Goal: Complete application form

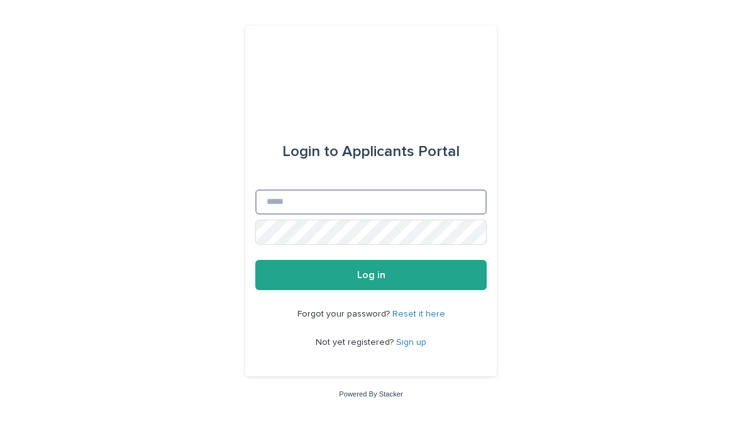
click at [355, 214] on input "Email" at bounding box center [370, 201] width 231 height 25
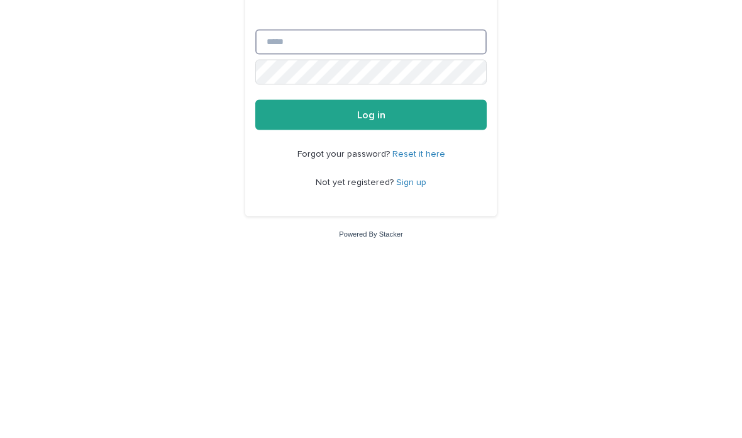
type input "**********"
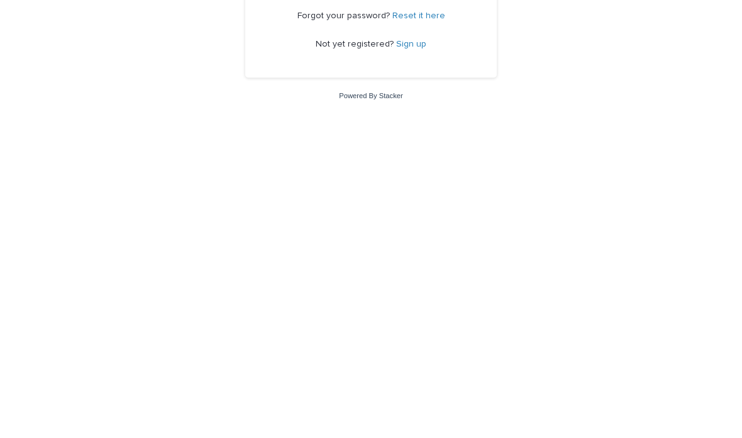
click at [414, 338] on link "Sign up" at bounding box center [411, 342] width 30 height 9
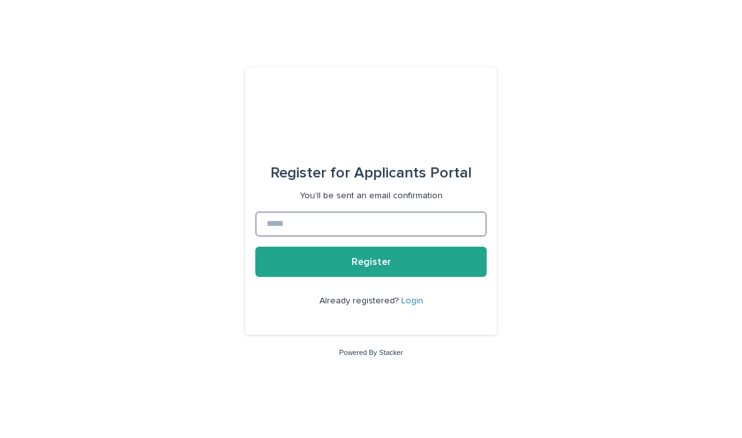
click at [341, 236] on input at bounding box center [370, 223] width 231 height 25
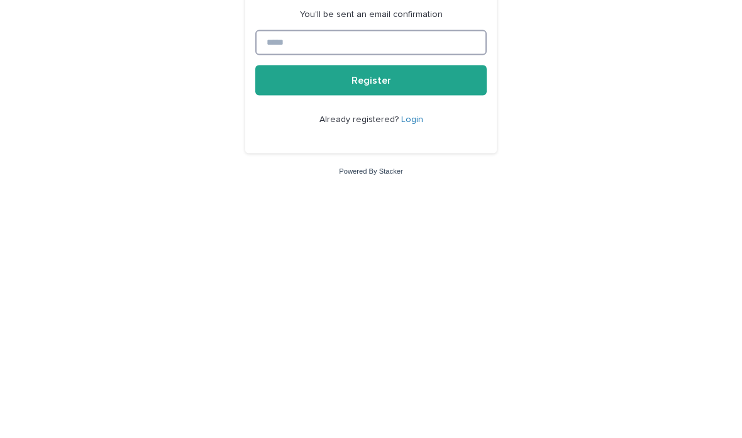
type input "**********"
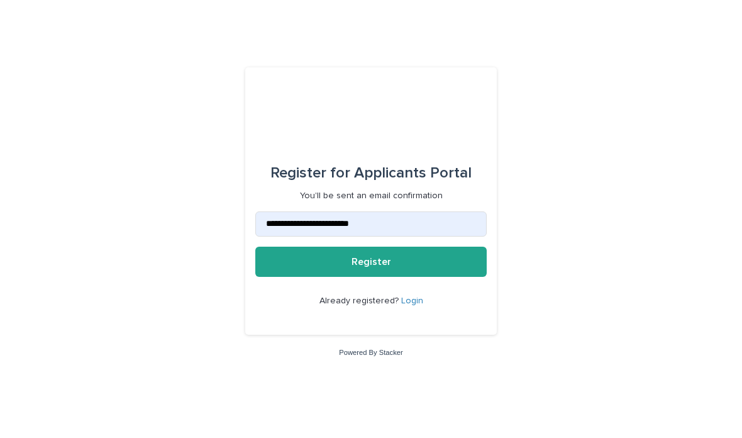
click at [416, 277] on button "Register" at bounding box center [370, 262] width 231 height 30
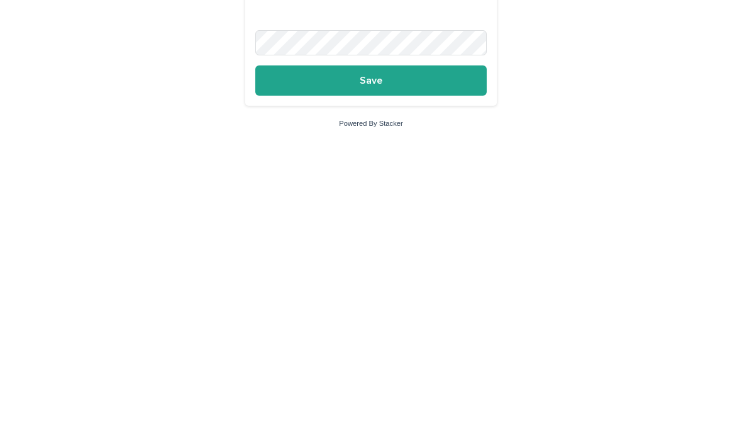
click at [416, 275] on button "Save" at bounding box center [370, 290] width 231 height 30
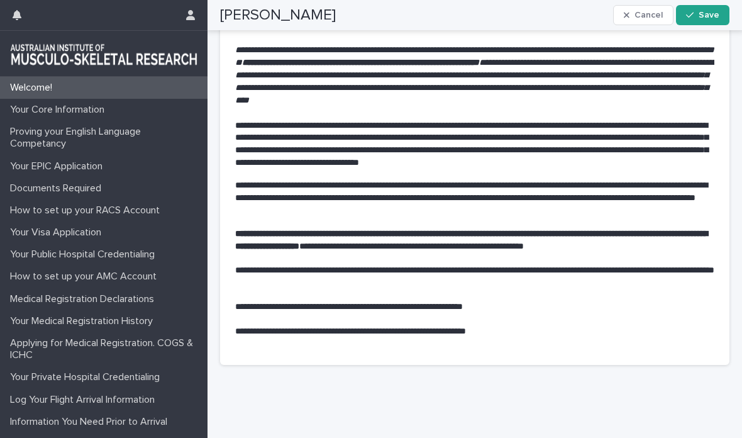
scroll to position [313, 0]
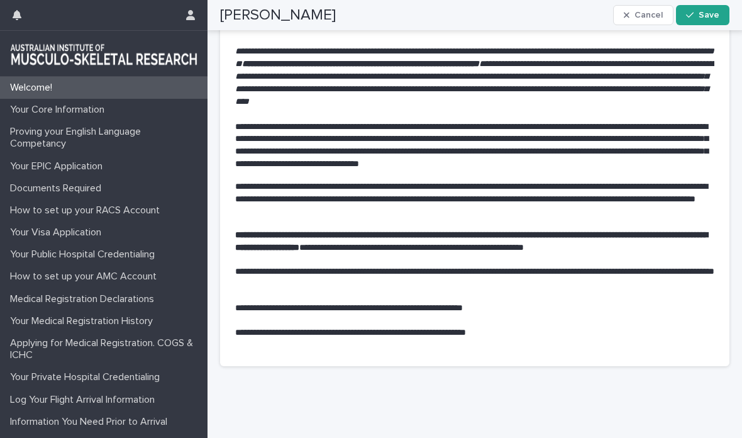
click at [716, 11] on span "Save" at bounding box center [709, 15] width 21 height 9
click at [65, 108] on p "Your Core Information" at bounding box center [59, 110] width 109 height 12
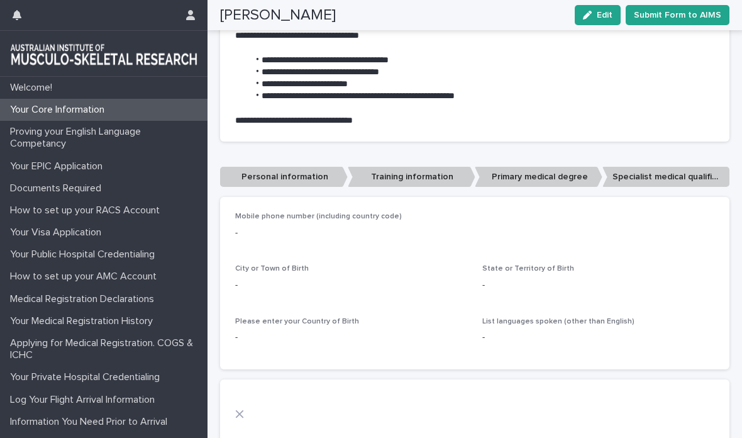
scroll to position [296, 0]
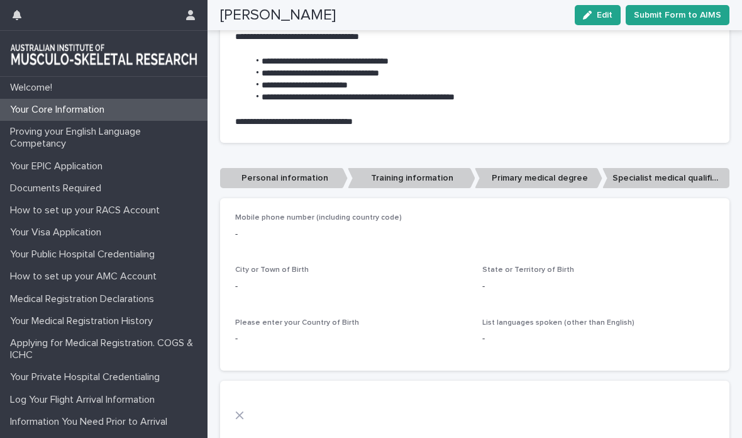
click at [265, 184] on p "Personal information" at bounding box center [284, 178] width 128 height 21
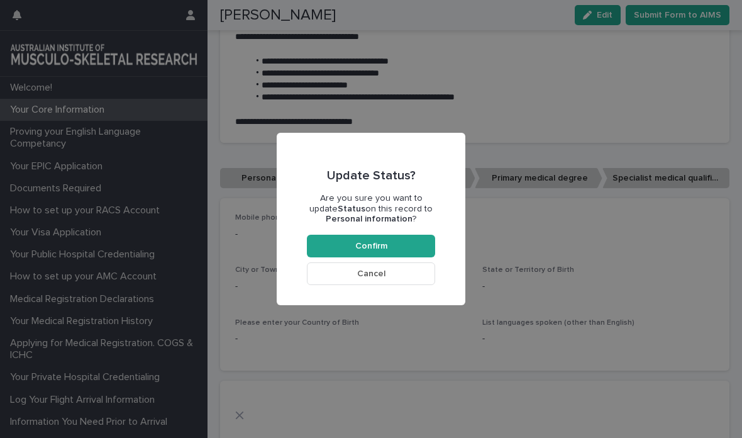
click at [327, 274] on button "Cancel" at bounding box center [371, 273] width 128 height 23
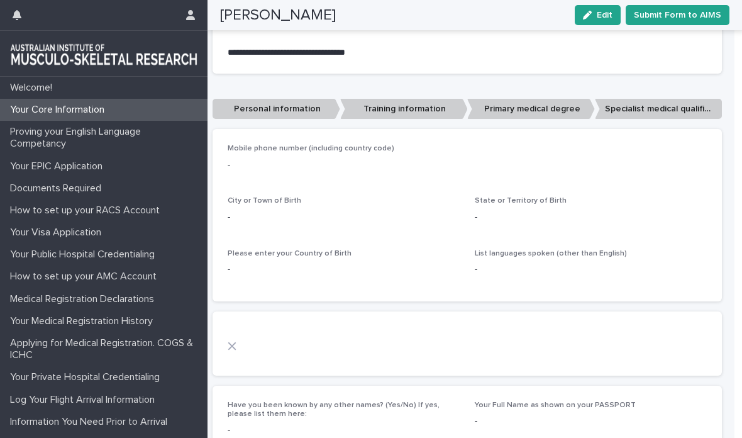
scroll to position [0, 8]
click at [378, 109] on p "Training information" at bounding box center [404, 109] width 128 height 21
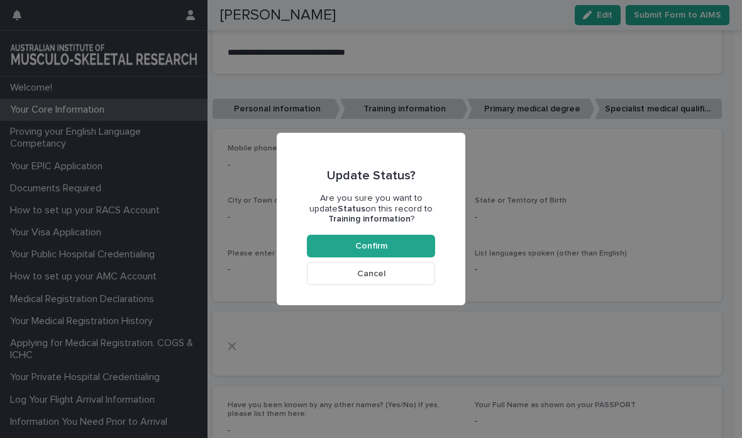
click at [322, 271] on button "Cancel" at bounding box center [371, 273] width 128 height 23
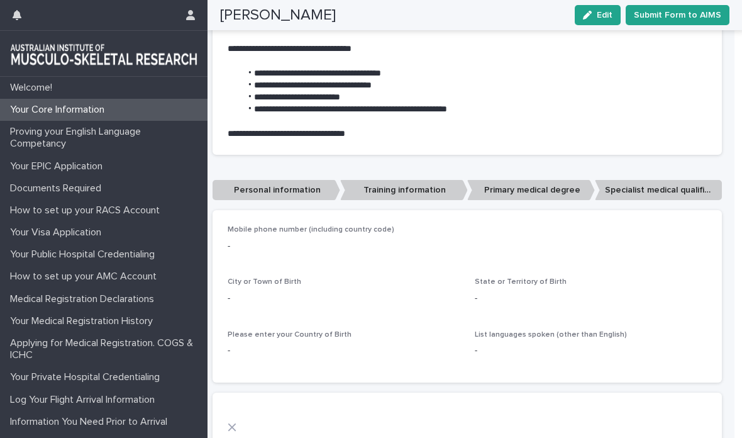
scroll to position [284, 0]
click at [128, 127] on p "Proving your English Language Competancy" at bounding box center [106, 138] width 203 height 24
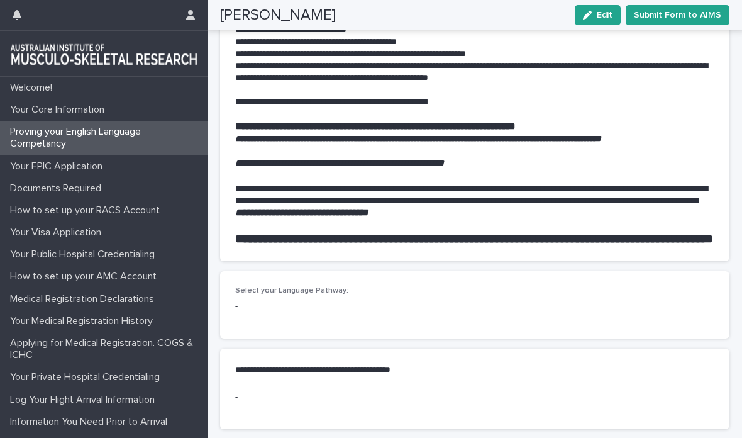
scroll to position [1211, 0]
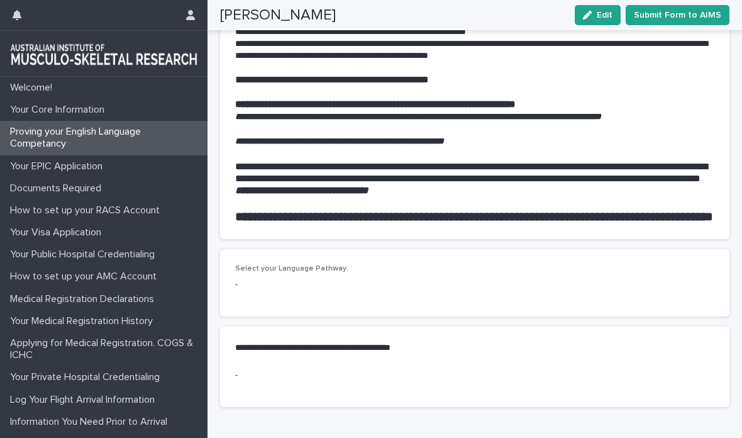
click at [242, 297] on div "Select your Language Pathway: -" at bounding box center [474, 282] width 479 height 37
click at [259, 280] on div "-" at bounding box center [474, 283] width 479 height 16
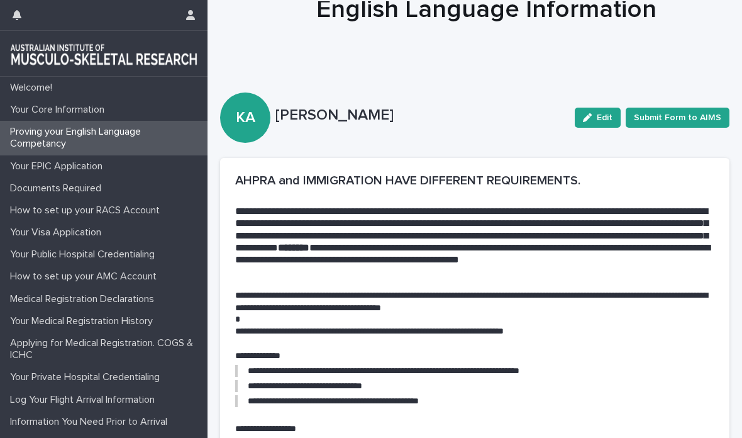
scroll to position [19, 0]
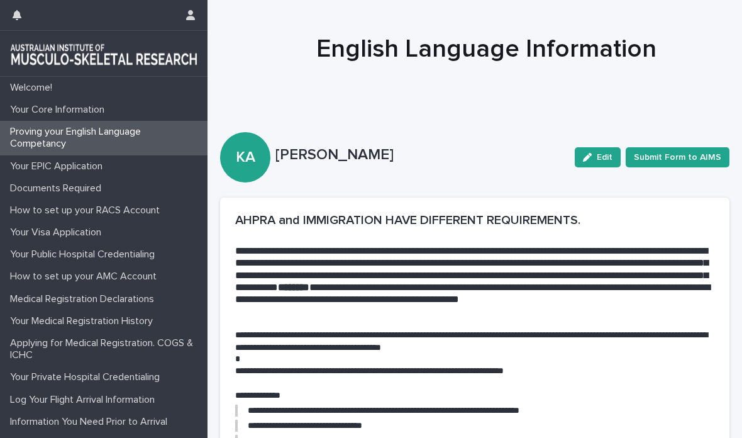
click at [37, 110] on p "Your Core Information" at bounding box center [59, 110] width 109 height 12
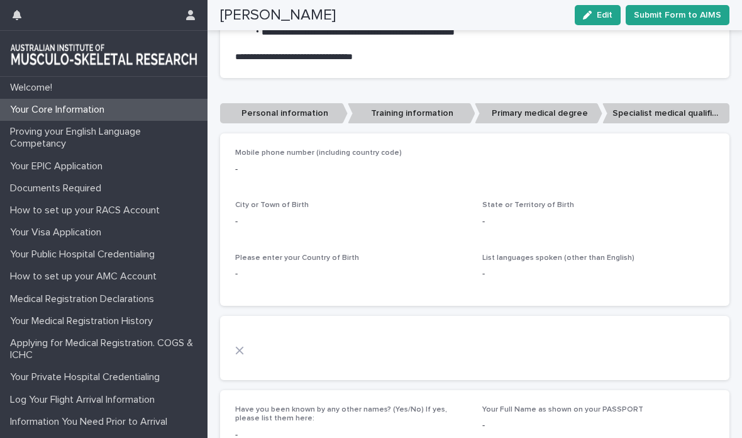
scroll to position [364, 0]
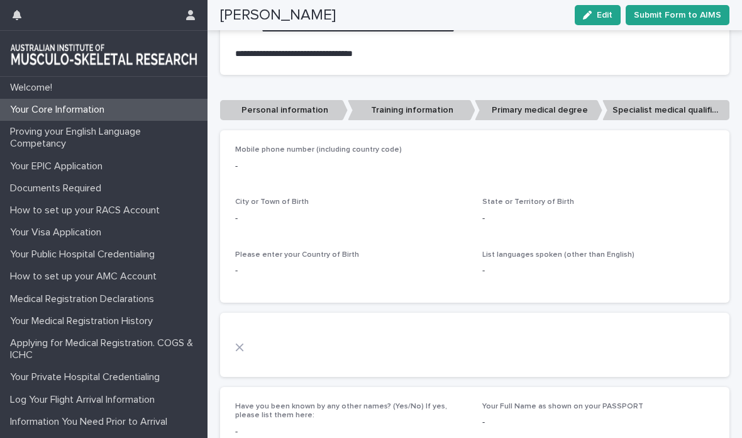
click at [278, 164] on p "-" at bounding box center [474, 166] width 479 height 13
click at [506, 209] on div "-" at bounding box center [598, 217] width 232 height 16
click at [269, 165] on p "-" at bounding box center [474, 166] width 479 height 13
click at [272, 161] on p "-" at bounding box center [474, 166] width 479 height 13
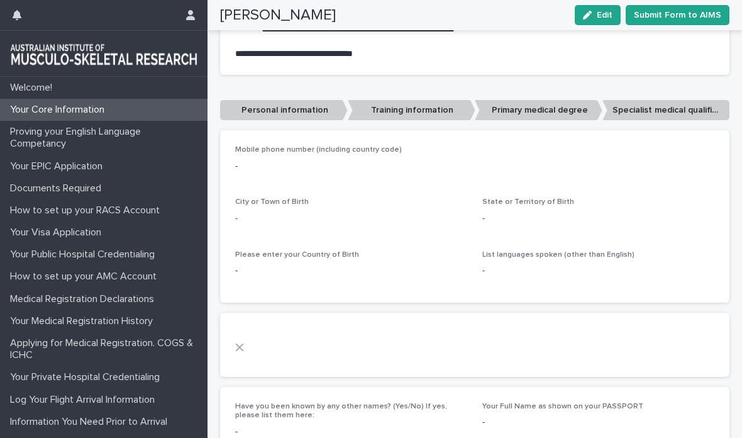
click at [248, 152] on div "Mobile phone number (including country code) -" at bounding box center [474, 163] width 479 height 37
click at [251, 160] on p "-" at bounding box center [474, 166] width 479 height 13
click at [282, 113] on p "Personal information" at bounding box center [284, 110] width 128 height 21
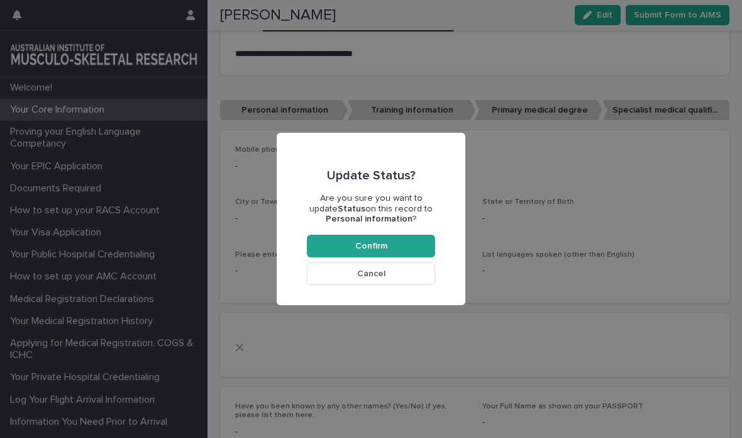
click at [385, 242] on span "Confirm" at bounding box center [371, 246] width 32 height 9
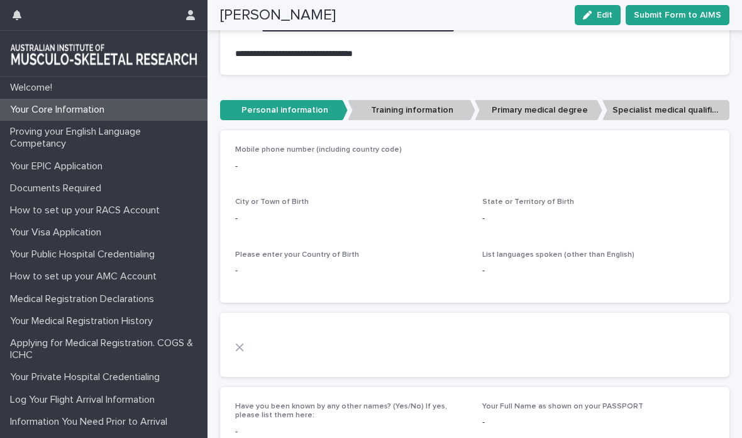
click at [270, 169] on p "-" at bounding box center [474, 166] width 479 height 13
click at [244, 162] on p "-" at bounding box center [474, 166] width 479 height 13
click at [303, 343] on div at bounding box center [474, 347] width 479 height 9
click at [276, 198] on span "City or Town of Birth" at bounding box center [272, 202] width 74 height 8
click at [266, 160] on p "-" at bounding box center [474, 166] width 479 height 13
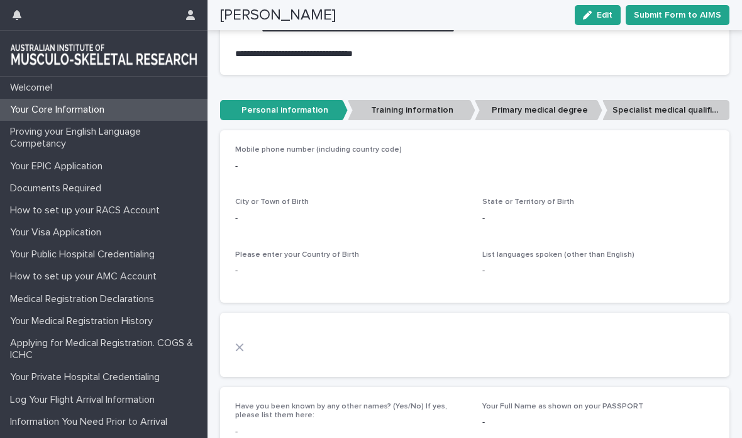
click at [267, 164] on p "-" at bounding box center [474, 166] width 479 height 13
click at [268, 160] on p "-" at bounding box center [474, 166] width 479 height 13
click at [273, 162] on p "-" at bounding box center [474, 166] width 479 height 13
click at [299, 146] on span "Mobile phone number (including country code)" at bounding box center [318, 150] width 167 height 8
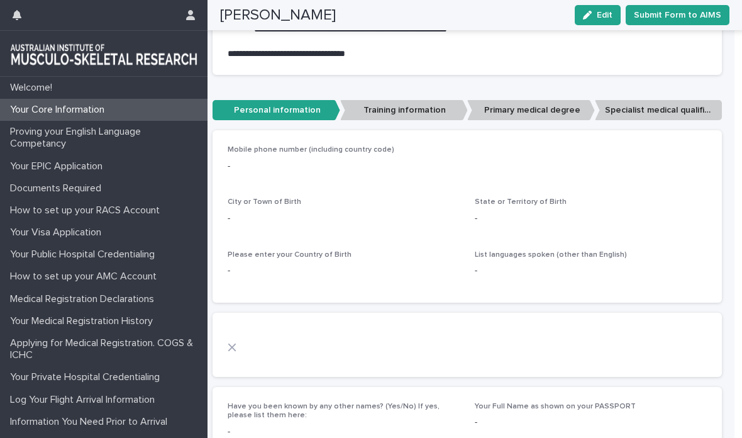
scroll to position [0, 8]
click at [411, 106] on p "Training information" at bounding box center [404, 110] width 128 height 21
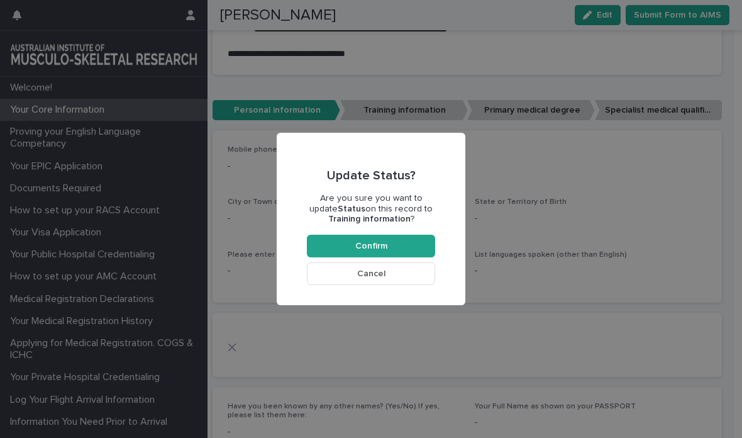
click at [387, 278] on button "Cancel" at bounding box center [371, 273] width 128 height 23
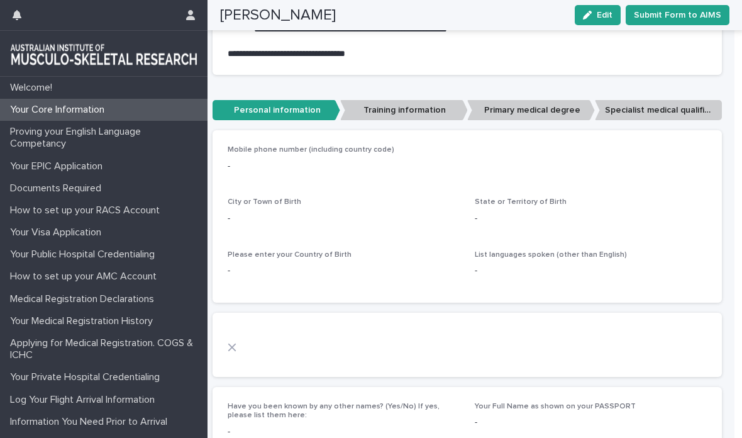
click at [252, 160] on p "-" at bounding box center [467, 166] width 479 height 13
click at [291, 107] on p "Personal information" at bounding box center [277, 110] width 128 height 21
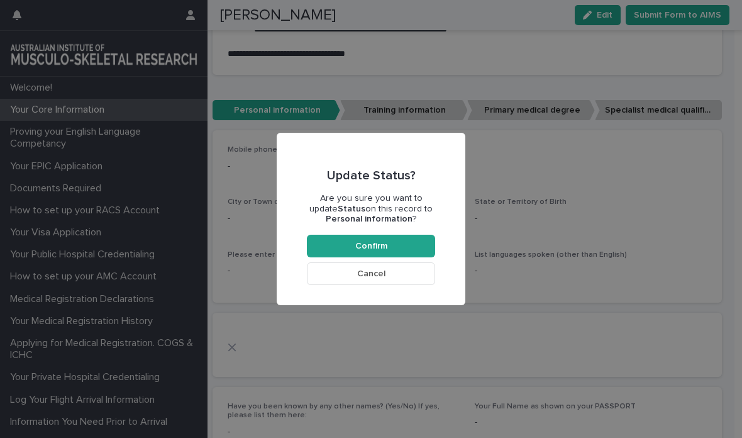
click at [374, 242] on span "Confirm" at bounding box center [371, 246] width 32 height 9
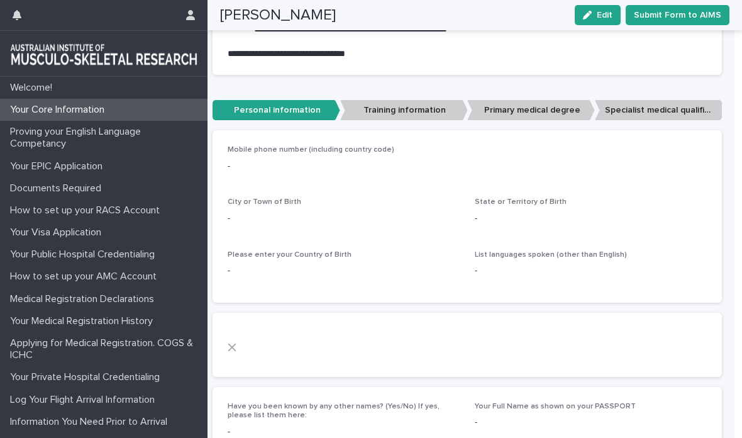
click at [244, 160] on p "-" at bounding box center [467, 166] width 479 height 13
click at [243, 160] on p "-" at bounding box center [467, 166] width 479 height 13
click at [238, 160] on p "-" at bounding box center [467, 166] width 479 height 13
click at [242, 164] on p "-" at bounding box center [467, 166] width 479 height 13
click at [255, 165] on p "-" at bounding box center [467, 166] width 479 height 13
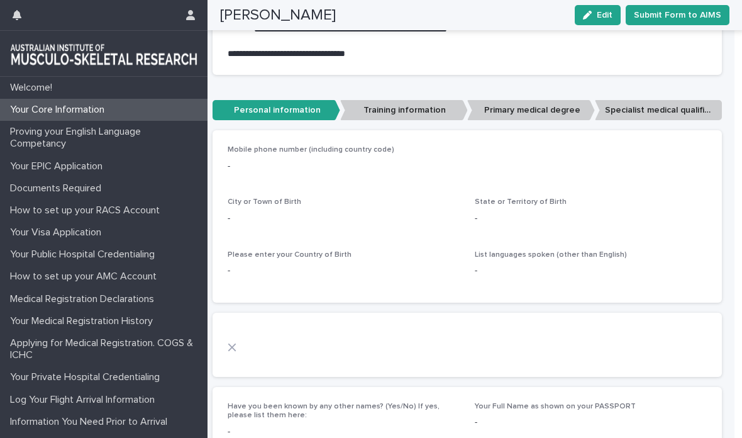
click at [261, 165] on p "-" at bounding box center [467, 166] width 479 height 13
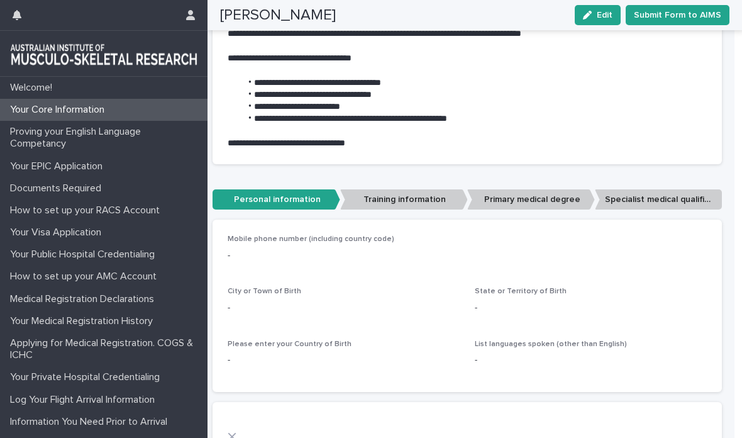
scroll to position [275, 0]
click at [267, 248] on p "-" at bounding box center [467, 254] width 479 height 13
click at [318, 236] on span "Mobile phone number (including country code)" at bounding box center [311, 239] width 167 height 8
click at [321, 238] on span "Mobile phone number (including country code)" at bounding box center [311, 239] width 167 height 8
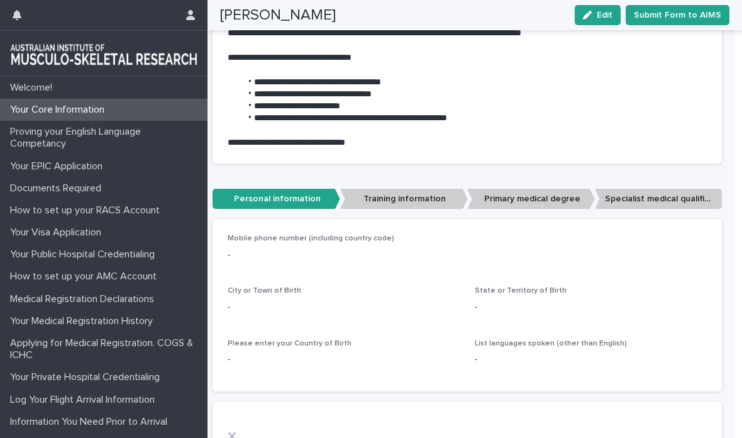
click at [303, 253] on p "-" at bounding box center [467, 254] width 479 height 13
click at [236, 250] on p "-" at bounding box center [467, 254] width 479 height 13
click at [245, 257] on p "-" at bounding box center [467, 254] width 479 height 13
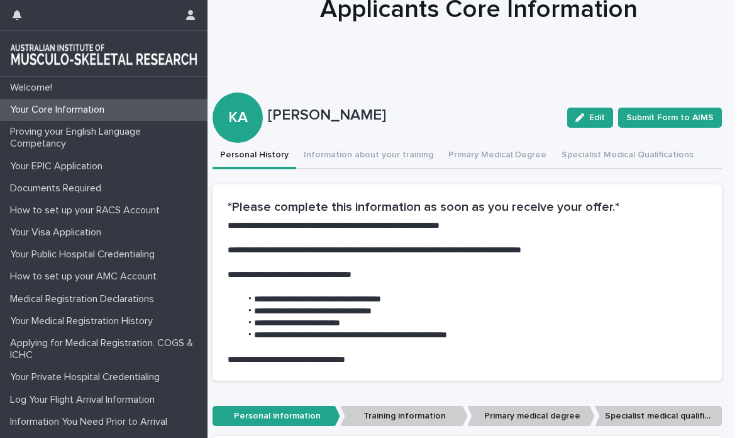
scroll to position [57, 0]
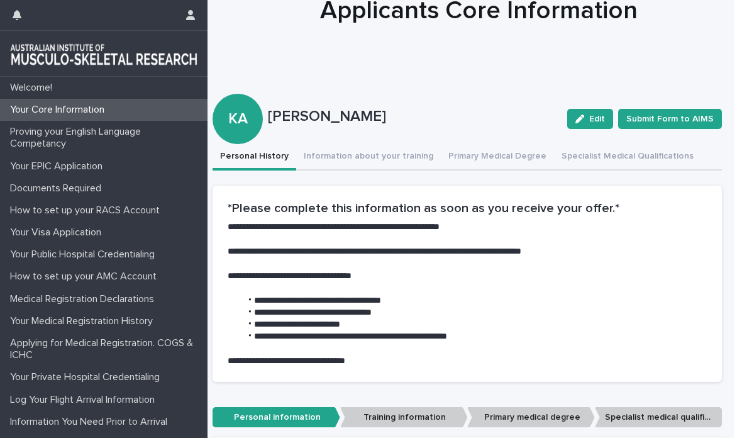
click at [382, 159] on button "Information about your training" at bounding box center [368, 157] width 145 height 26
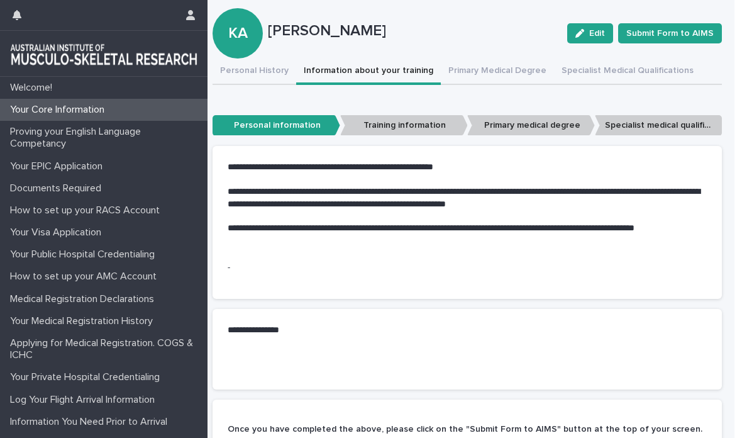
scroll to position [0, 8]
click at [564, 113] on div "••• Personal information Training information Primary medical degree Specialist…" at bounding box center [467, 125] width 509 height 31
click at [549, 122] on p "Primary medical degree" at bounding box center [531, 125] width 128 height 21
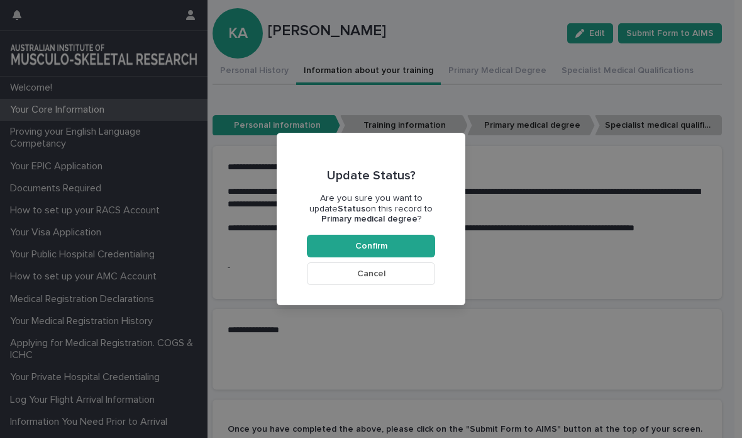
click at [491, 214] on div "Update Status? Are you sure you want to update Status on this record to Primary…" at bounding box center [371, 219] width 742 height 438
click at [277, 128] on div "Update Status? Are you sure you want to update Status on this record to Primary…" at bounding box center [371, 219] width 742 height 438
click at [389, 273] on button "Cancel" at bounding box center [371, 273] width 128 height 23
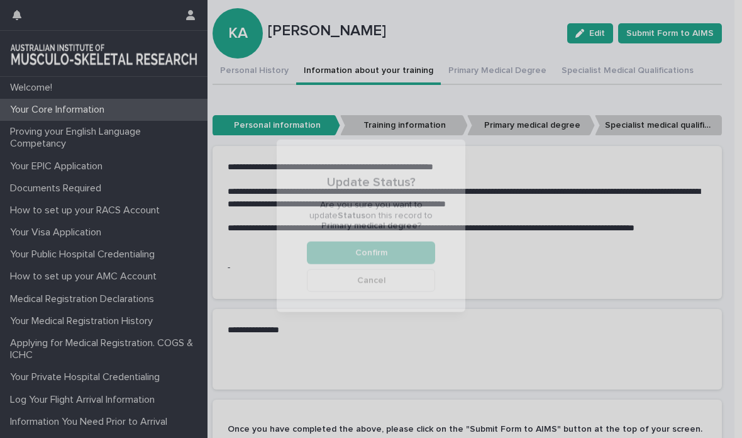
scroll to position [28, 0]
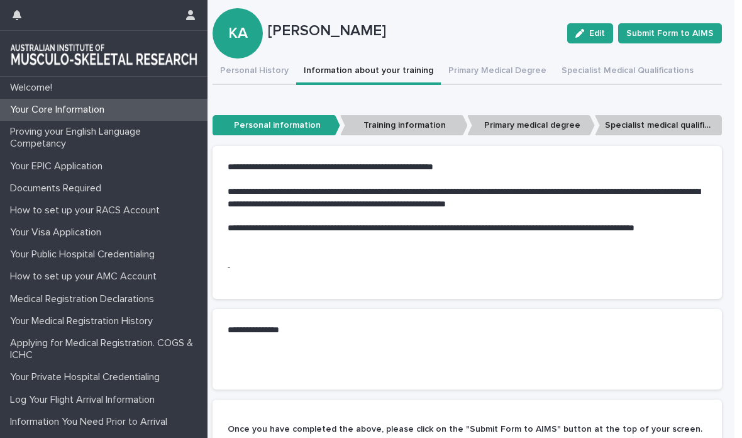
click at [303, 115] on p "Personal information" at bounding box center [277, 125] width 128 height 21
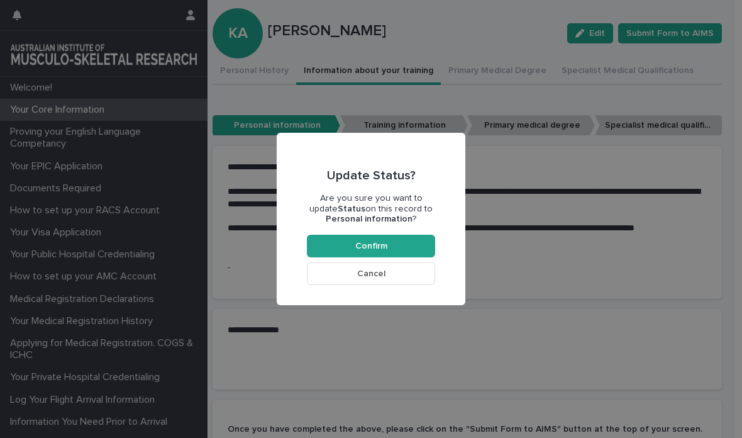
click at [387, 241] on button "Confirm" at bounding box center [371, 246] width 128 height 23
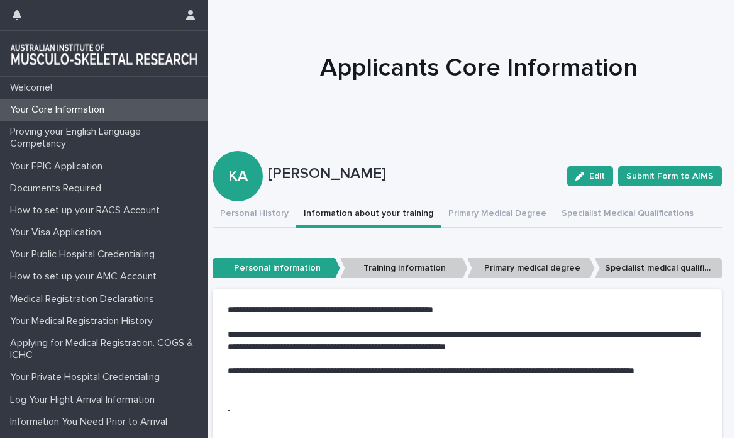
scroll to position [0, 0]
click at [305, 258] on p "Personal information" at bounding box center [277, 268] width 128 height 21
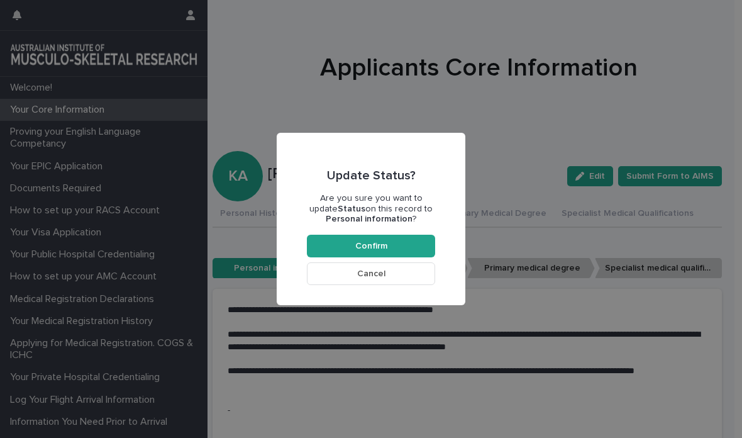
click at [390, 241] on button "Confirm" at bounding box center [371, 246] width 128 height 23
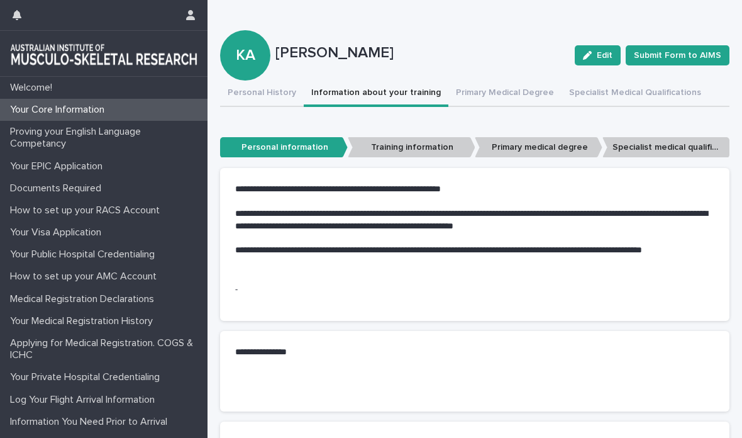
click at [278, 81] on button "Personal History" at bounding box center [262, 94] width 84 height 26
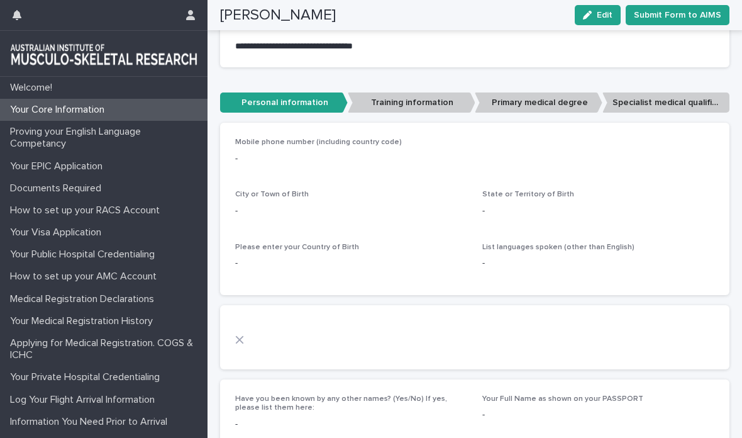
click at [258, 152] on p "-" at bounding box center [474, 158] width 479 height 13
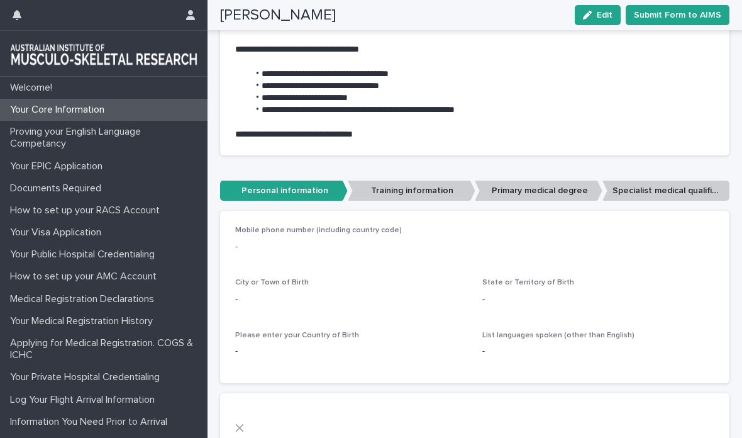
scroll to position [283, 0]
click at [284, 238] on div "-" at bounding box center [474, 246] width 479 height 16
click at [287, 241] on p "-" at bounding box center [474, 247] width 479 height 13
click at [253, 241] on p "-" at bounding box center [474, 247] width 479 height 13
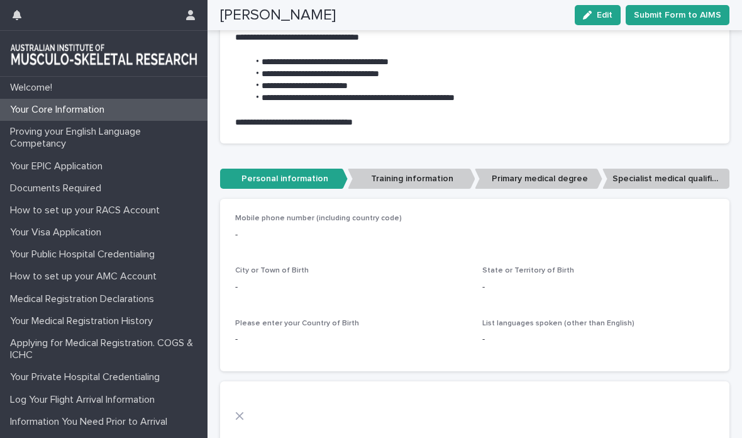
scroll to position [275, 0]
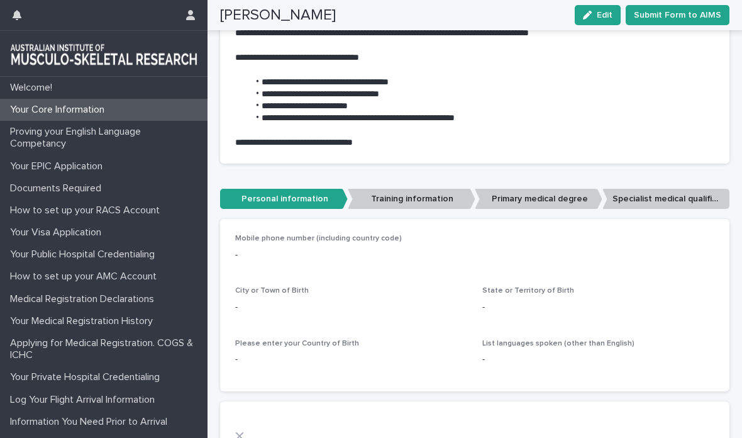
click at [253, 248] on p "-" at bounding box center [474, 254] width 479 height 13
click at [252, 248] on p "-" at bounding box center [474, 254] width 479 height 13
click at [248, 246] on div "-" at bounding box center [474, 254] width 479 height 16
click at [257, 246] on div "-" at bounding box center [474, 254] width 479 height 16
click at [267, 234] on div "Mobile phone number (including country code) -" at bounding box center [474, 252] width 479 height 37
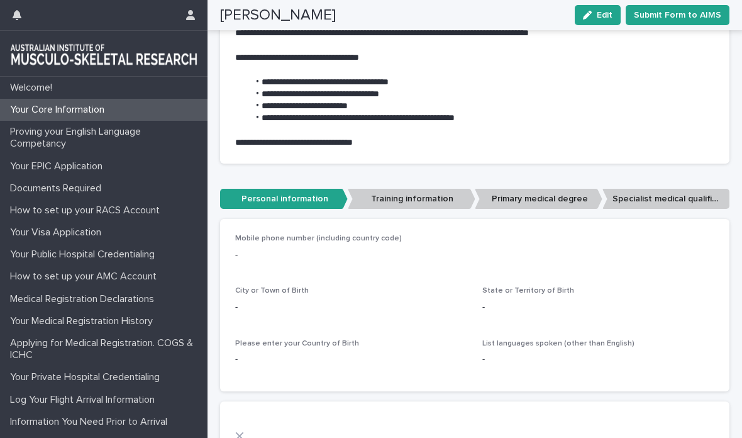
click at [275, 235] on span "Mobile phone number (including country code)" at bounding box center [318, 239] width 167 height 8
click at [284, 234] on p "Mobile phone number (including country code)" at bounding box center [474, 238] width 479 height 9
click at [310, 235] on span "Mobile phone number (including country code)" at bounding box center [318, 239] width 167 height 8
click at [325, 235] on span "Mobile phone number (including country code)" at bounding box center [318, 239] width 167 height 8
click at [328, 248] on p "-" at bounding box center [474, 254] width 479 height 13
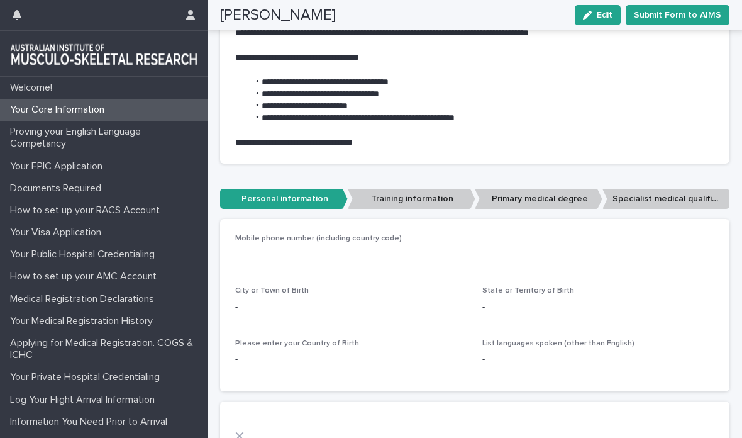
click at [606, 13] on span "Edit" at bounding box center [605, 15] width 16 height 9
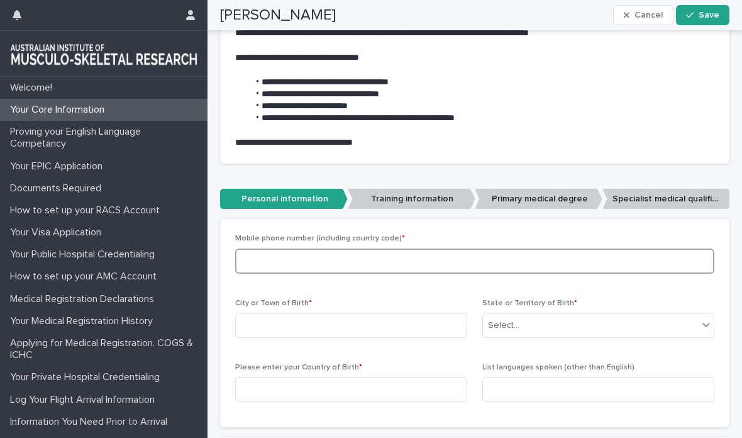
click at [322, 248] on input at bounding box center [474, 260] width 479 height 25
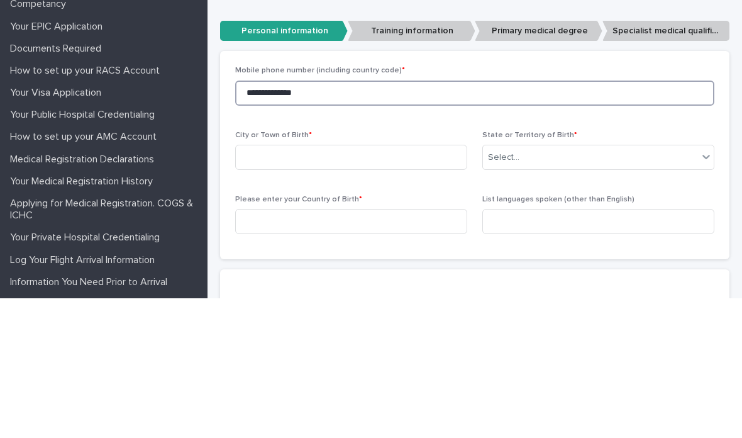
scroll to position [304, 0]
type input "**********"
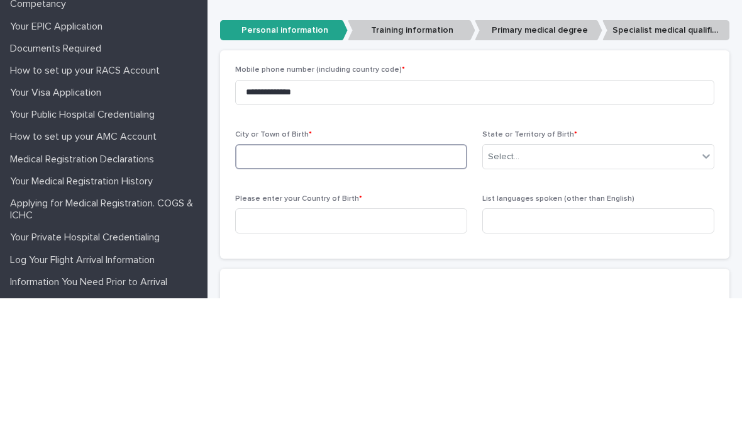
click at [335, 284] on input at bounding box center [351, 296] width 232 height 25
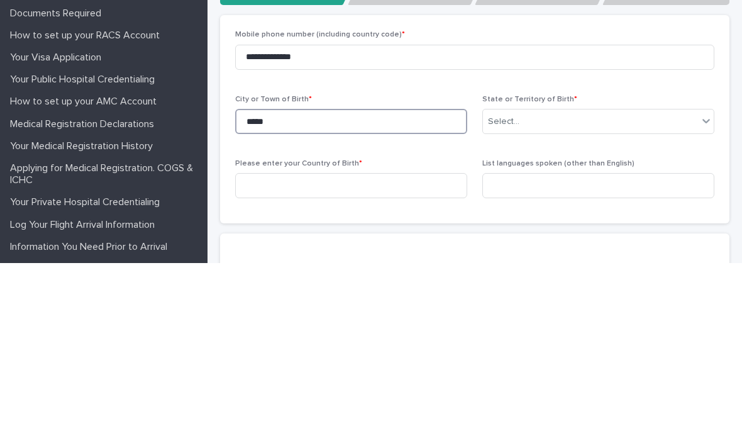
type input "*****"
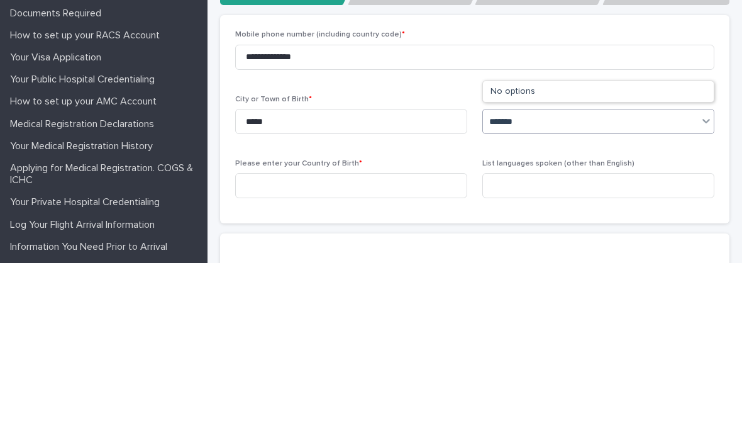
type input "*******"
click at [443, 334] on p "Please enter your Country of Birth *" at bounding box center [351, 338] width 232 height 9
type input "*******"
click at [357, 348] on input at bounding box center [351, 360] width 232 height 25
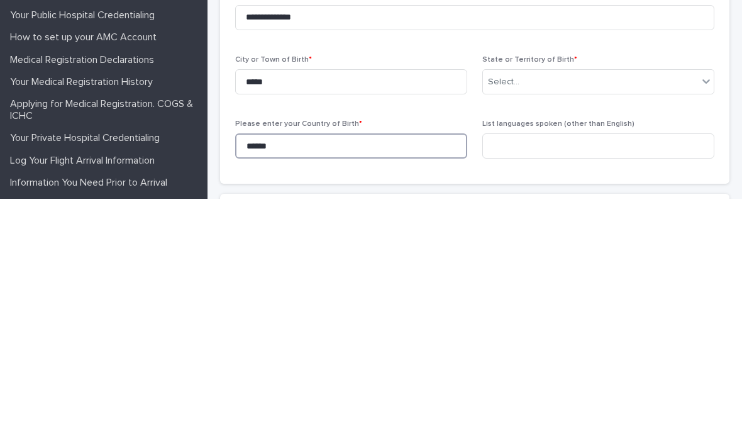
scroll to position [278, 0]
type input "*****"
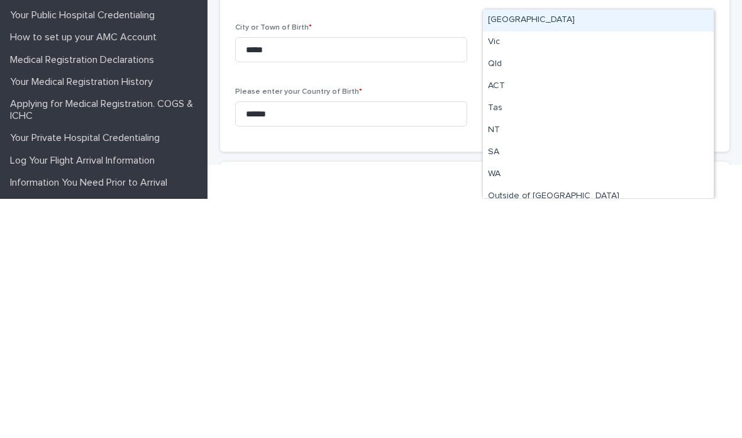
scroll to position [0, 0]
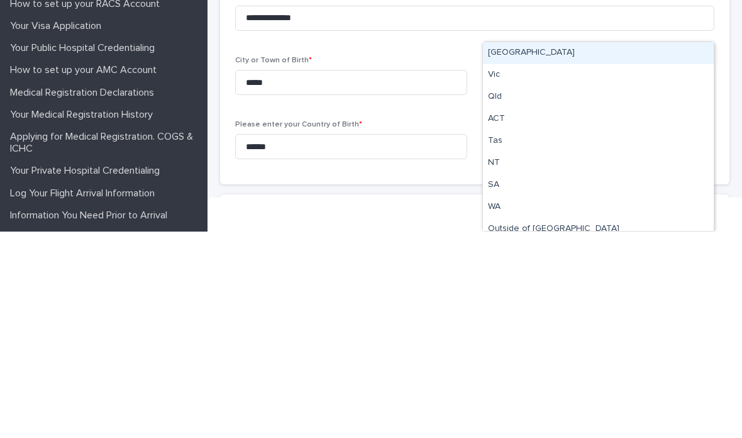
click at [452, 197] on div "**********" at bounding box center [474, 286] width 479 height 178
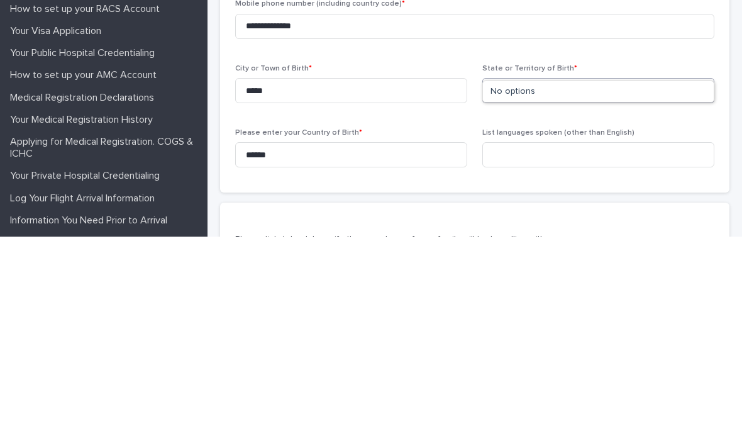
scroll to position [312, 0]
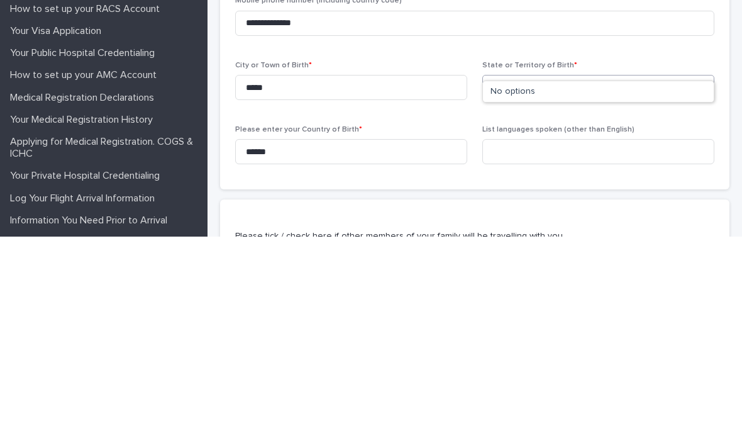
type input "*******"
click at [544, 340] on input at bounding box center [598, 352] width 232 height 25
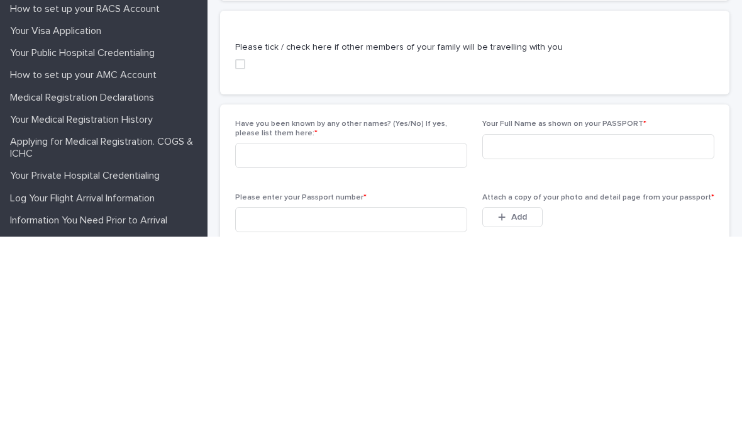
scroll to position [522, 0]
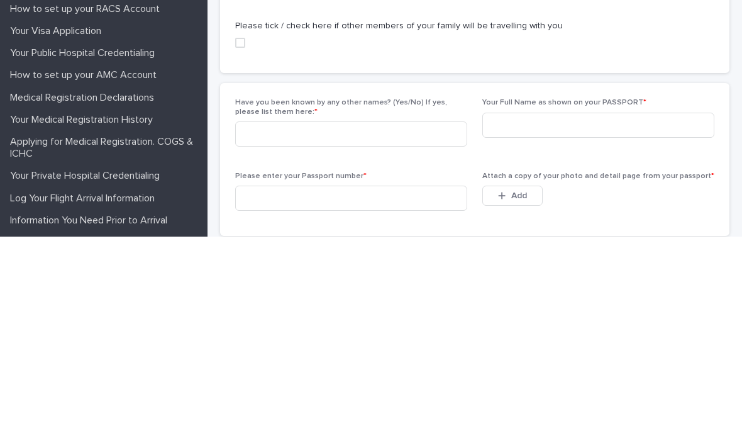
type input "******"
click at [397, 323] on input at bounding box center [351, 335] width 232 height 25
type input "**"
click at [577, 314] on input at bounding box center [598, 326] width 232 height 25
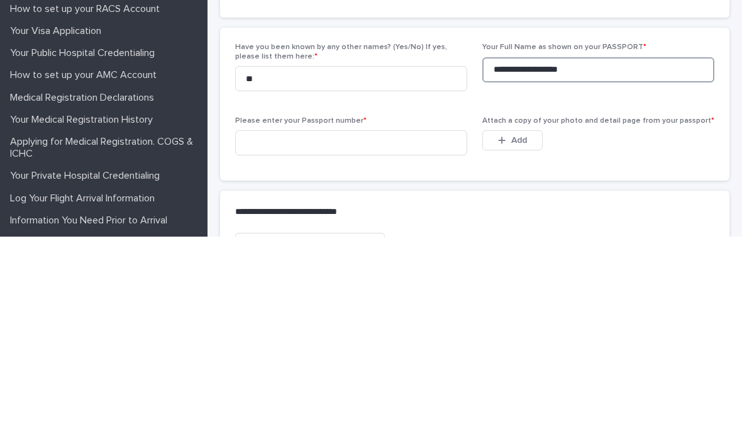
scroll to position [581, 0]
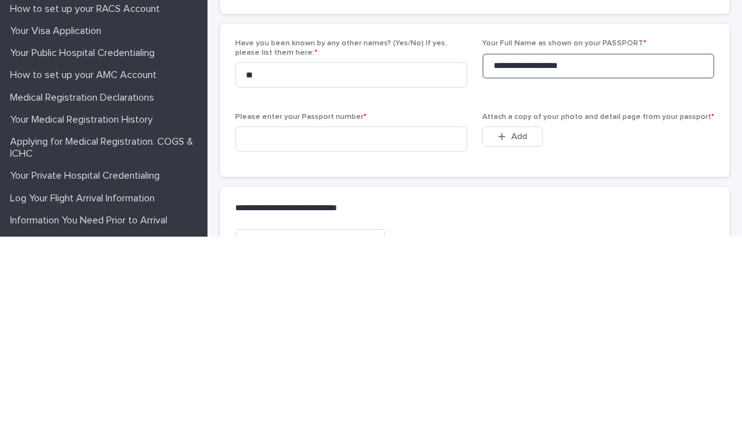
type input "**********"
click at [351, 328] on input at bounding box center [351, 340] width 232 height 25
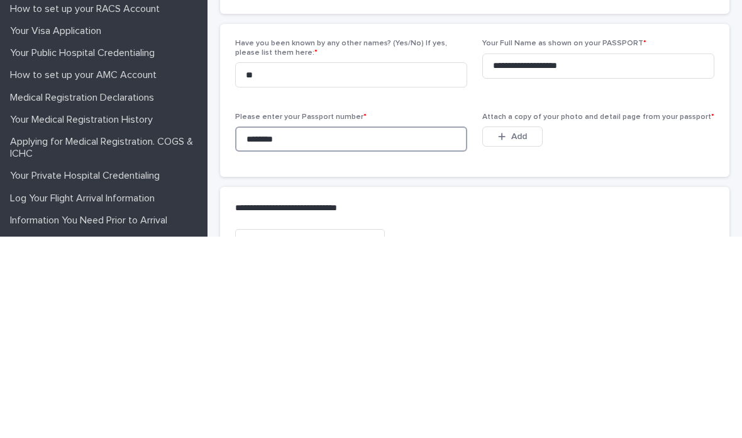
scroll to position [0, 0]
type input "********"
click at [524, 333] on span "Add" at bounding box center [519, 337] width 16 height 9
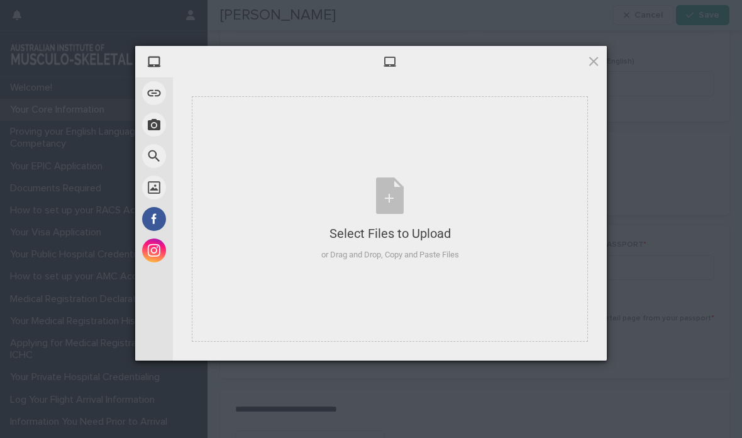
click at [398, 212] on div "Select Files to Upload or Drag and Drop, Copy and Paste Files" at bounding box center [390, 219] width 138 height 84
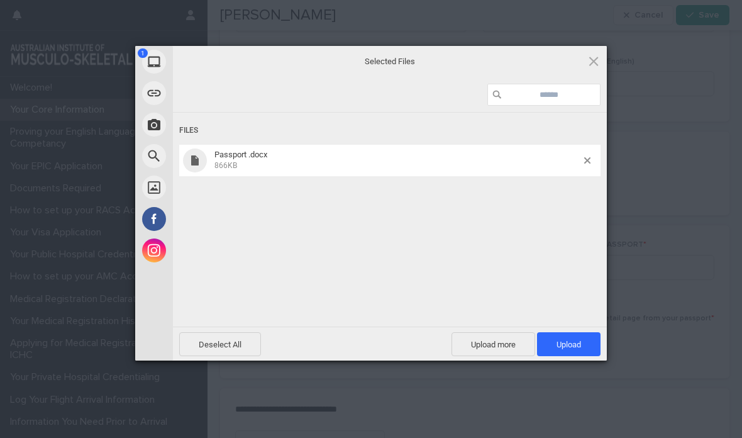
click at [577, 340] on span "Upload 1" at bounding box center [569, 344] width 25 height 9
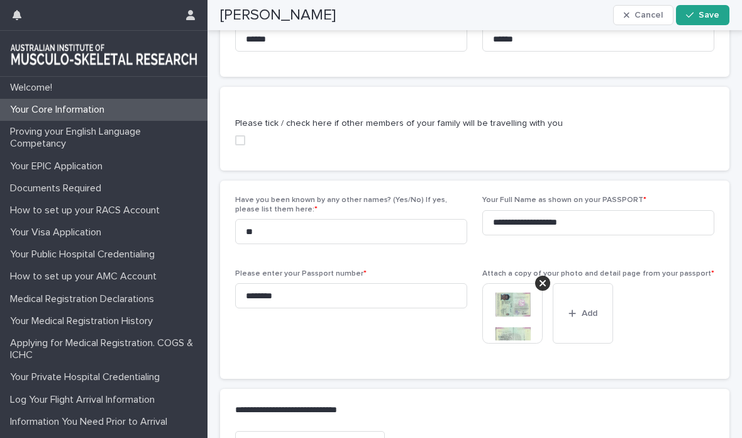
click at [464, 291] on span "Please enter your Passport number * ********" at bounding box center [351, 316] width 232 height 94
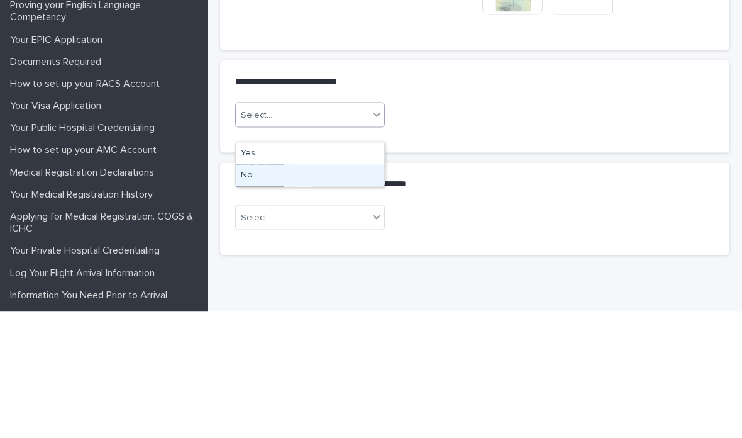
scroll to position [825, 0]
click at [322, 291] on div "No" at bounding box center [310, 302] width 148 height 22
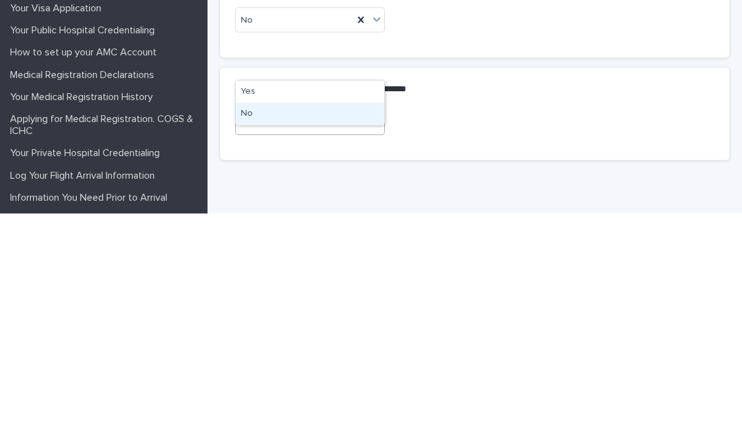
click at [316, 327] on div "No" at bounding box center [310, 338] width 148 height 22
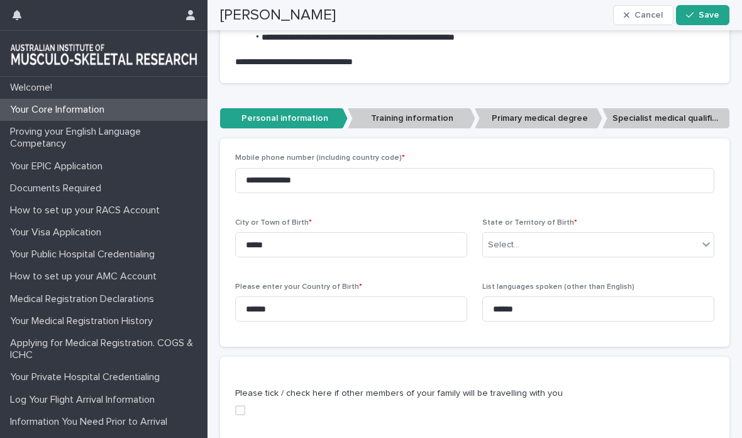
scroll to position [357, 0]
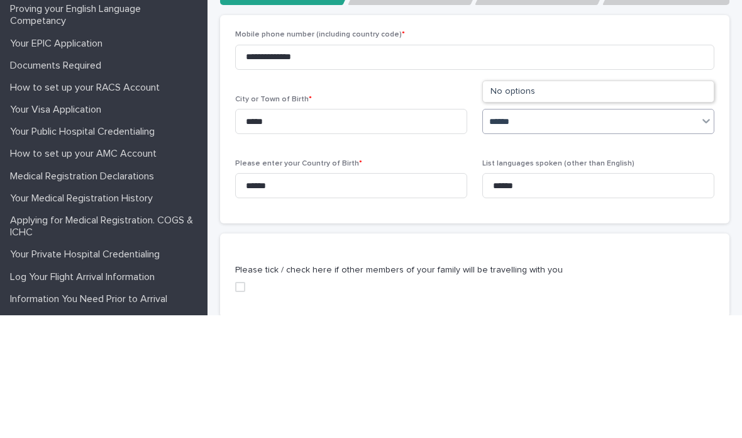
type input "*******"
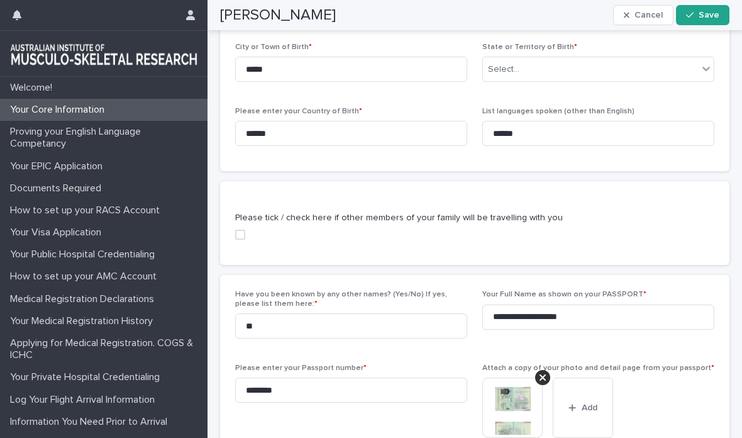
scroll to position [550, 0]
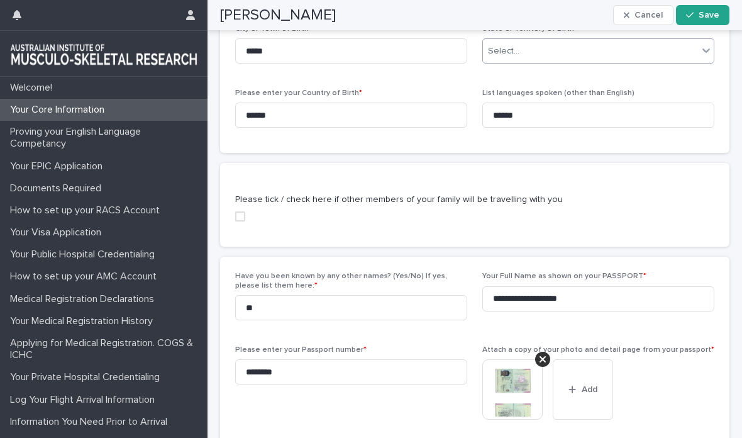
click at [708, 12] on span "Save" at bounding box center [709, 15] width 21 height 9
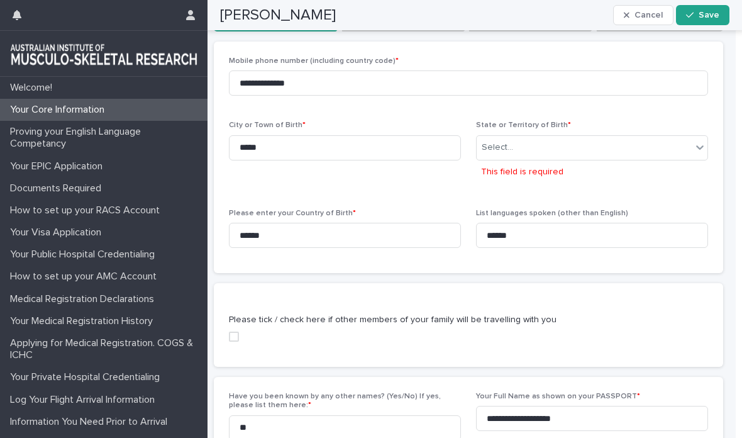
scroll to position [464, 0]
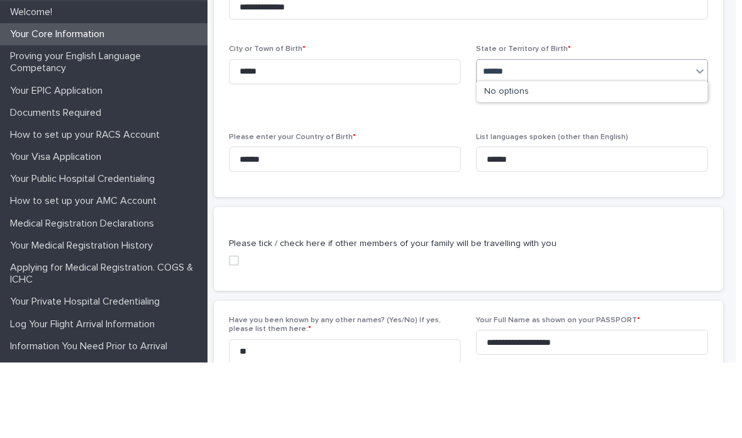
type input "*******"
click at [591, 157] on div "No options" at bounding box center [592, 167] width 231 height 21
click at [556, 135] on div "******* karnali" at bounding box center [592, 147] width 232 height 25
click at [557, 165] on p "This field is required" at bounding box center [522, 171] width 82 height 13
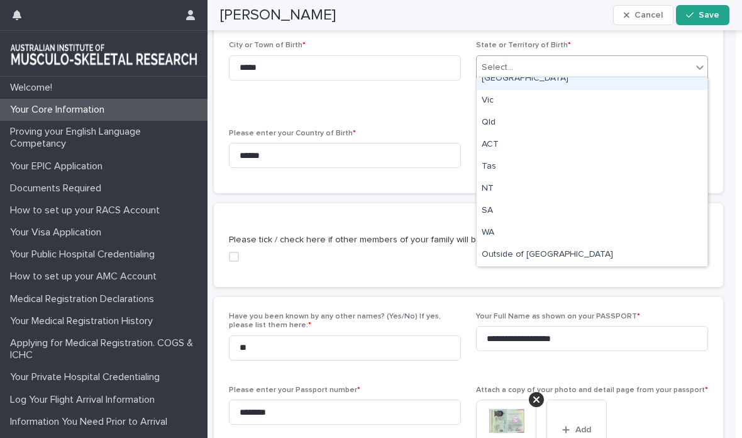
scroll to position [9, 0]
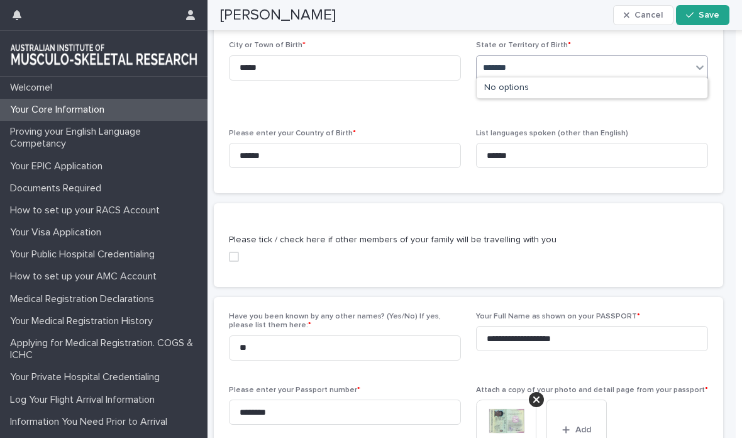
type input "*******"
click at [709, 16] on span "Save" at bounding box center [709, 15] width 21 height 9
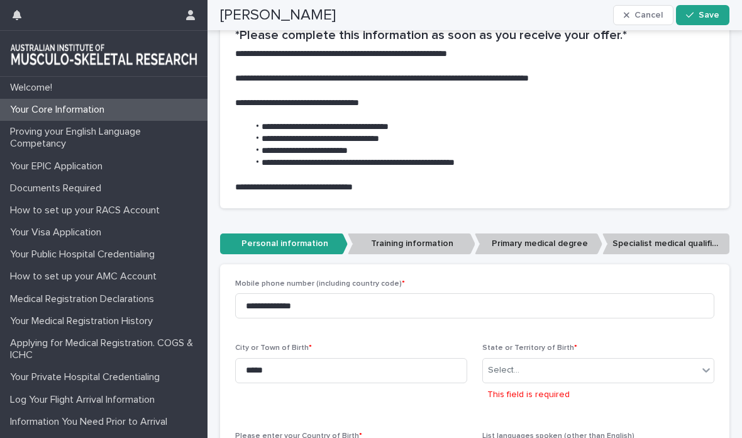
scroll to position [304, 0]
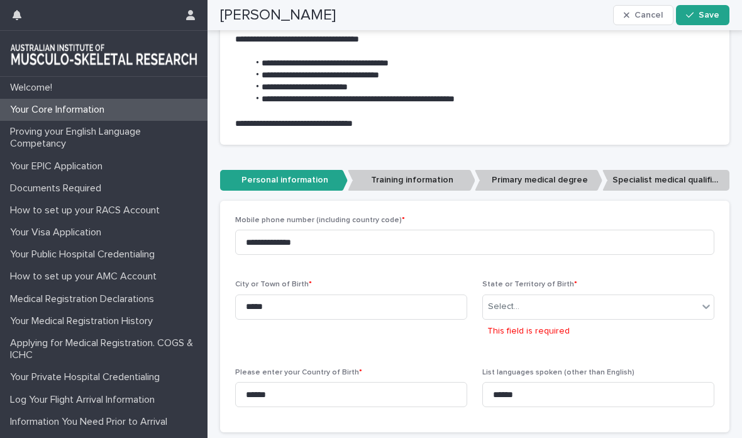
click at [422, 173] on p "Training information" at bounding box center [412, 180] width 128 height 21
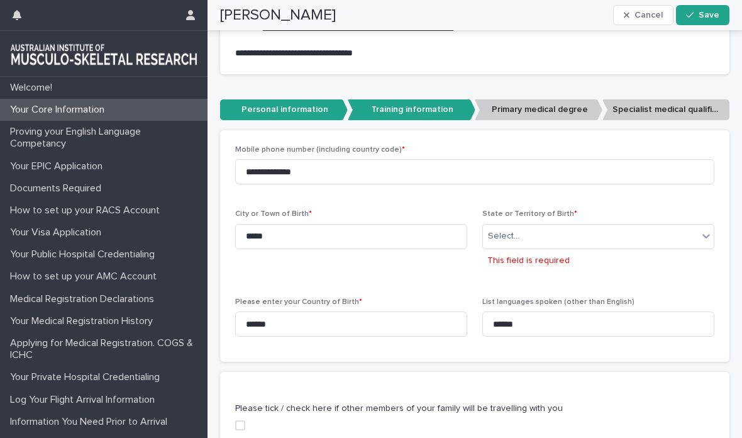
scroll to position [380, 0]
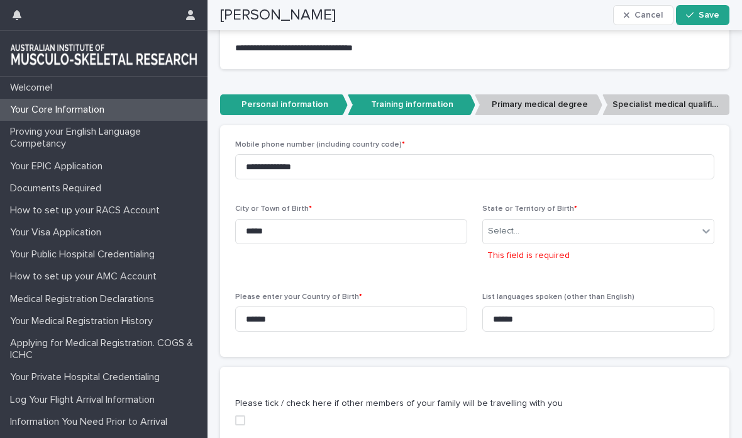
click at [425, 101] on p "Training information" at bounding box center [412, 104] width 128 height 21
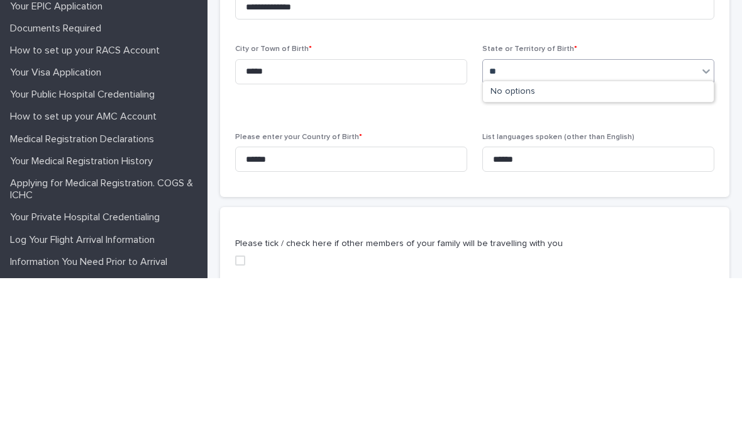
type input "*"
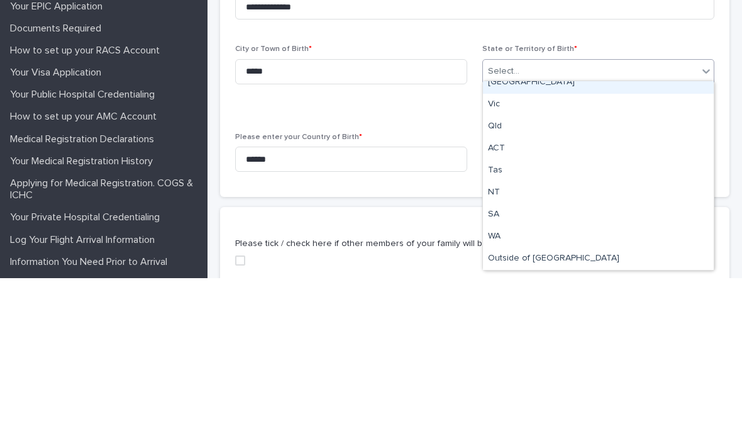
scroll to position [9, 0]
click at [425, 140] on div "**********" at bounding box center [474, 240] width 479 height 201
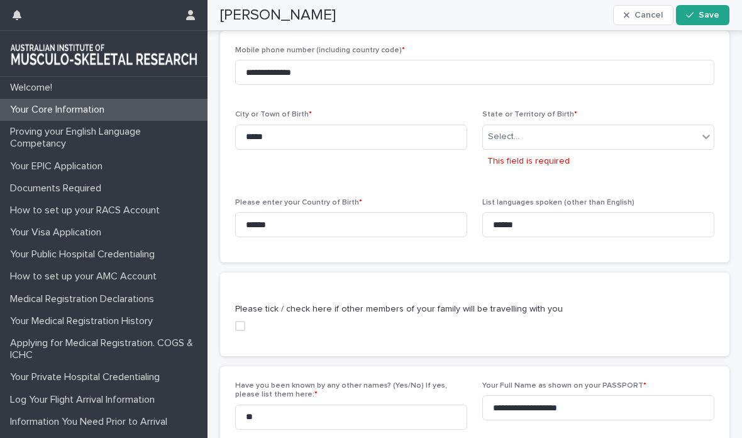
scroll to position [455, 0]
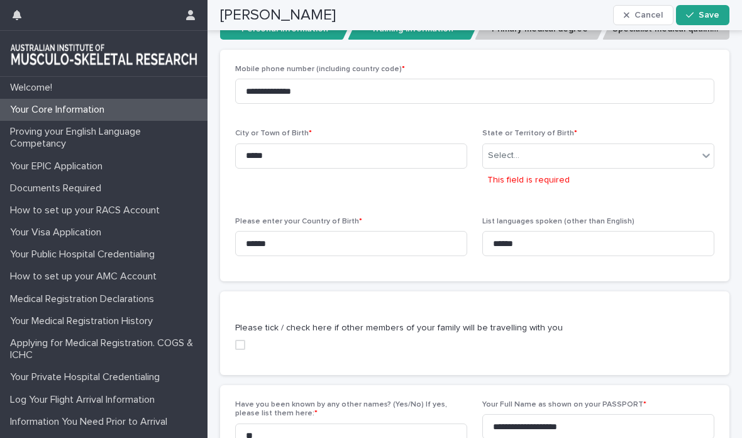
click at [710, 14] on span "Save" at bounding box center [709, 15] width 21 height 9
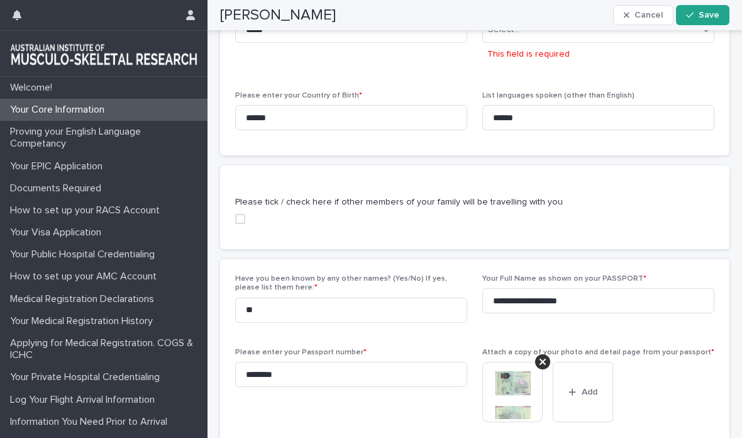
click at [714, 9] on button "Save" at bounding box center [702, 15] width 53 height 20
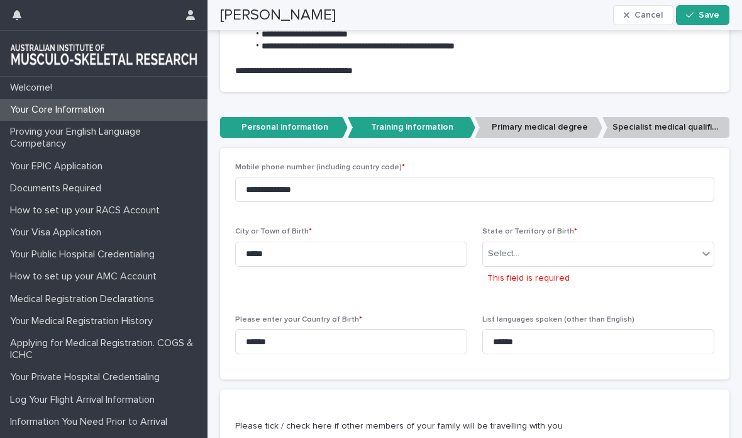
scroll to position [387, 0]
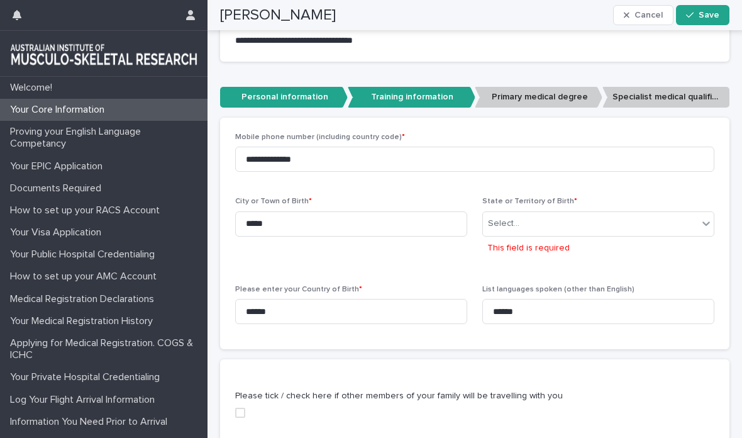
click at [430, 94] on p "Training information" at bounding box center [412, 97] width 128 height 21
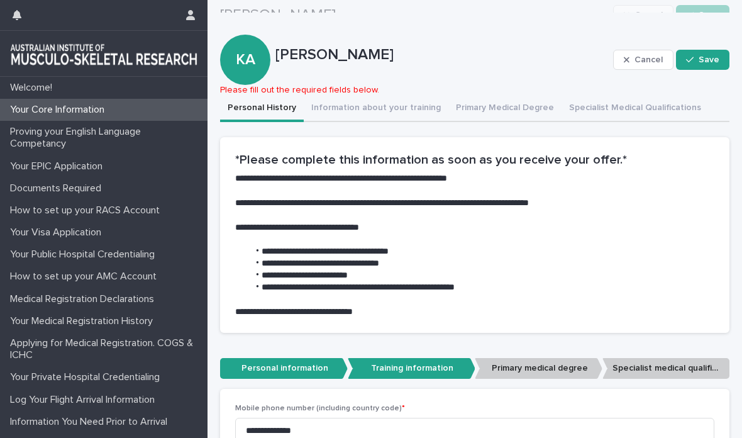
scroll to position [116, 0]
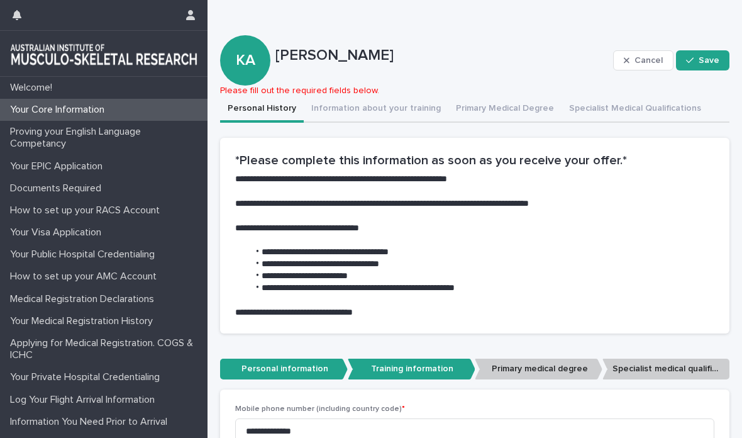
click at [388, 107] on button "Information about your training" at bounding box center [376, 109] width 145 height 26
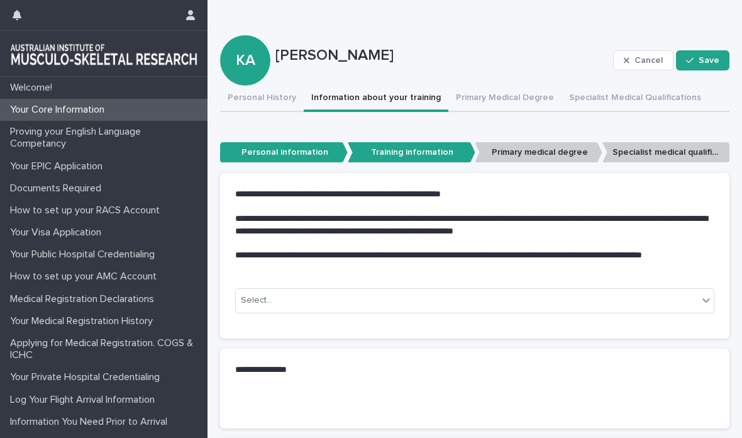
click at [272, 104] on button "Personal History" at bounding box center [262, 99] width 84 height 26
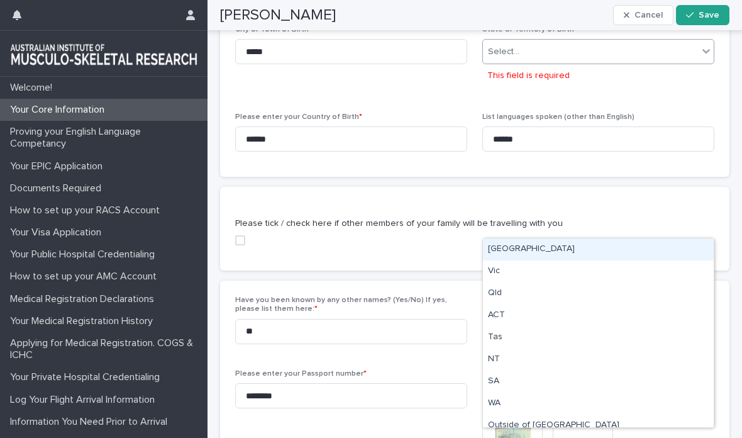
scroll to position [548, 0]
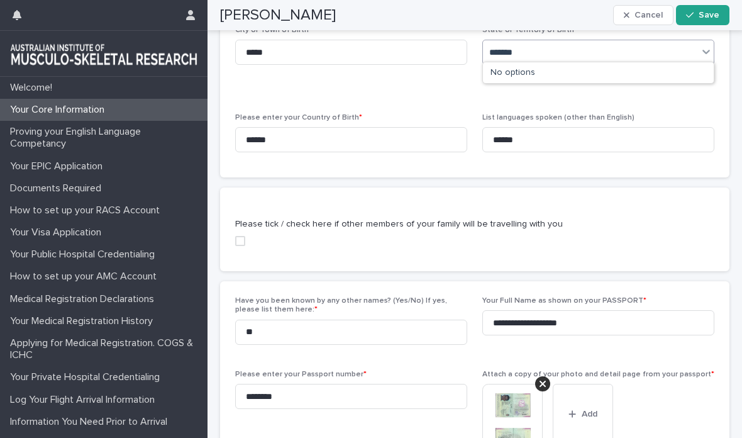
click at [542, 69] on div "No options" at bounding box center [598, 72] width 231 height 21
click at [562, 68] on div "No options" at bounding box center [598, 72] width 231 height 21
click at [558, 74] on div "No options" at bounding box center [598, 72] width 231 height 21
click at [558, 73] on div "No options" at bounding box center [598, 72] width 231 height 21
click at [531, 72] on div "No options" at bounding box center [598, 72] width 231 height 21
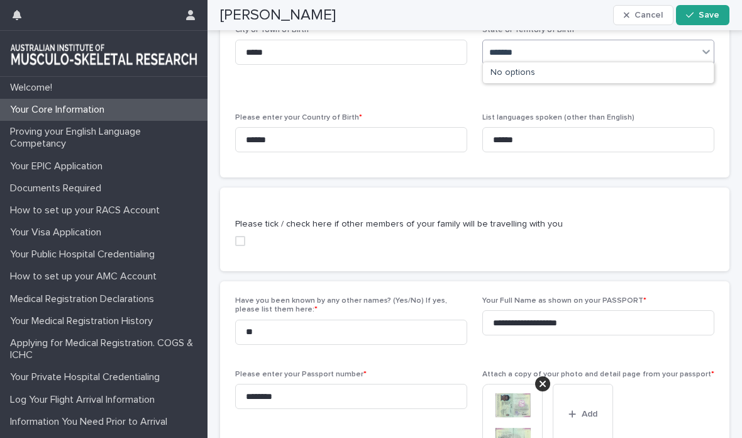
click at [520, 73] on div "No options" at bounding box center [598, 72] width 231 height 21
type input "*******"
click at [706, 19] on button "Save" at bounding box center [702, 15] width 53 height 20
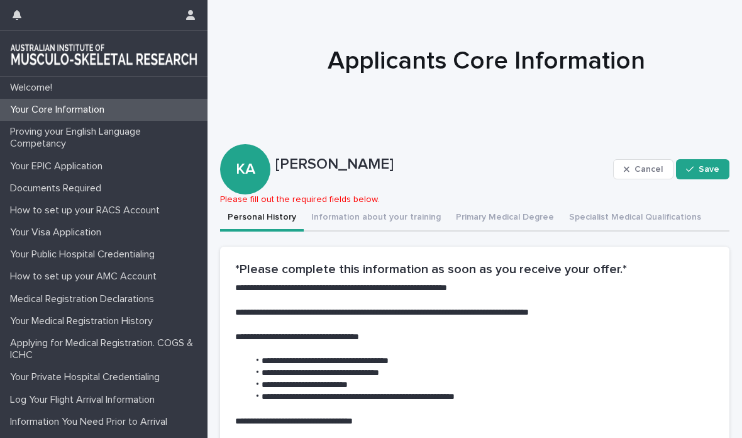
scroll to position [17, 0]
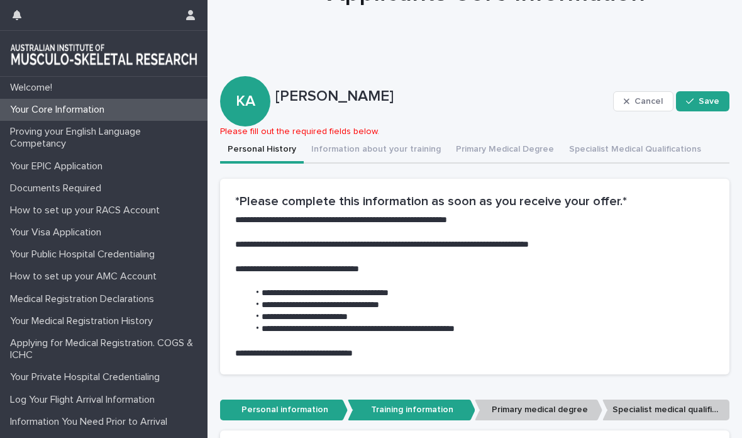
click at [710, 104] on span "Save" at bounding box center [709, 101] width 21 height 9
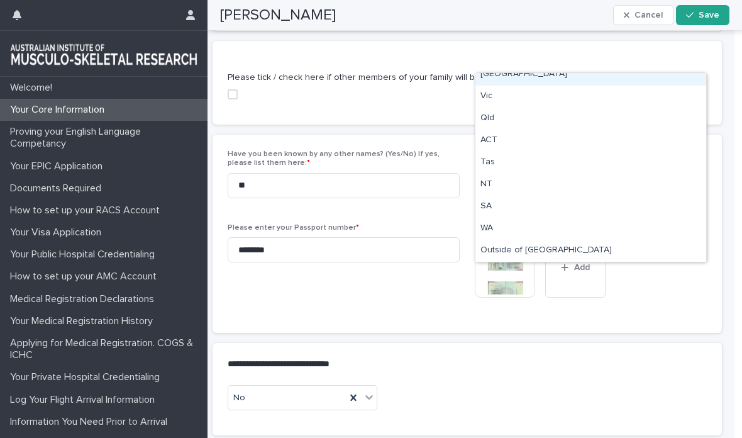
scroll to position [0, 0]
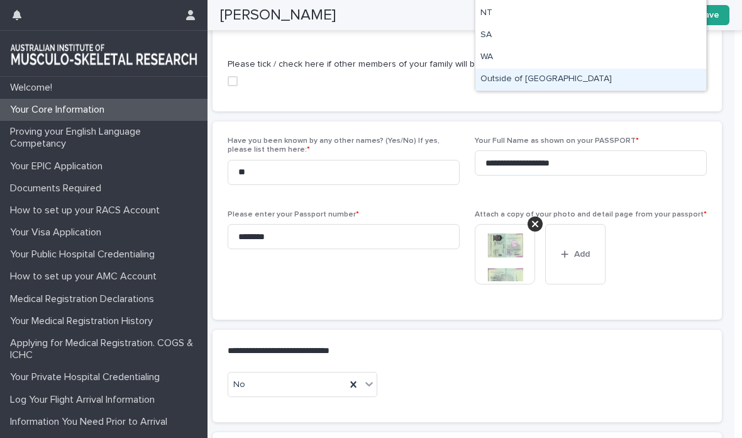
click at [577, 79] on div "Outside of Australia" at bounding box center [590, 80] width 231 height 22
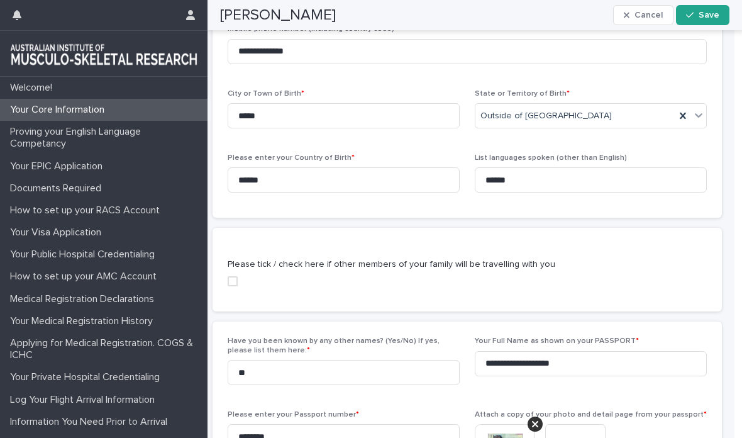
click at [701, 16] on span "Save" at bounding box center [709, 15] width 21 height 9
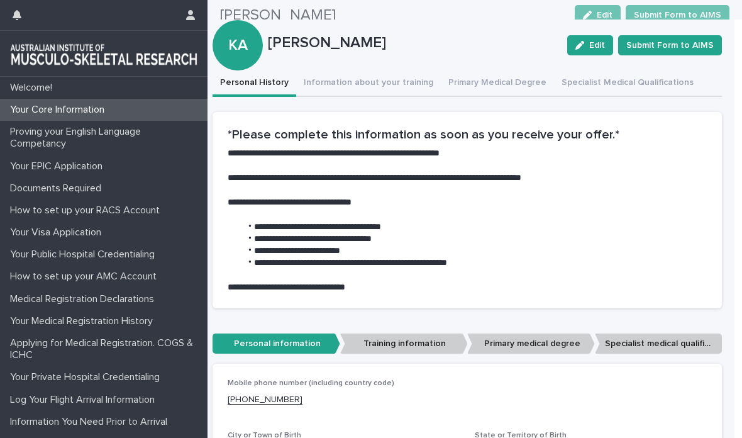
scroll to position [170, 0]
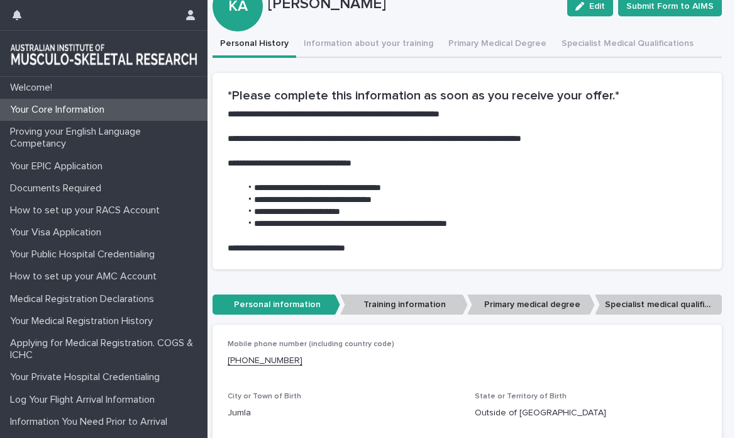
click at [417, 298] on p "Training information" at bounding box center [404, 304] width 128 height 21
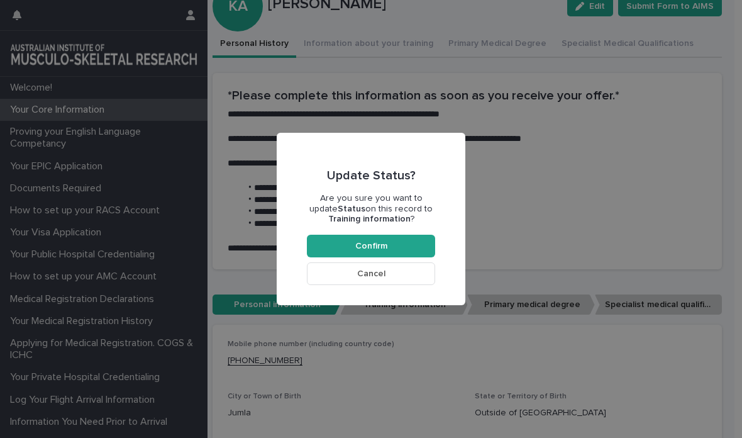
click at [412, 242] on button "Confirm" at bounding box center [371, 246] width 128 height 23
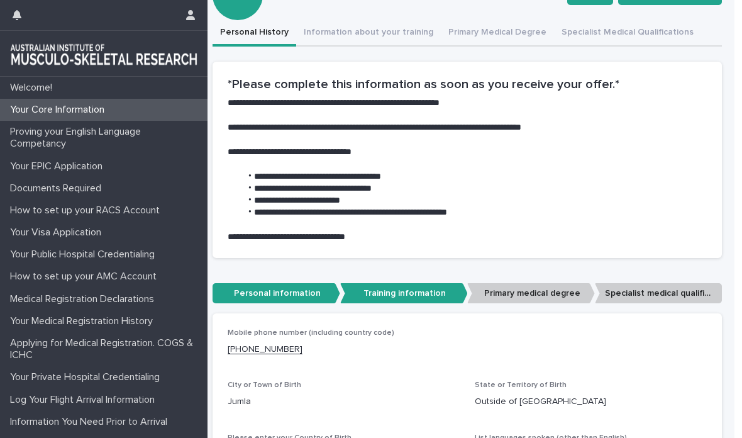
scroll to position [182, 0]
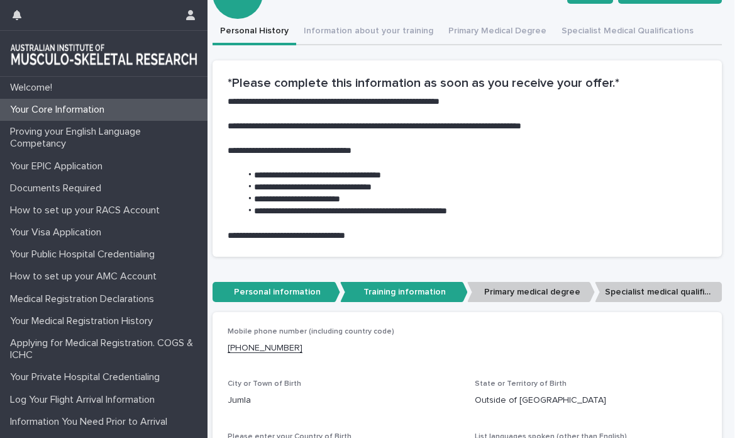
click at [403, 35] on div "**********" at bounding box center [467, 440] width 509 height 994
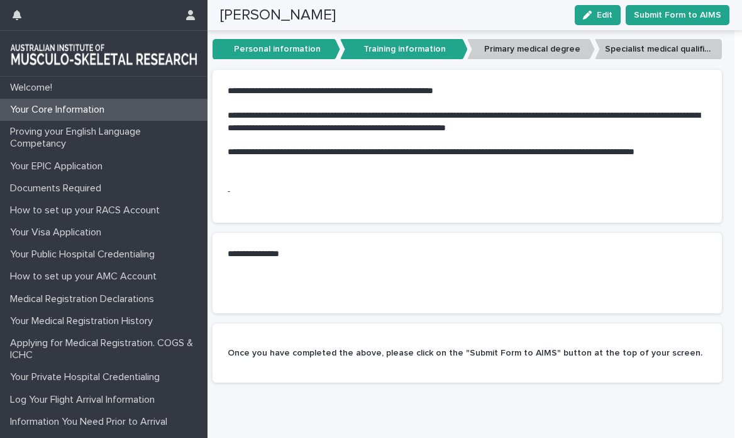
scroll to position [219, 0]
click at [605, 11] on span "Edit" at bounding box center [605, 15] width 16 height 9
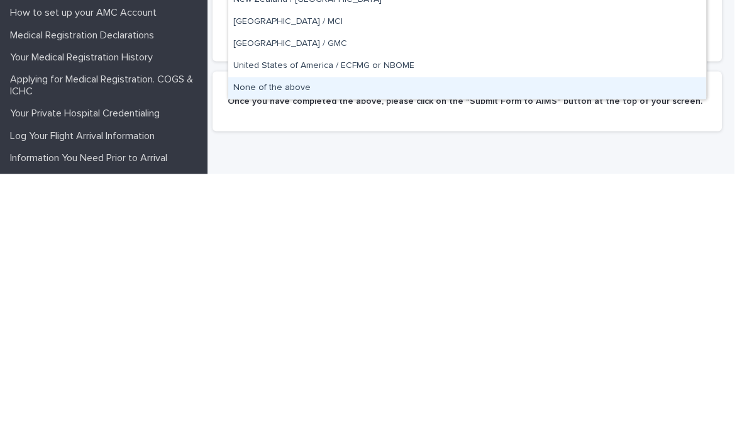
click at [488, 341] on div "None of the above" at bounding box center [467, 352] width 478 height 22
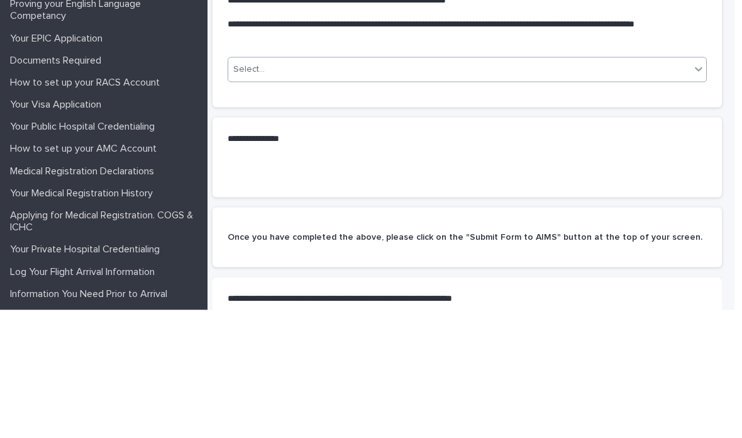
click at [682, 187] on div "Select..." at bounding box center [459, 197] width 462 height 21
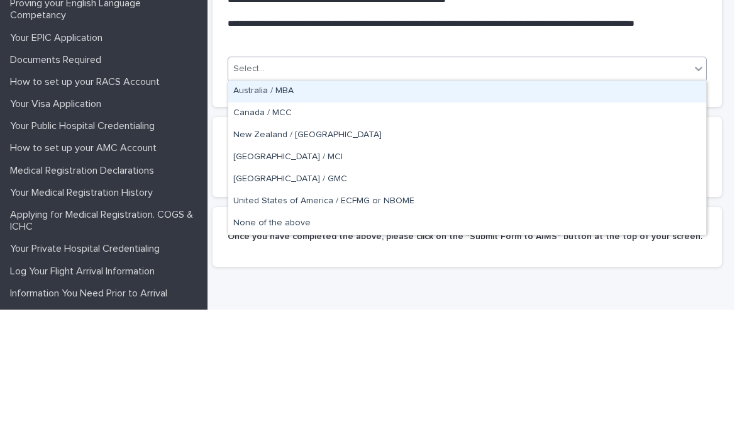
click at [700, 146] on p "**********" at bounding box center [465, 158] width 474 height 24
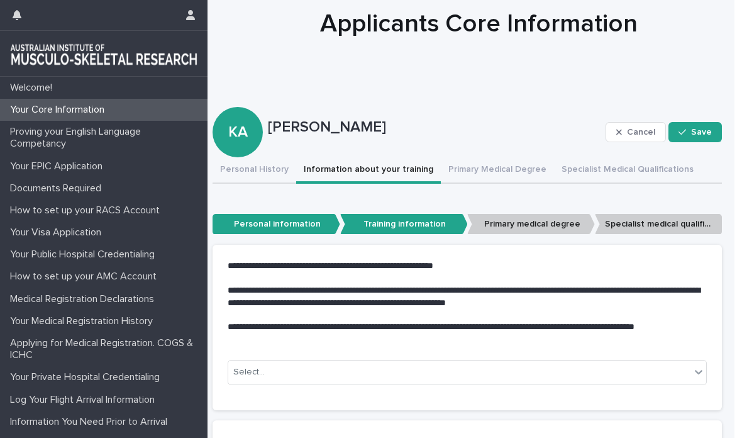
scroll to position [45, 0]
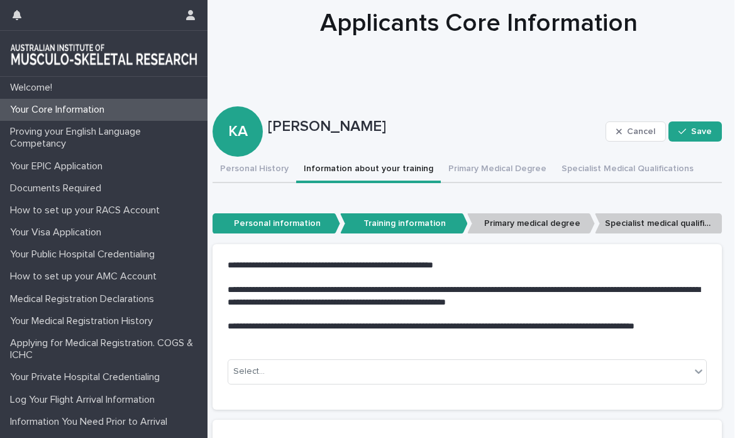
click at [700, 127] on span "Save" at bounding box center [701, 131] width 21 height 9
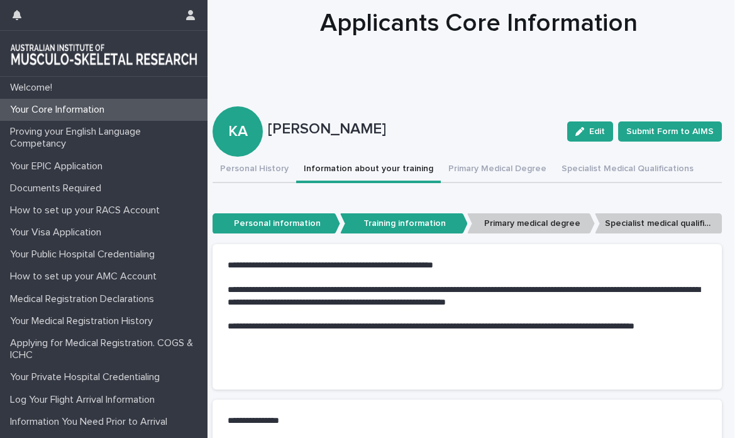
click at [698, 125] on span "Submit Form to AIMS" at bounding box center [669, 131] width 87 height 13
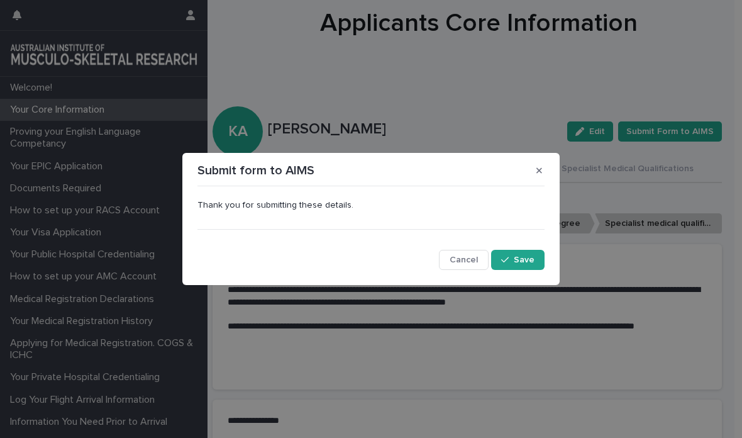
click at [525, 257] on span "Save" at bounding box center [524, 259] width 21 height 9
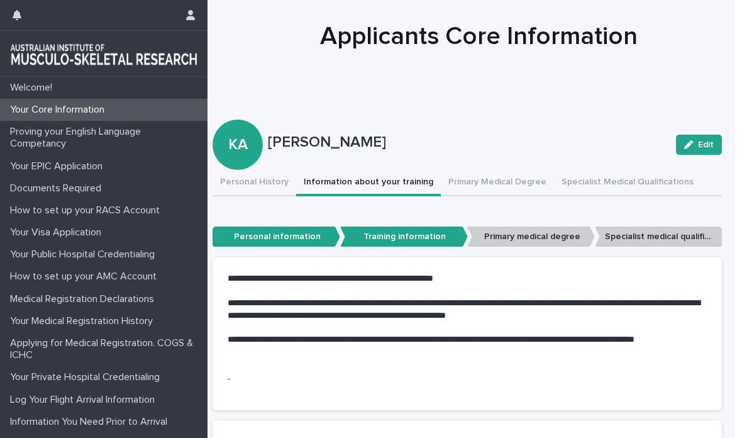
scroll to position [35, 0]
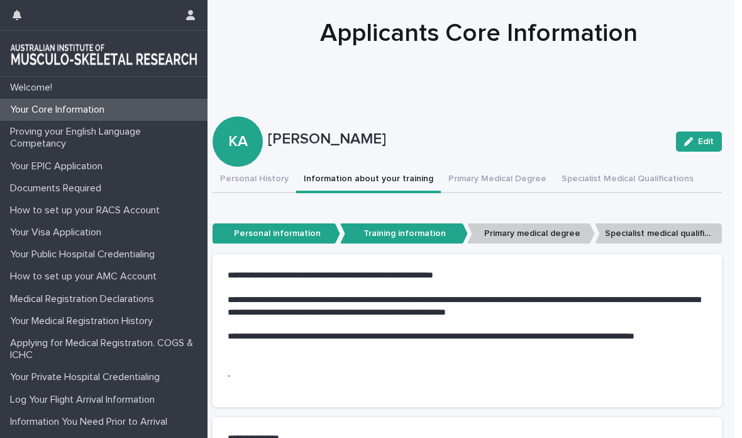
click at [501, 178] on button "Primary Medical Degree" at bounding box center [497, 180] width 113 height 26
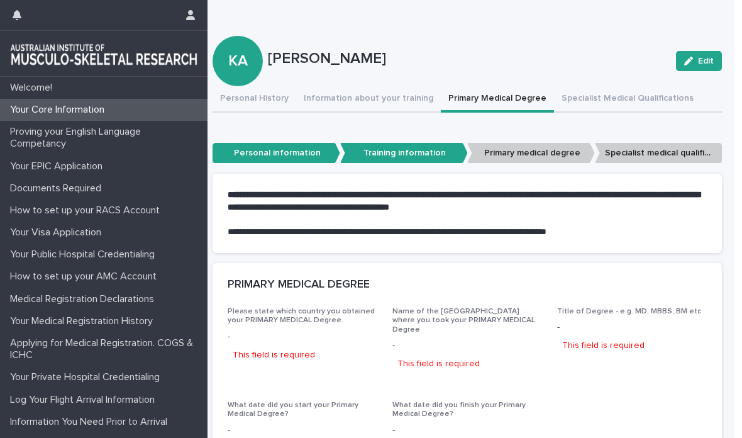
scroll to position [137, 0]
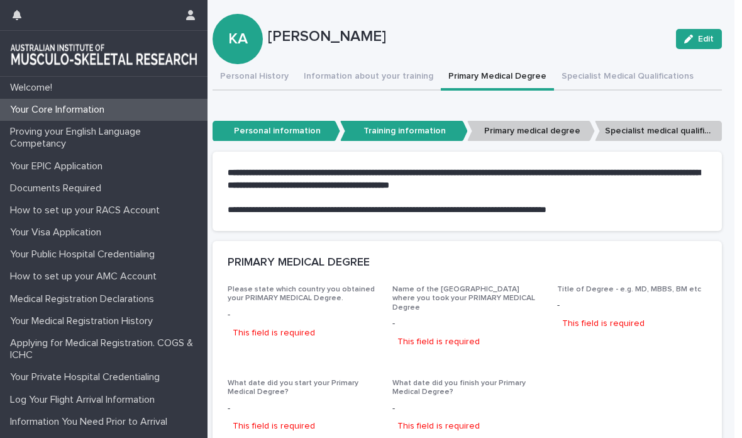
click at [697, 39] on div "button" at bounding box center [691, 39] width 14 height 9
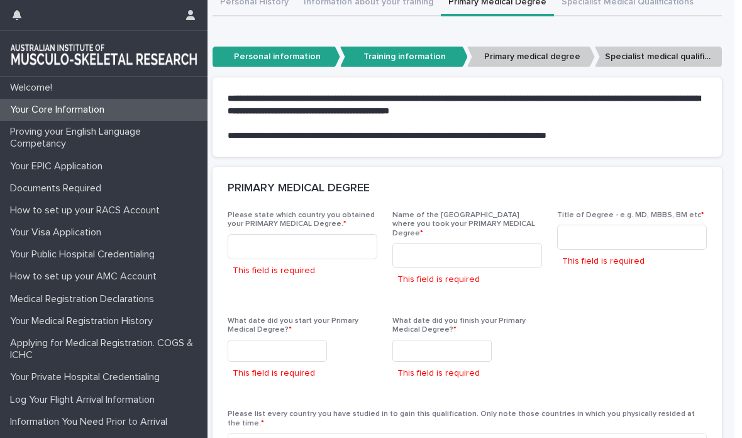
scroll to position [212, 0]
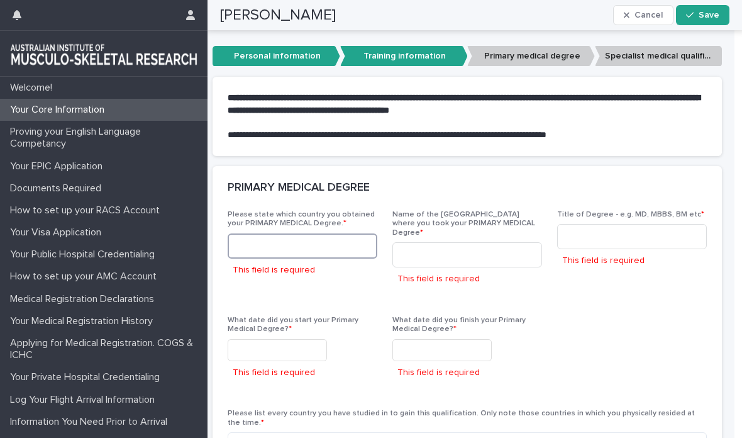
click at [343, 235] on input at bounding box center [303, 245] width 150 height 25
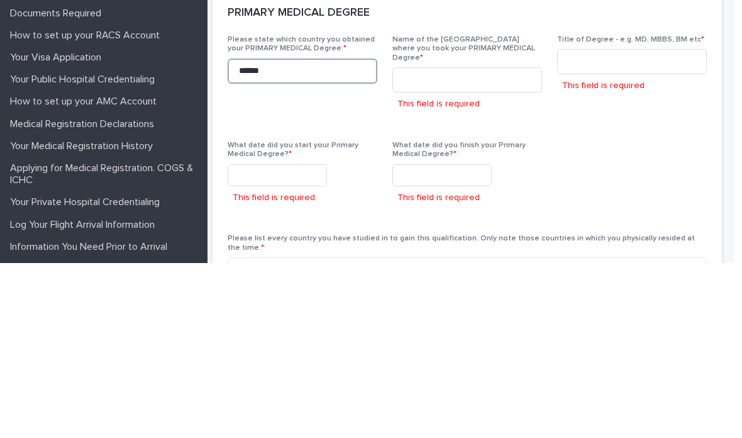
type input "******"
click at [487, 242] on input at bounding box center [467, 254] width 150 height 25
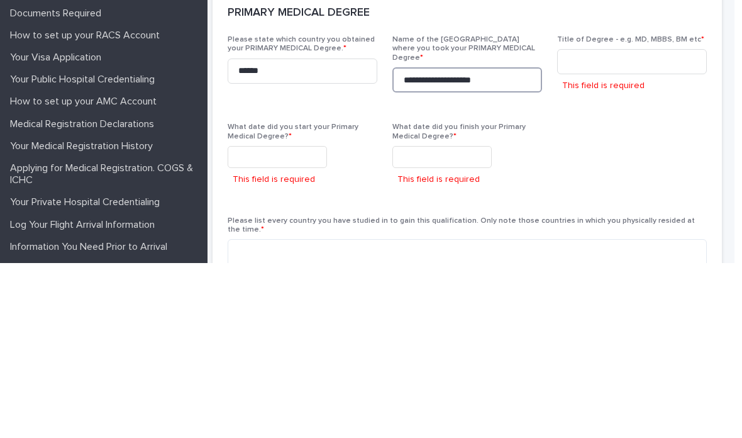
click at [442, 242] on input "**********" at bounding box center [467, 254] width 150 height 25
click at [472, 242] on input "**********" at bounding box center [467, 254] width 150 height 25
click at [515, 242] on input "**********" at bounding box center [467, 254] width 150 height 25
type input "**********"
click at [642, 224] on input at bounding box center [632, 236] width 150 height 25
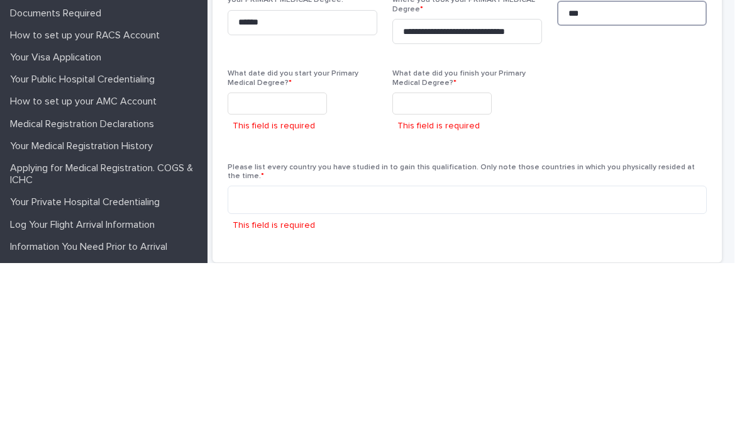
scroll to position [267, 0]
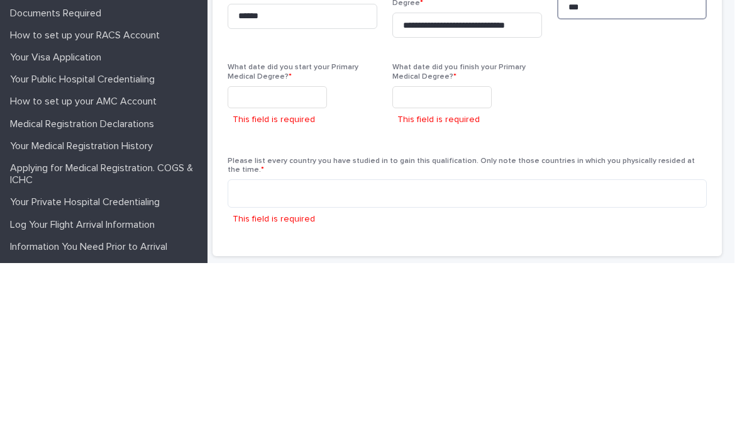
type input "**"
click at [297, 261] on input "text" at bounding box center [277, 272] width 99 height 22
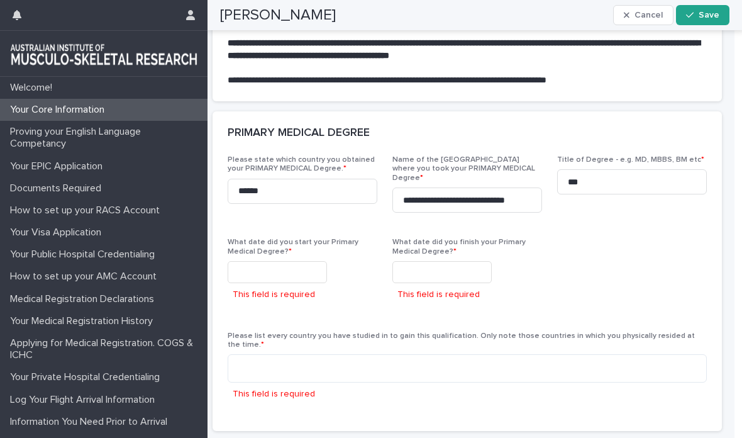
scroll to position [0, 0]
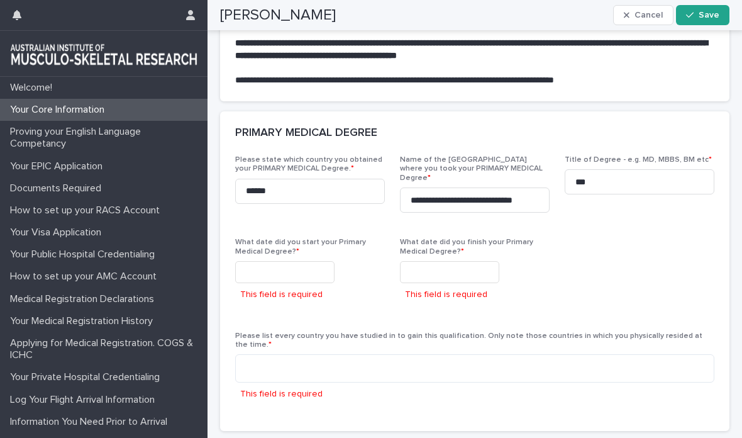
click at [291, 261] on input "text" at bounding box center [284, 272] width 99 height 22
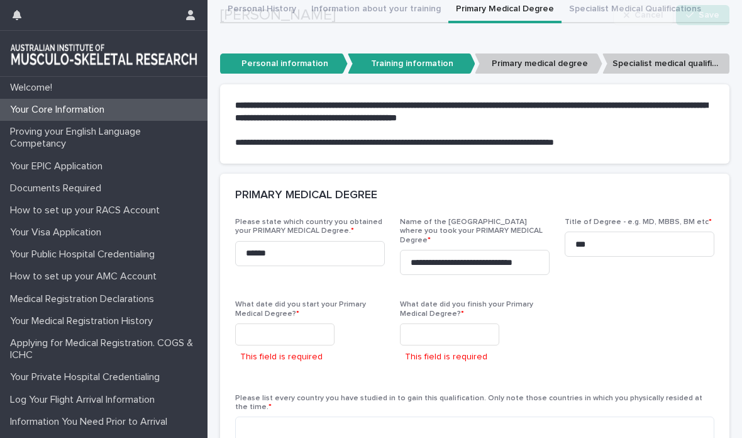
scroll to position [214, 0]
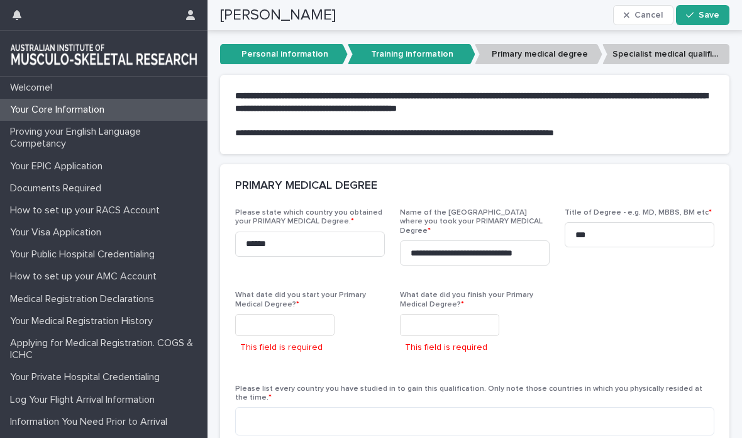
click at [292, 314] on input "text" at bounding box center [284, 325] width 99 height 22
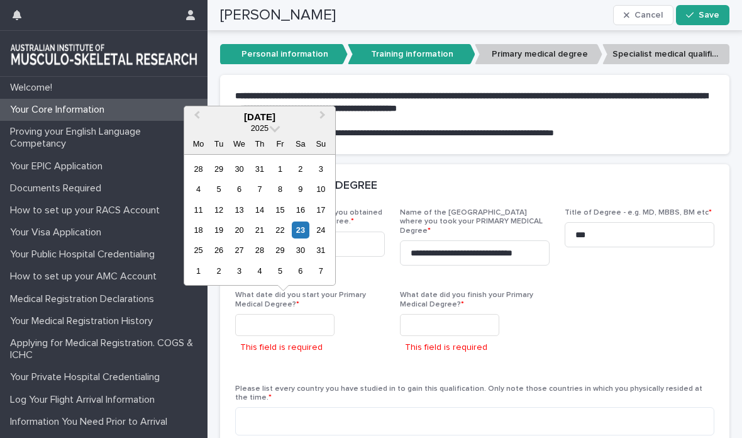
click at [277, 128] on span at bounding box center [275, 126] width 11 height 11
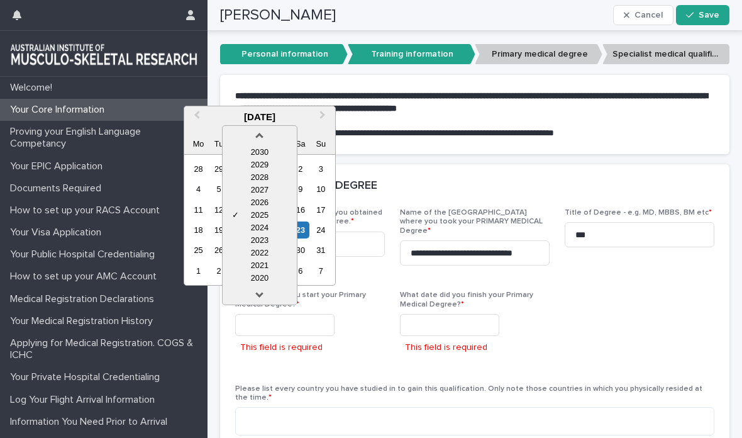
click at [267, 294] on link at bounding box center [260, 297] width 20 height 20
click at [264, 292] on link at bounding box center [260, 297] width 20 height 20
click at [263, 291] on link at bounding box center [260, 297] width 20 height 20
click at [264, 294] on link at bounding box center [260, 297] width 20 height 20
click at [265, 294] on link at bounding box center [260, 297] width 20 height 20
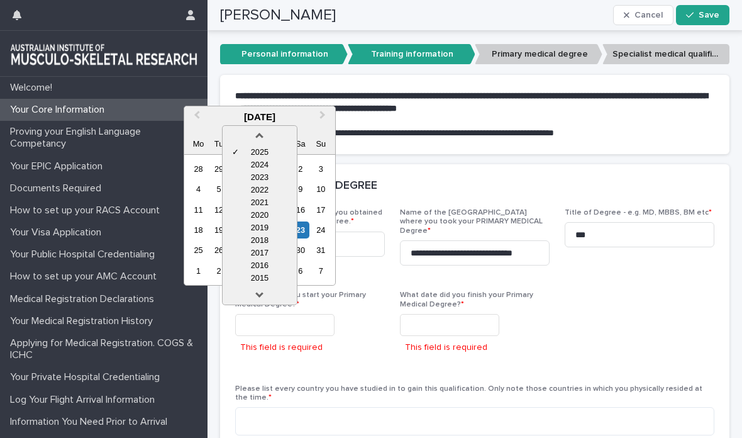
click at [265, 292] on link at bounding box center [260, 297] width 20 height 20
click at [264, 293] on link at bounding box center [260, 297] width 20 height 20
click at [263, 291] on link at bounding box center [260, 297] width 20 height 20
click at [264, 292] on link at bounding box center [260, 297] width 20 height 20
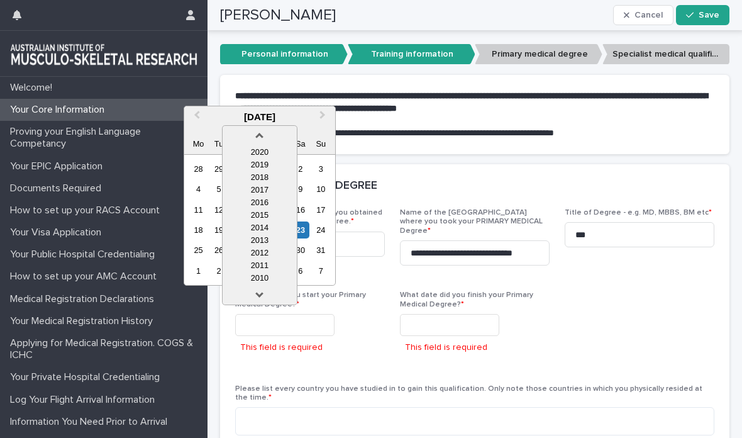
click at [263, 294] on link at bounding box center [260, 297] width 20 height 20
click at [262, 295] on link at bounding box center [260, 297] width 20 height 20
click at [261, 291] on link at bounding box center [260, 297] width 20 height 20
click at [269, 275] on div "2007" at bounding box center [260, 278] width 74 height 13
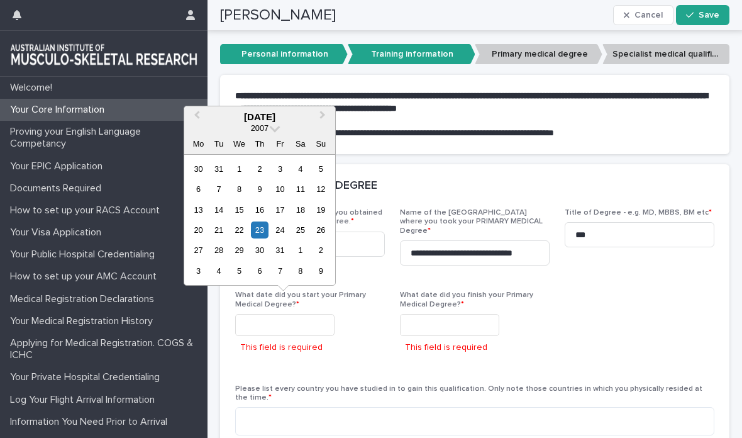
click at [243, 168] on div "1" at bounding box center [239, 168] width 17 height 17
type input "**********"
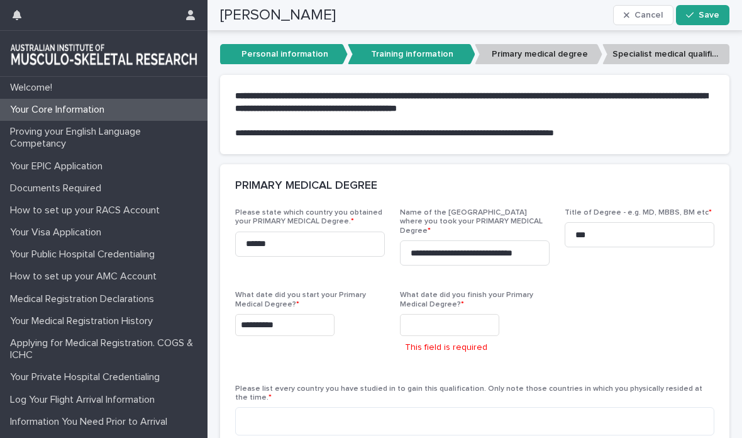
click at [455, 314] on input "text" at bounding box center [449, 325] width 99 height 22
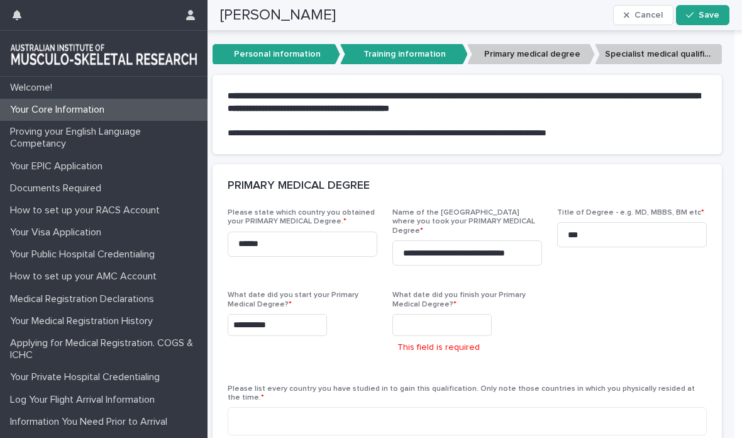
scroll to position [0, 8]
click at [465, 321] on input "text" at bounding box center [441, 325] width 99 height 22
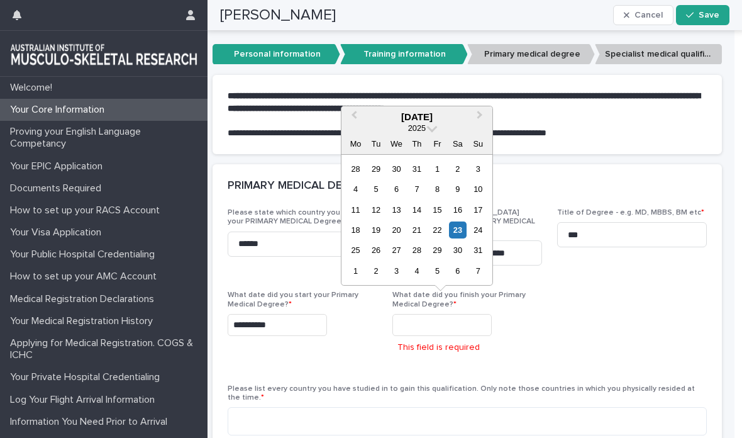
click at [435, 126] on span at bounding box center [432, 126] width 11 height 11
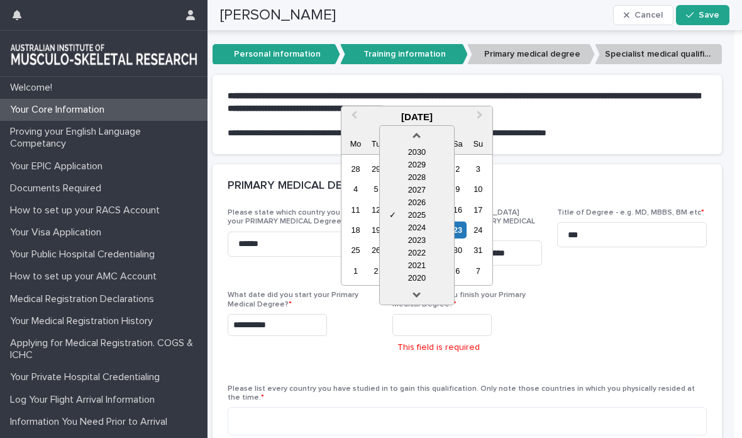
click at [424, 291] on link at bounding box center [417, 297] width 20 height 20
click at [426, 292] on link at bounding box center [417, 297] width 20 height 20
click at [429, 292] on div at bounding box center [417, 294] width 74 height 20
click at [423, 295] on link at bounding box center [417, 297] width 20 height 20
click at [424, 292] on link at bounding box center [417, 297] width 20 height 20
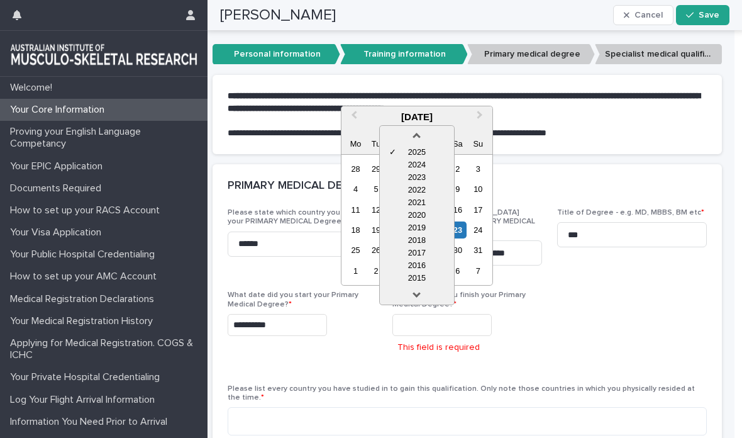
click at [424, 292] on link at bounding box center [417, 297] width 20 height 20
click at [426, 291] on link at bounding box center [417, 297] width 20 height 20
click at [428, 279] on div "2013" at bounding box center [417, 278] width 74 height 13
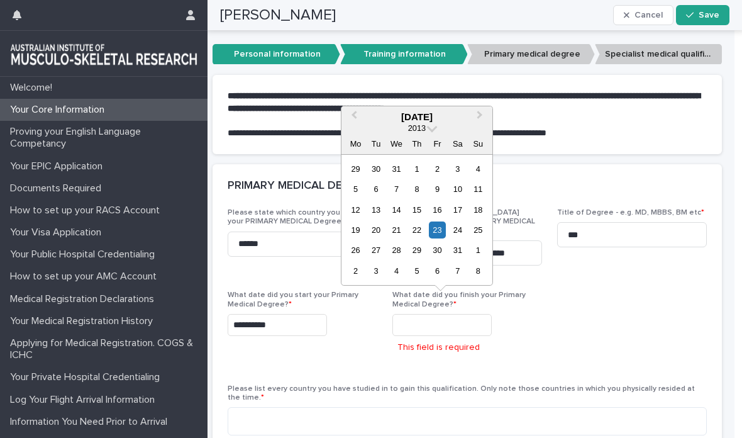
click at [401, 118] on div "August 2013" at bounding box center [417, 116] width 151 height 11
click at [354, 116] on span "Previous Month" at bounding box center [354, 116] width 0 height 17
click at [358, 119] on button "Previous Month" at bounding box center [353, 118] width 20 height 20
click at [460, 247] on div "29" at bounding box center [457, 250] width 17 height 17
type input "**********"
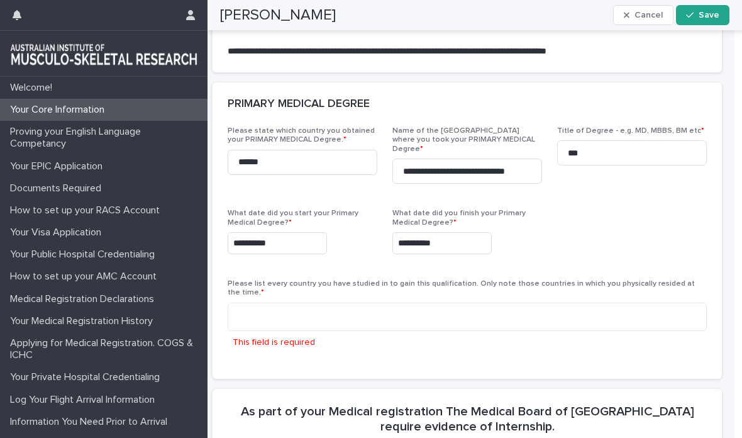
scroll to position [296, 0]
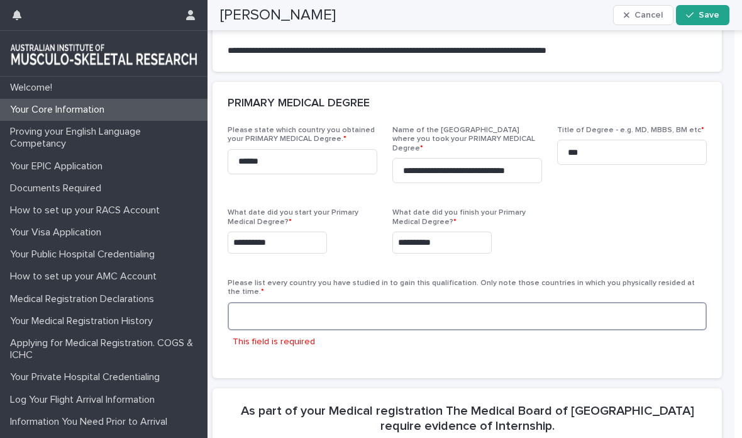
click at [531, 302] on textarea at bounding box center [467, 316] width 479 height 28
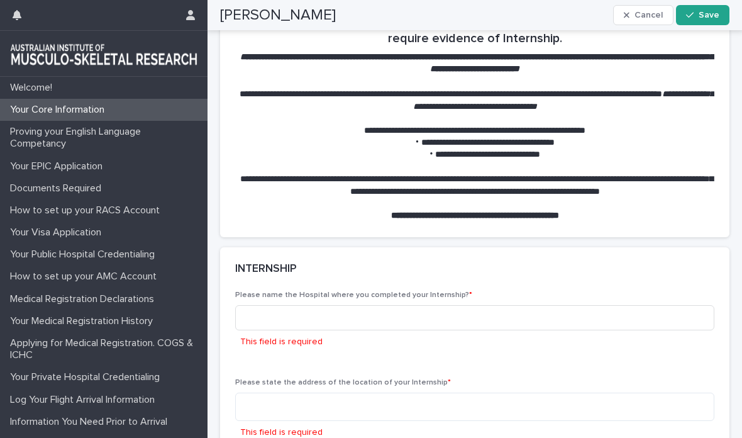
scroll to position [662, 0]
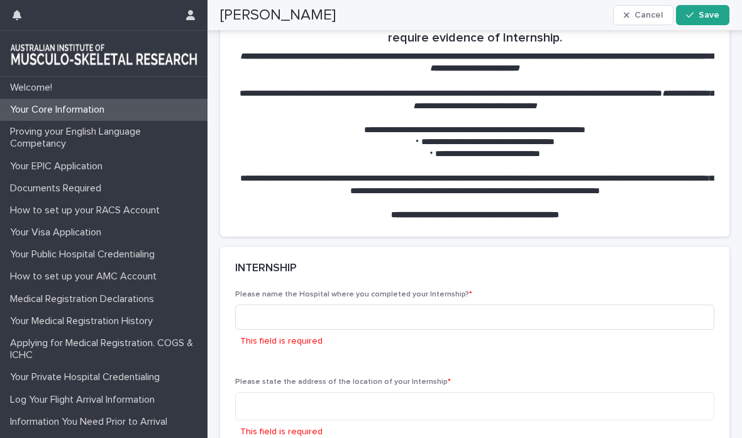
type textarea "******"
click at [555, 304] on input at bounding box center [474, 316] width 479 height 25
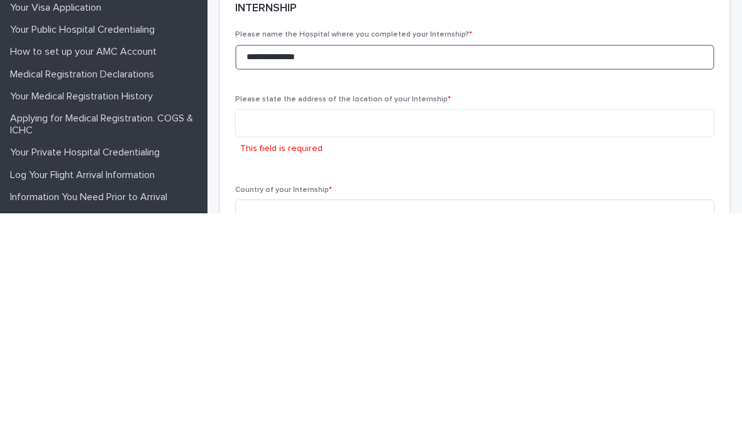
scroll to position [702, 0]
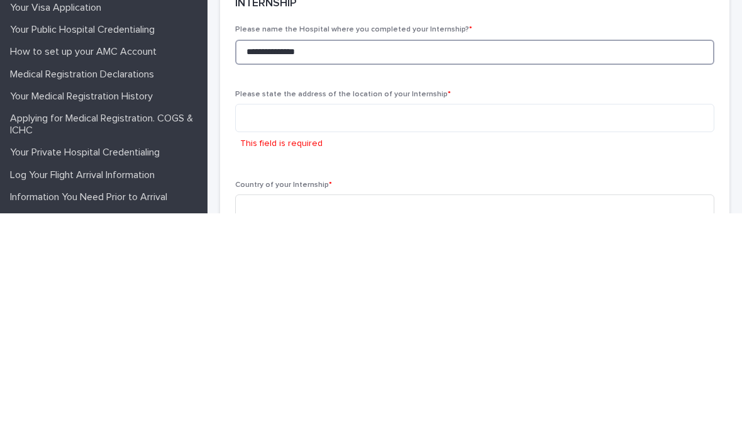
type input "**********"
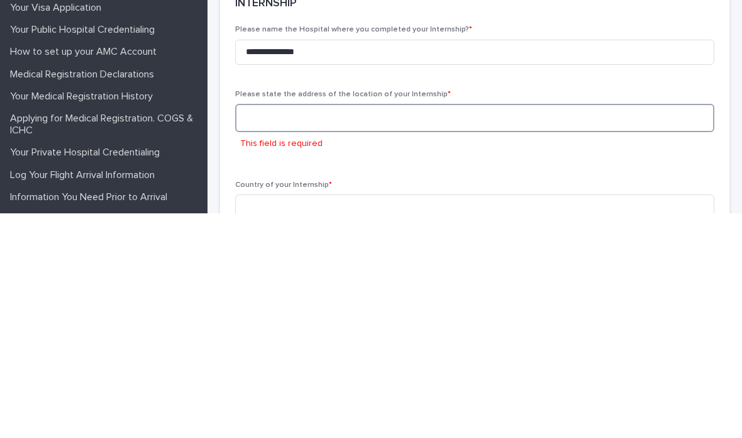
click at [435, 328] on textarea at bounding box center [474, 342] width 479 height 28
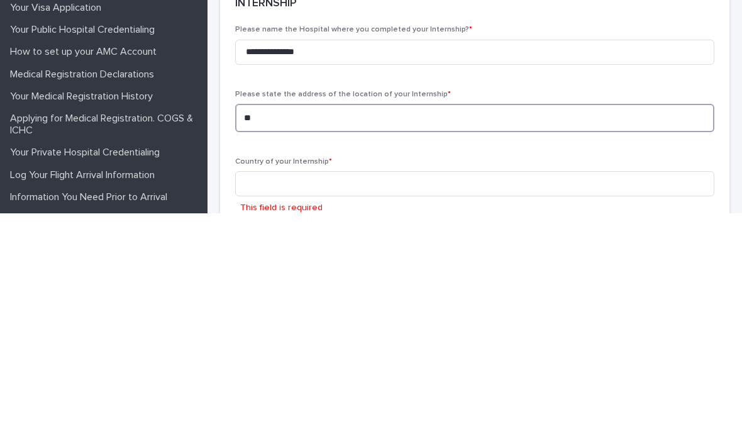
type textarea "*"
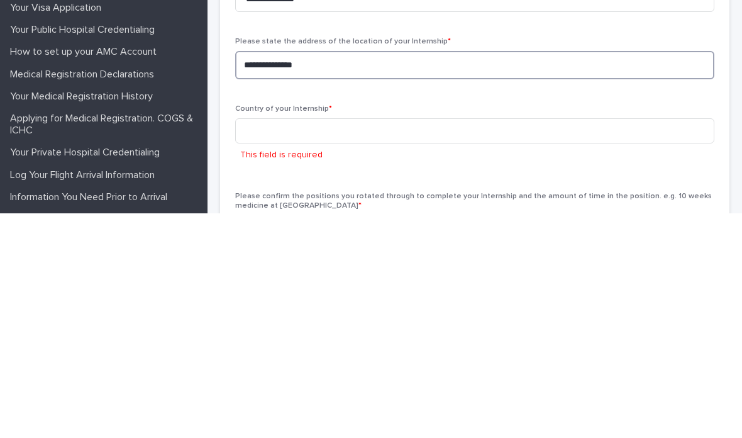
scroll to position [755, 0]
type textarea "**********"
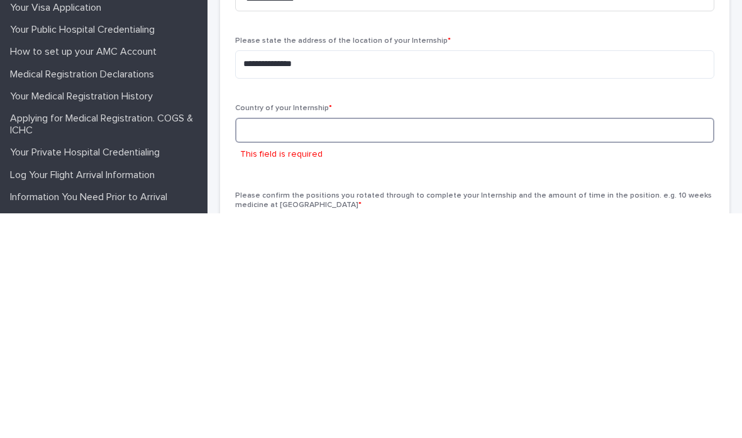
click at [442, 342] on input at bounding box center [474, 354] width 479 height 25
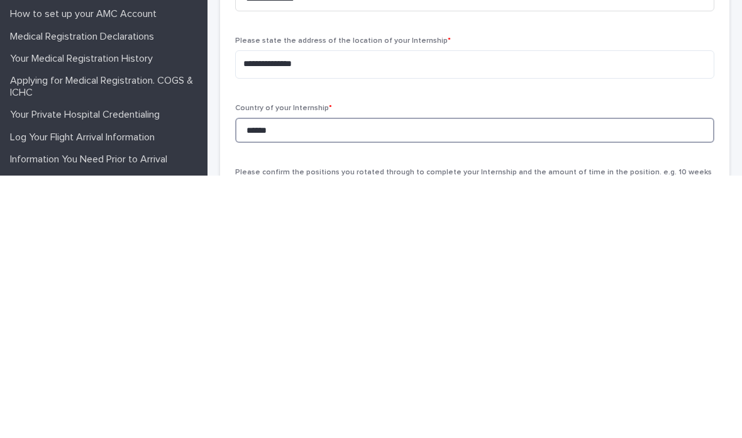
scroll to position [709, 0]
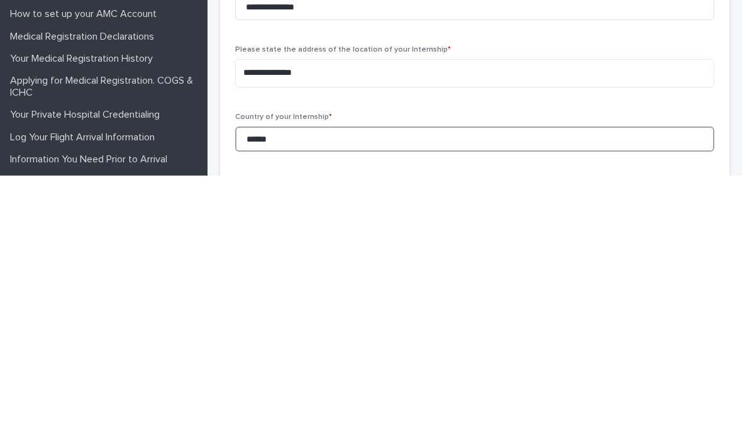
type input "*****"
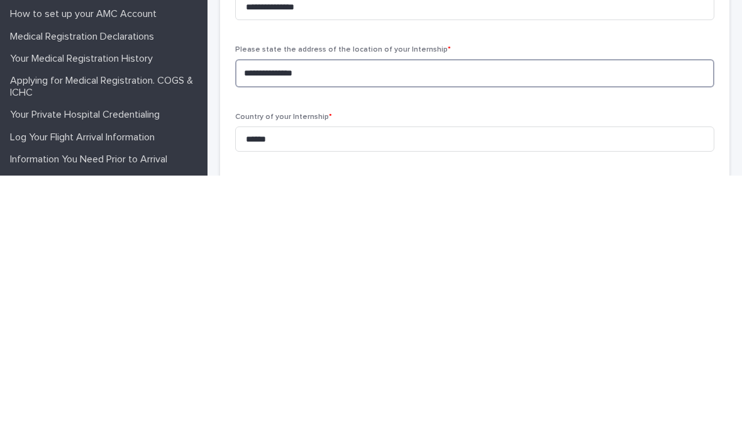
click at [364, 321] on textarea "**********" at bounding box center [474, 335] width 479 height 28
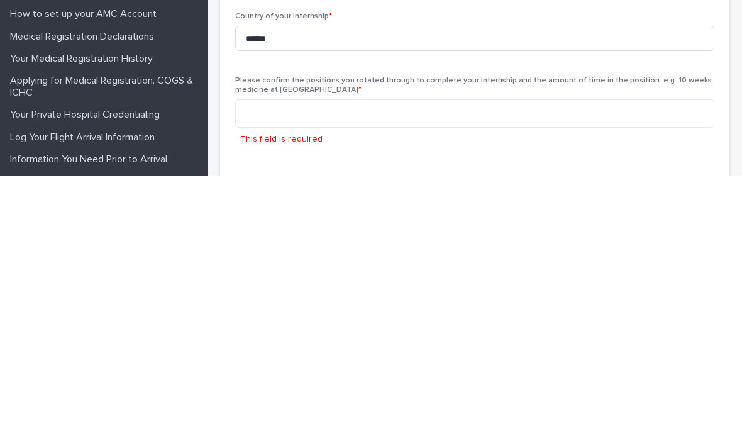
scroll to position [808, 0]
type textarea "********"
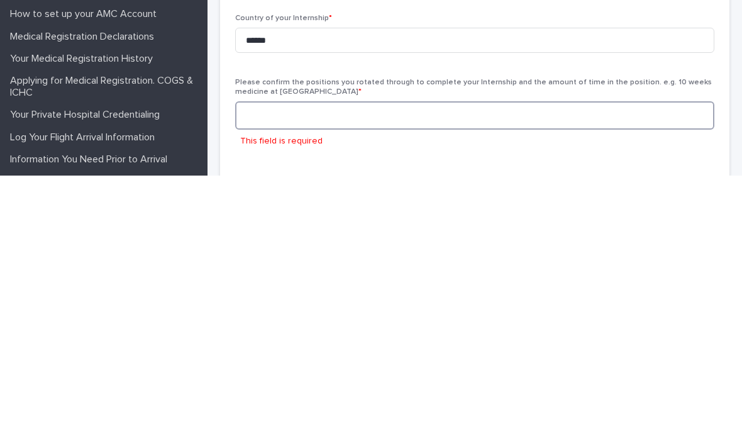
click at [528, 364] on textarea at bounding box center [474, 378] width 479 height 28
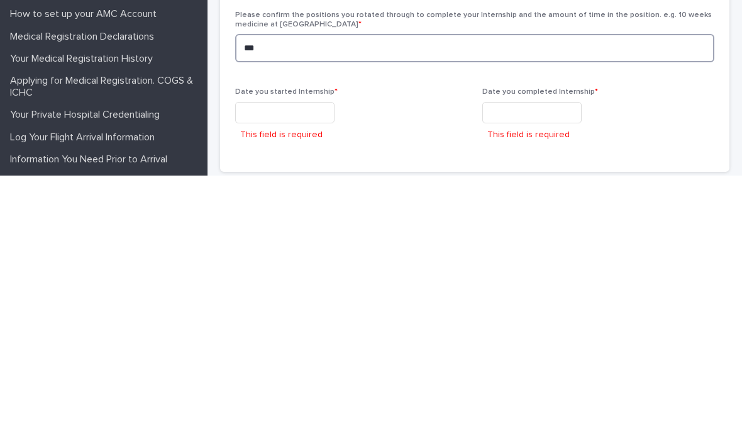
scroll to position [874, 0]
type textarea "***"
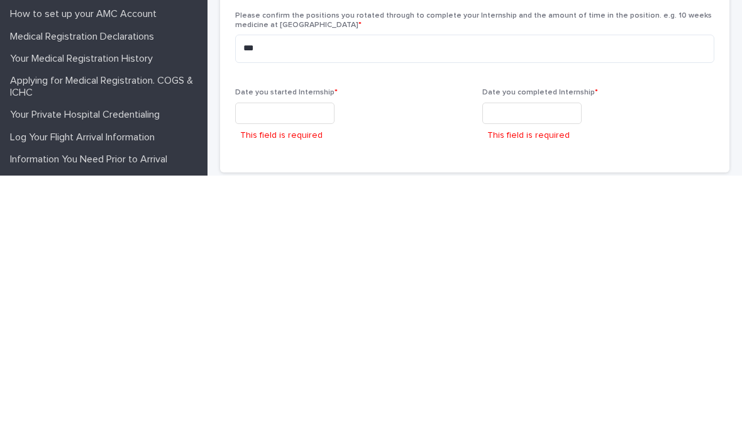
click at [303, 365] on input "text" at bounding box center [284, 376] width 99 height 22
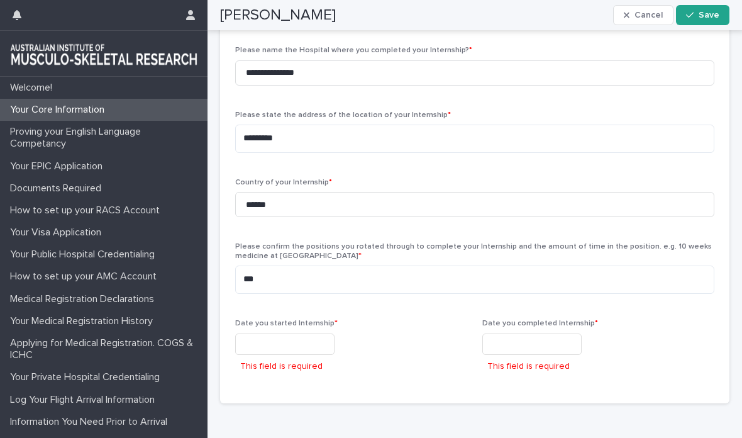
scroll to position [905, 0]
click at [312, 334] on input "text" at bounding box center [284, 345] width 99 height 22
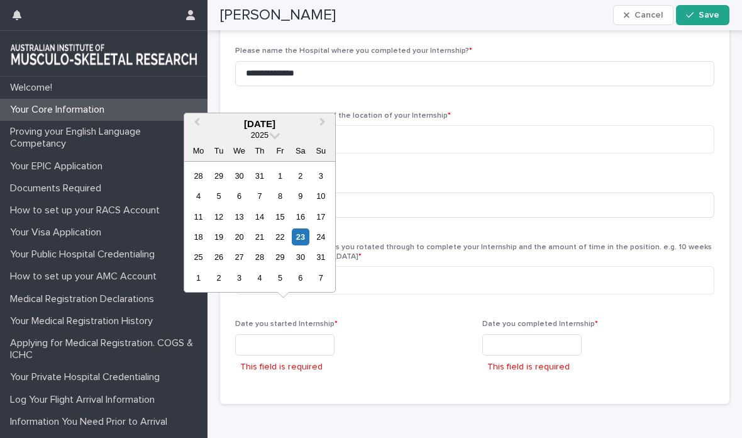
click at [277, 130] on div "August 2025" at bounding box center [259, 123] width 151 height 11
click at [274, 134] on span at bounding box center [275, 133] width 11 height 11
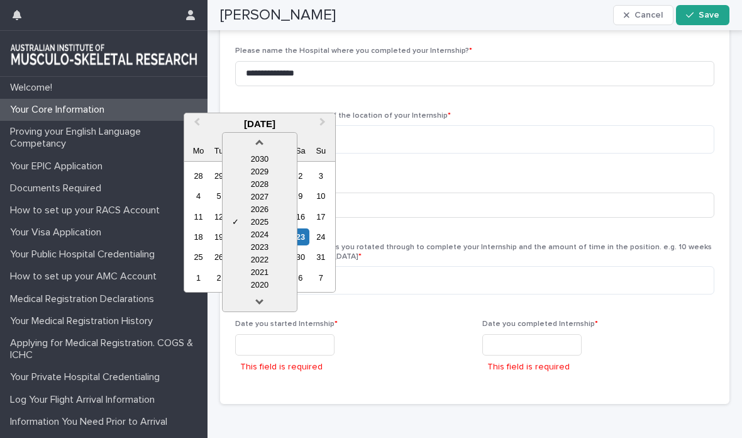
click at [269, 304] on link at bounding box center [260, 304] width 20 height 20
click at [269, 302] on link at bounding box center [260, 304] width 20 height 20
click at [270, 302] on div at bounding box center [260, 301] width 74 height 20
click at [270, 303] on div at bounding box center [260, 301] width 74 height 20
click at [270, 300] on link at bounding box center [260, 304] width 20 height 20
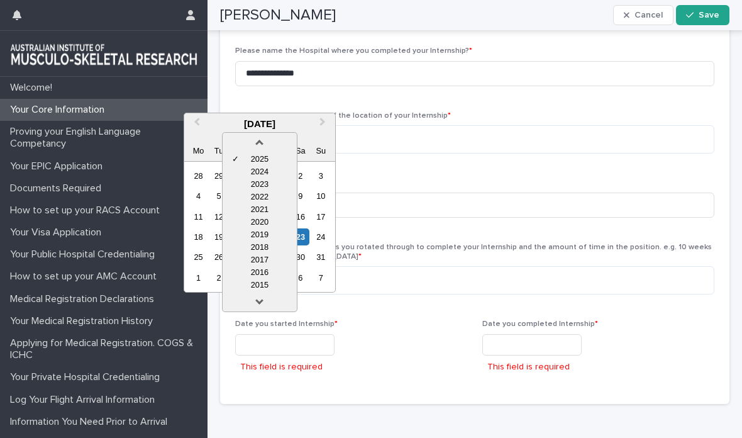
click at [267, 301] on link at bounding box center [260, 304] width 20 height 20
click at [270, 294] on div at bounding box center [260, 301] width 74 height 20
click at [272, 285] on div "2013" at bounding box center [260, 285] width 74 height 13
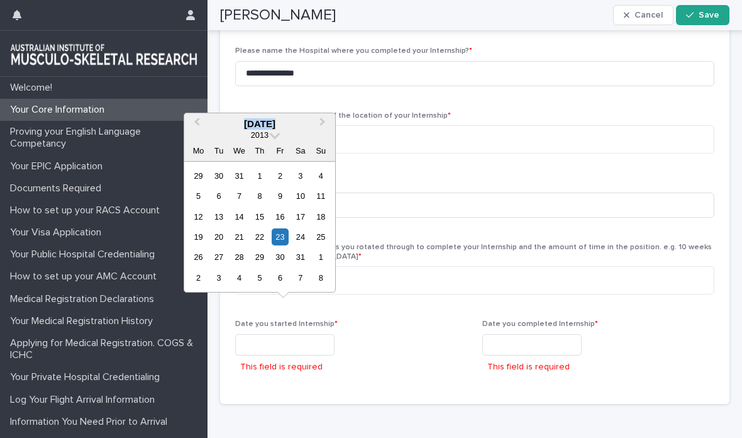
click at [205, 125] on button "Previous Month" at bounding box center [196, 124] width 20 height 20
click at [201, 126] on button "Previous Month" at bounding box center [196, 124] width 20 height 20
click at [323, 123] on span "Next Month" at bounding box center [323, 123] width 0 height 17
click at [325, 123] on button "Next Month" at bounding box center [324, 124] width 20 height 20
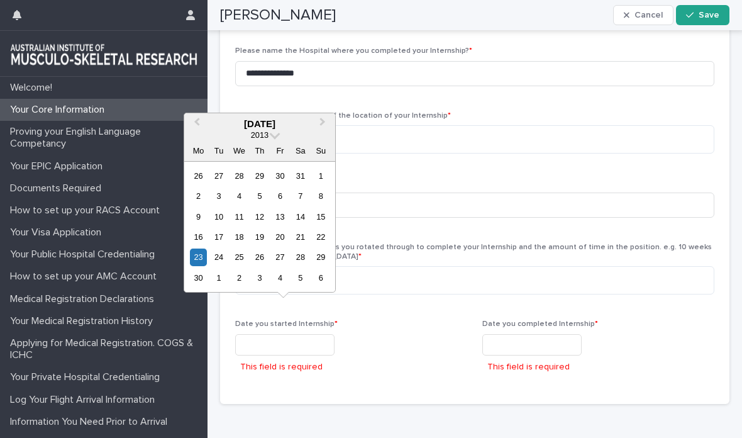
click at [323, 175] on div "1" at bounding box center [321, 175] width 17 height 17
type input "**********"
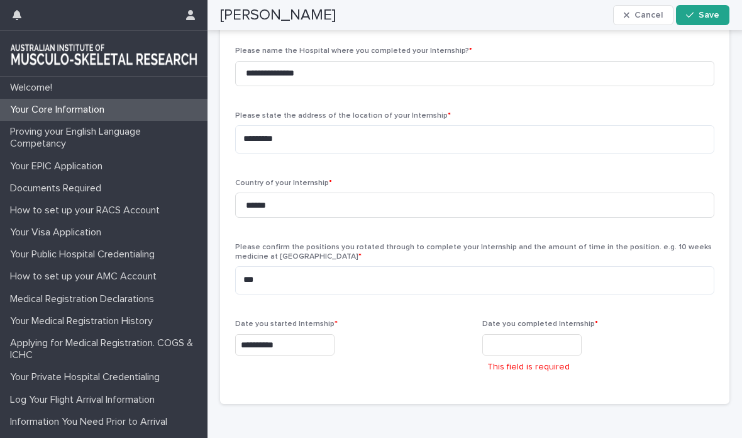
click at [527, 334] on input "text" at bounding box center [531, 345] width 99 height 22
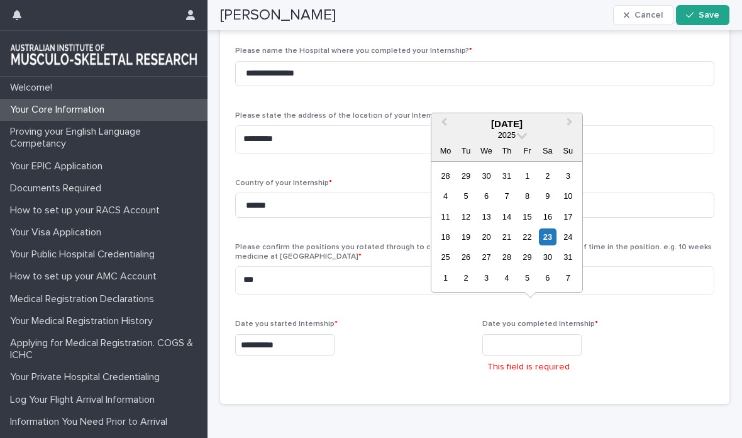
click at [518, 135] on span at bounding box center [522, 133] width 11 height 11
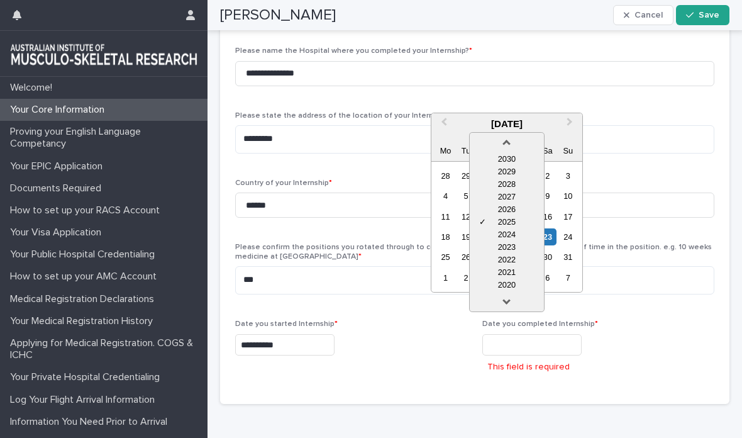
click at [516, 299] on link at bounding box center [507, 304] width 20 height 20
click at [515, 299] on link at bounding box center [507, 304] width 20 height 20
click at [518, 299] on div at bounding box center [507, 301] width 74 height 20
click at [519, 299] on div at bounding box center [507, 301] width 74 height 20
click at [516, 303] on link at bounding box center [507, 304] width 20 height 20
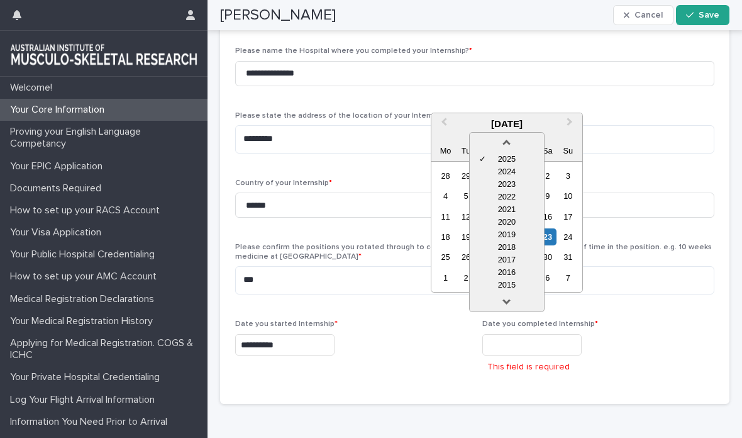
click at [517, 299] on link at bounding box center [507, 304] width 20 height 20
click at [516, 286] on div "2014" at bounding box center [507, 285] width 74 height 13
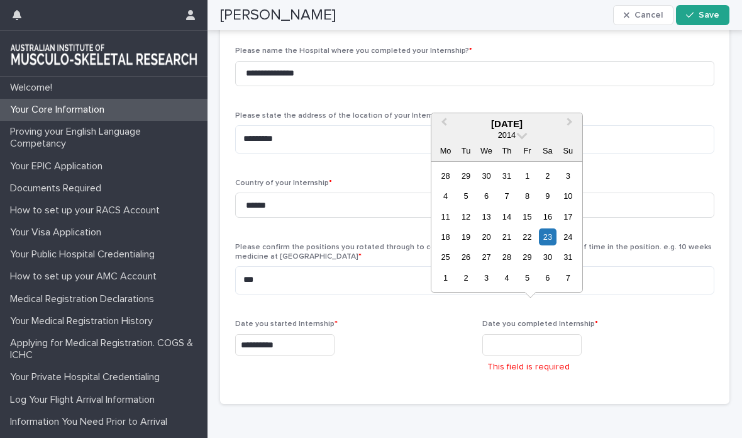
click at [567, 258] on div "31" at bounding box center [568, 256] width 17 height 17
type input "**********"
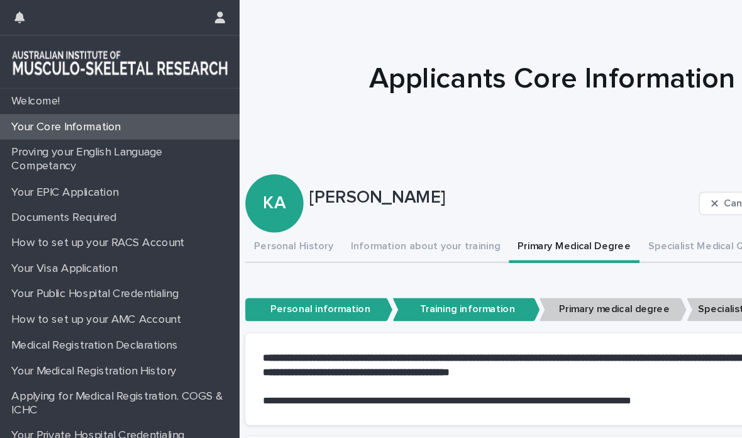
scroll to position [0, 8]
click at [246, 39] on div at bounding box center [475, 62] width 535 height 126
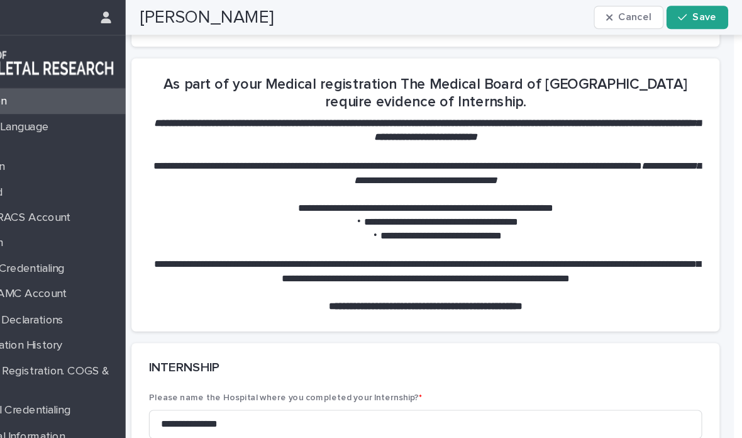
scroll to position [615, 0]
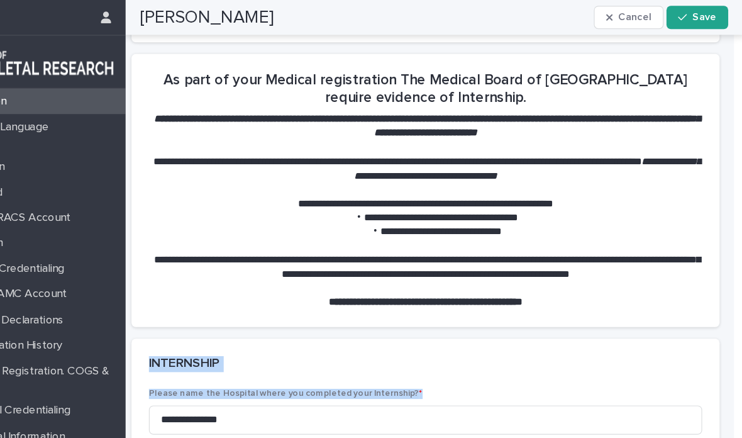
click at [581, 194] on li "**********" at bounding box center [474, 200] width 466 height 12
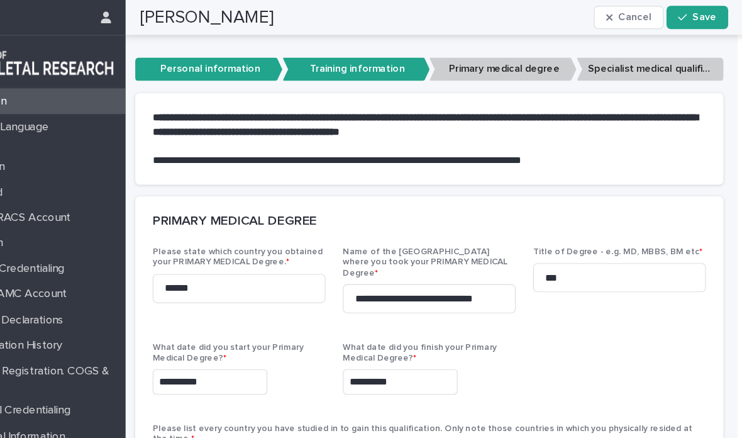
scroll to position [211, 0]
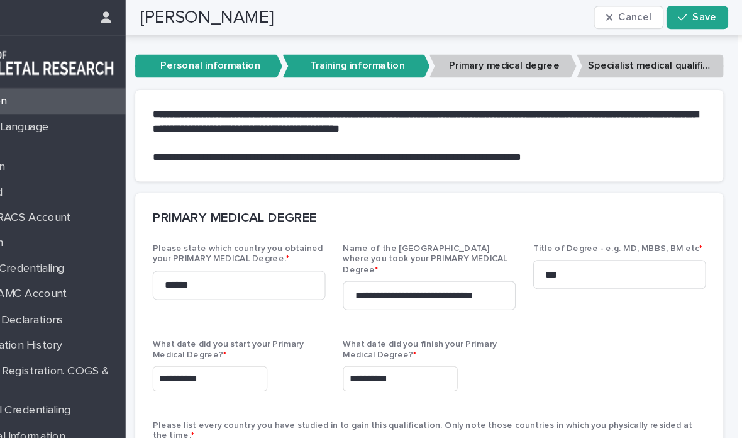
click at [699, 15] on span "Save" at bounding box center [709, 15] width 21 height 9
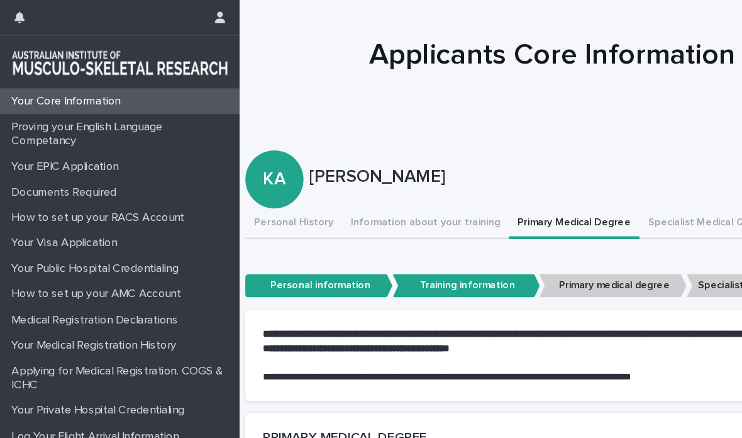
scroll to position [0, 8]
click at [189, 16] on icon "button" at bounding box center [190, 15] width 9 height 10
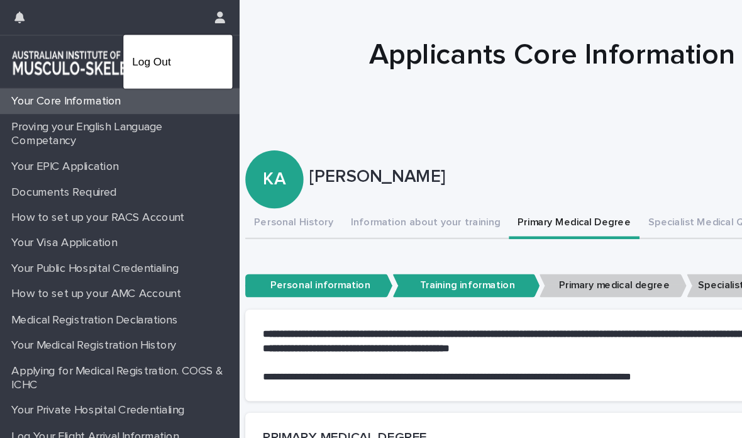
click at [297, 92] on div at bounding box center [371, 219] width 742 height 438
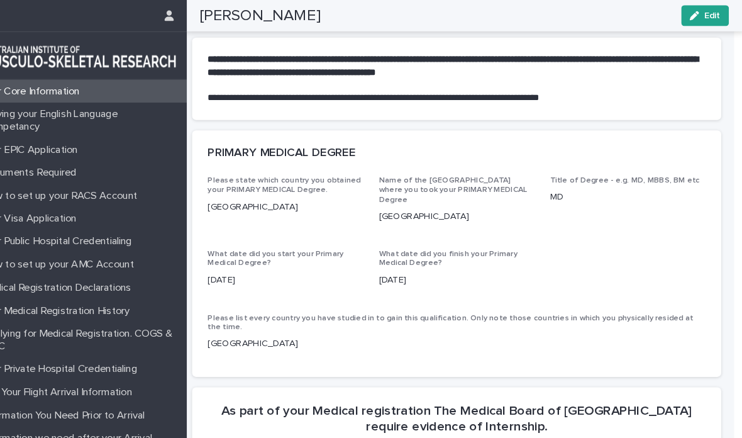
click at [706, 13] on span "Edit" at bounding box center [714, 15] width 16 height 9
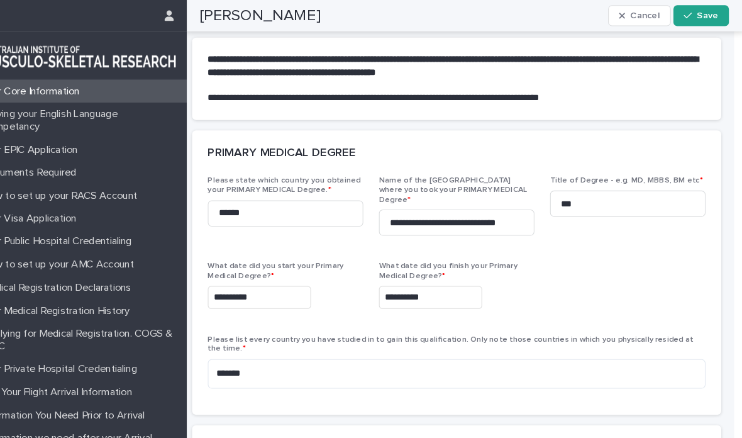
click at [238, 275] on input "**********" at bounding box center [277, 286] width 99 height 22
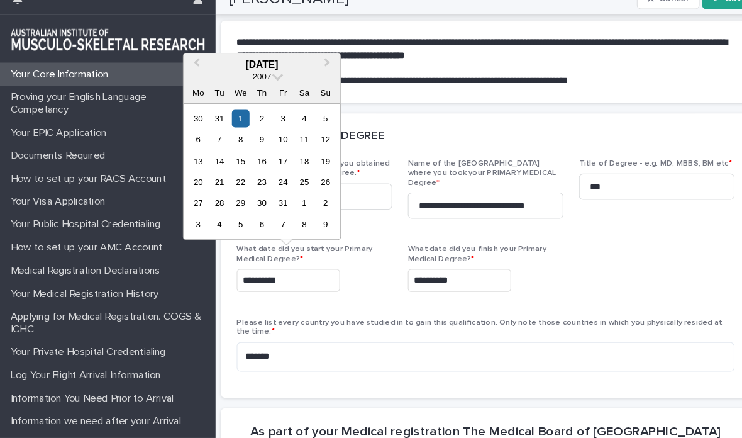
click at [320, 69] on button "Next Month" at bounding box center [316, 79] width 20 height 20
click at [294, 122] on div "1" at bounding box center [292, 130] width 17 height 17
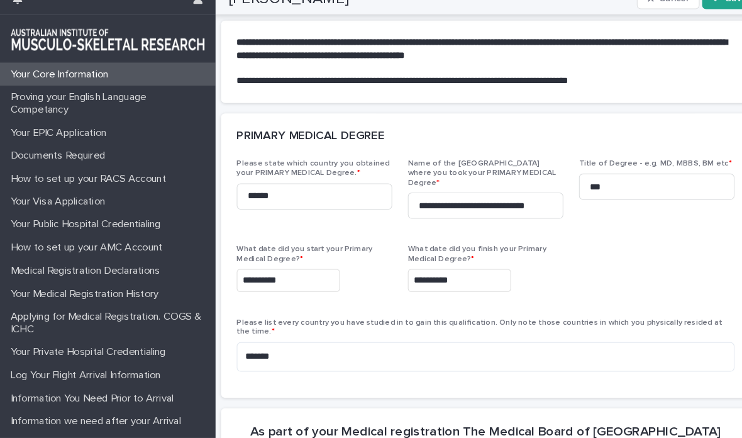
type input "**********"
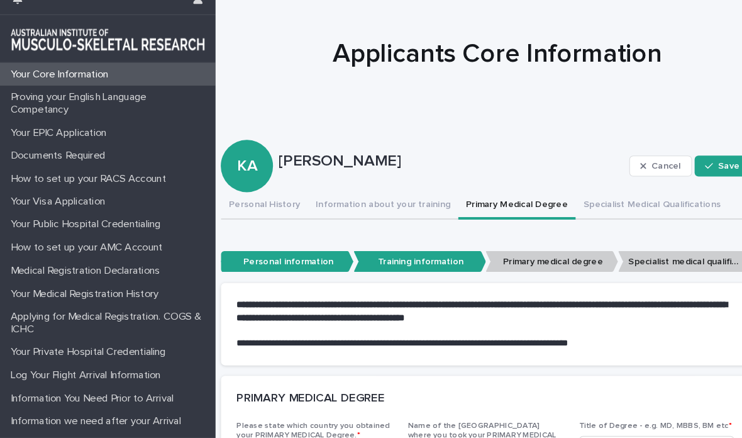
scroll to position [0, 0]
click at [694, 172] on span "Save" at bounding box center [701, 176] width 21 height 9
click at [619, 201] on button "Specialist Medical Qualifications" at bounding box center [627, 214] width 147 height 26
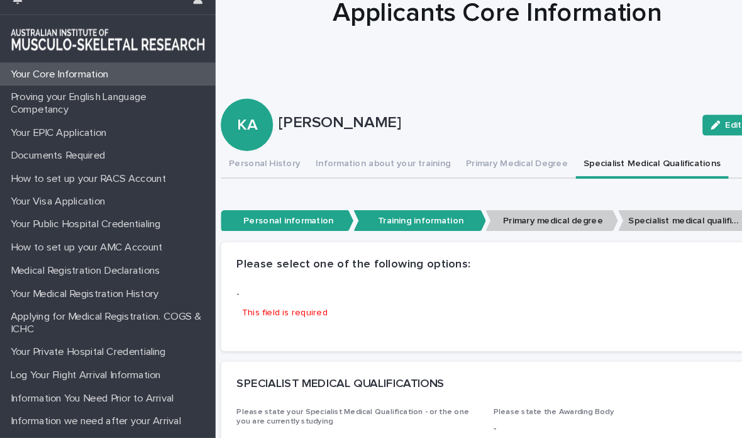
scroll to position [0, 8]
click at [699, 126] on button "Edit" at bounding box center [699, 136] width 46 height 20
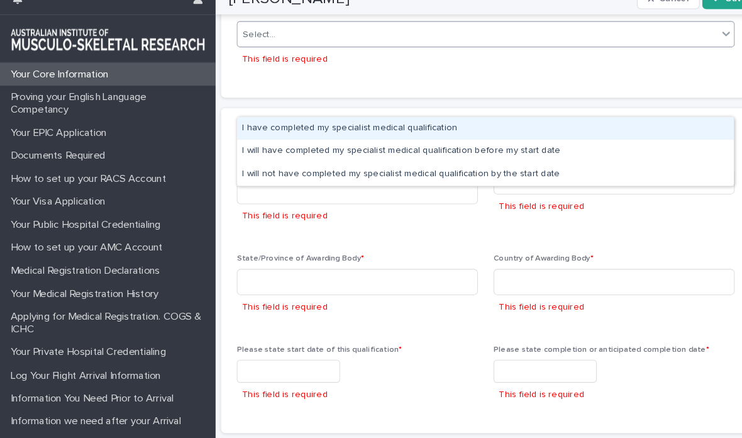
scroll to position [299, 0]
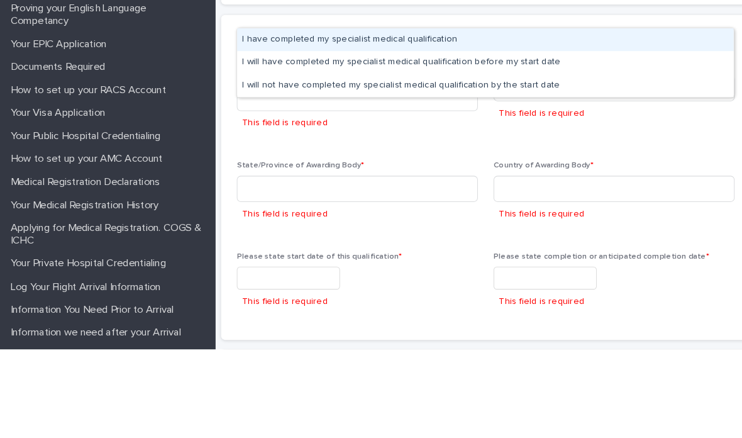
click at [460, 129] on div "I have completed my specialist medical qualification" at bounding box center [467, 140] width 478 height 22
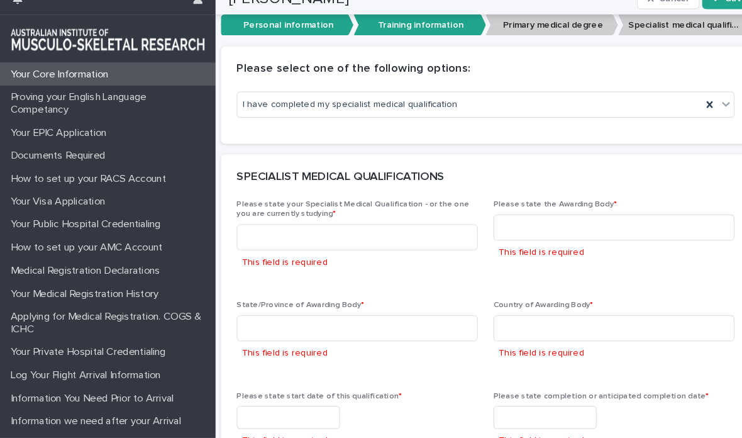
scroll to position [241, 0]
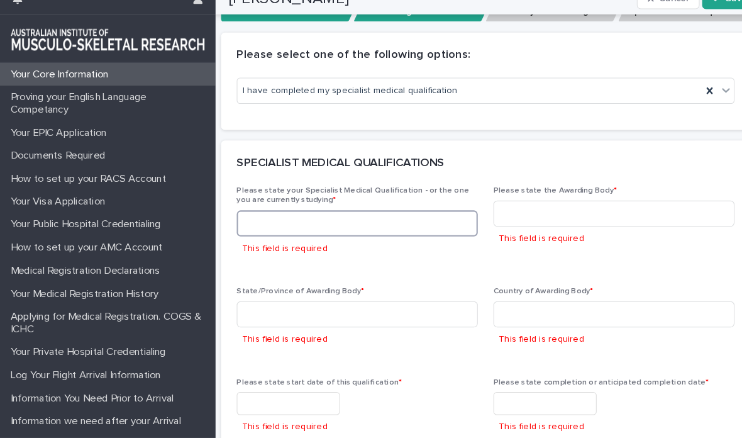
click at [388, 219] on input at bounding box center [344, 231] width 232 height 25
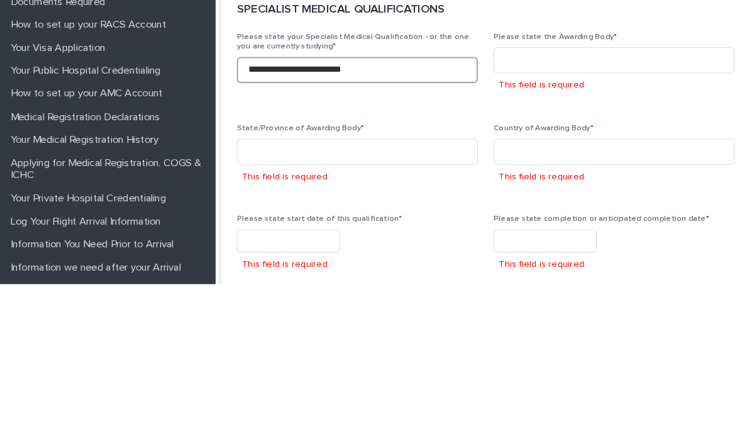
click at [347, 219] on input "**********" at bounding box center [344, 231] width 232 height 25
click at [338, 219] on input "**********" at bounding box center [344, 231] width 232 height 25
click at [343, 219] on input "**********" at bounding box center [344, 231] width 232 height 25
click at [339, 219] on input "**********" at bounding box center [344, 231] width 232 height 25
click at [392, 219] on input "**********" at bounding box center [344, 231] width 232 height 25
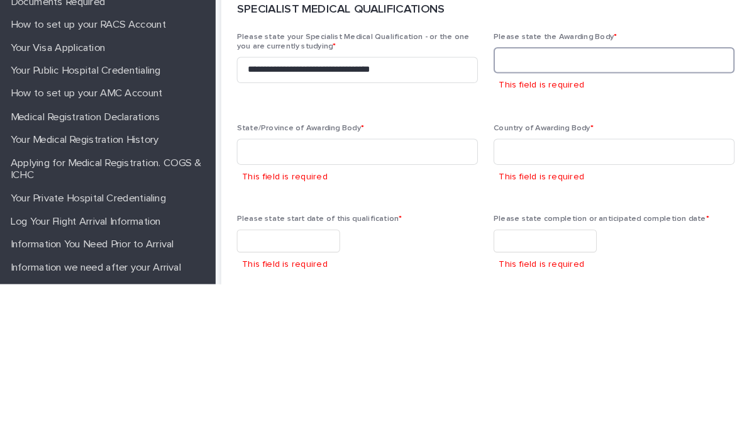
click at [630, 209] on input at bounding box center [591, 221] width 232 height 25
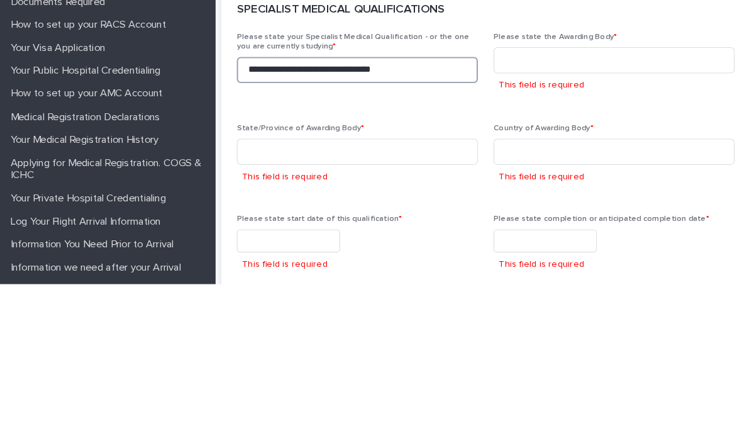
click at [395, 219] on input "**********" at bounding box center [344, 231] width 232 height 25
type input "**********"
click at [255, 219] on input "**********" at bounding box center [344, 231] width 232 height 25
click at [265, 219] on input "**********" at bounding box center [344, 231] width 232 height 25
click at [262, 219] on input "**********" at bounding box center [344, 231] width 232 height 25
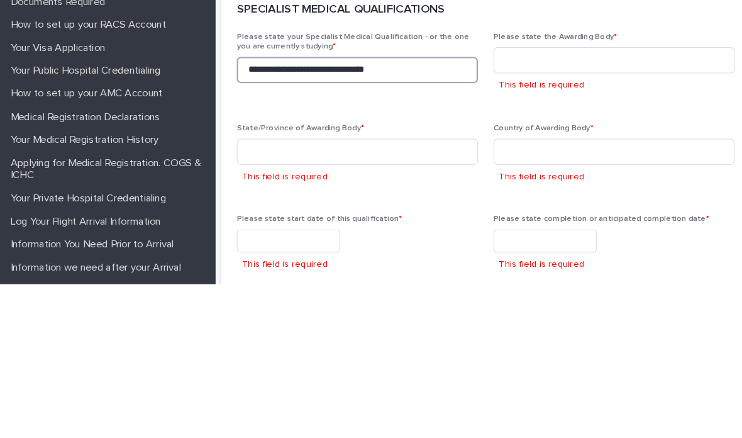
click at [256, 219] on input "**********" at bounding box center [344, 231] width 232 height 25
click at [333, 219] on input "**********" at bounding box center [344, 231] width 232 height 25
click at [368, 219] on input "**********" at bounding box center [344, 231] width 232 height 25
click at [435, 219] on input "**********" at bounding box center [344, 231] width 232 height 25
type input "**********"
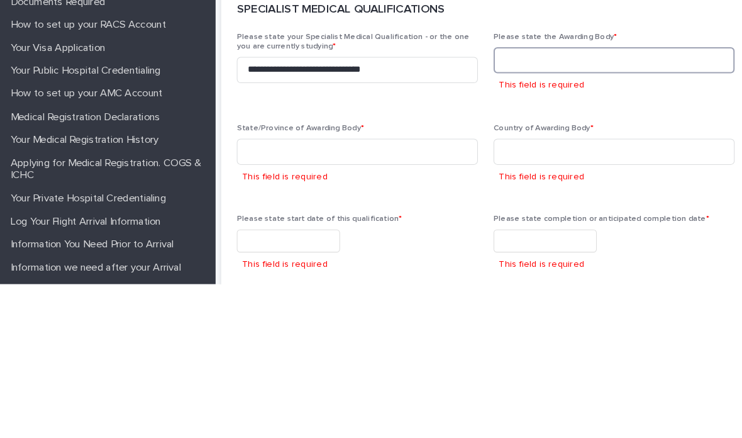
click at [567, 209] on input at bounding box center [591, 221] width 232 height 25
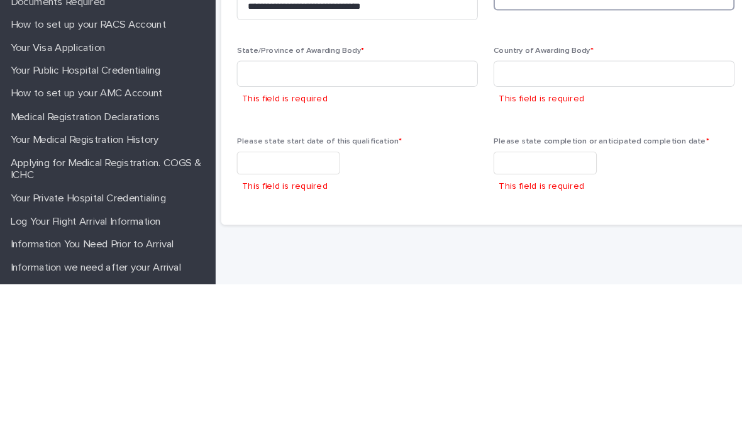
scroll to position [301, 0]
type input "**********"
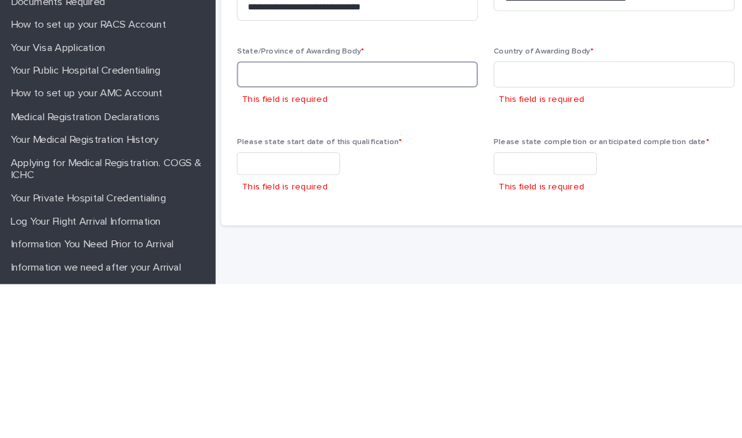
click at [356, 223] on input at bounding box center [344, 235] width 232 height 25
type input "*"
type input "*******"
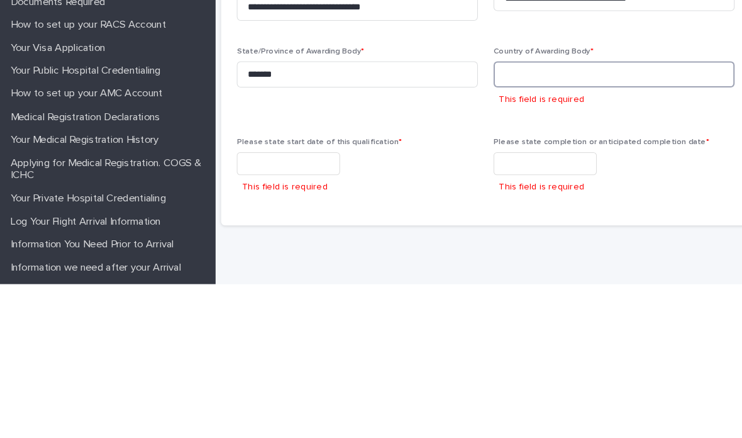
click at [542, 223] on input at bounding box center [591, 235] width 232 height 25
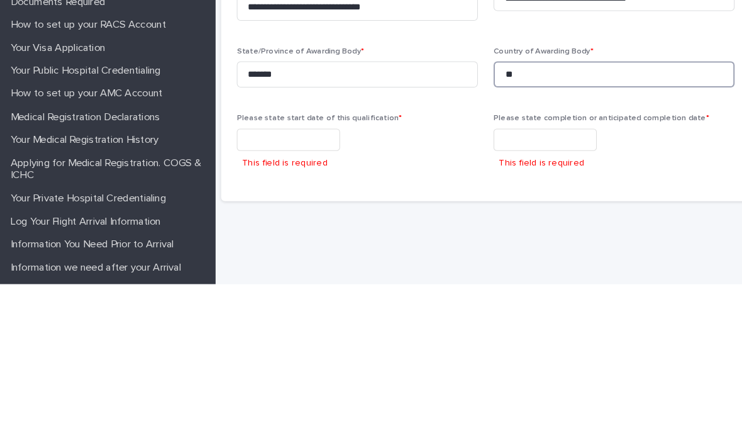
scroll to position [278, 0]
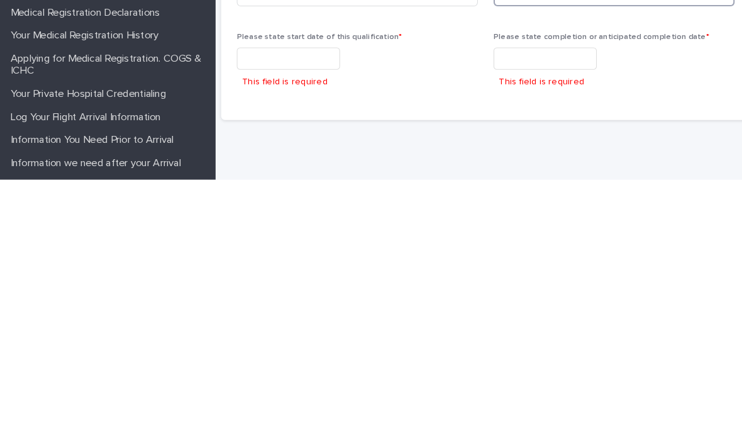
type input "*****"
click at [304, 311] on input "text" at bounding box center [277, 322] width 99 height 22
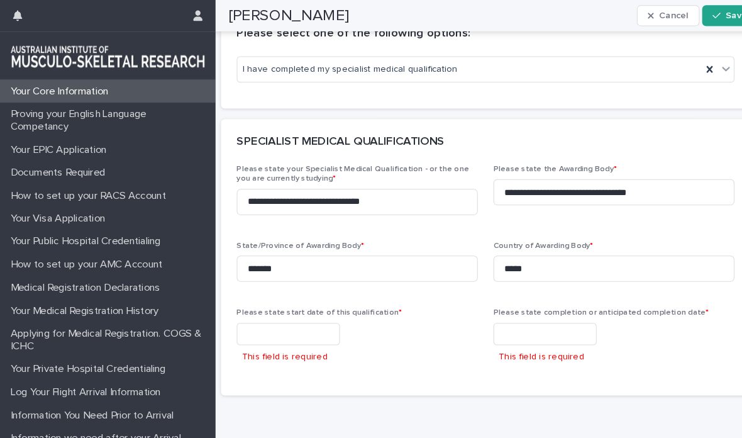
click at [306, 313] on input "text" at bounding box center [277, 322] width 99 height 22
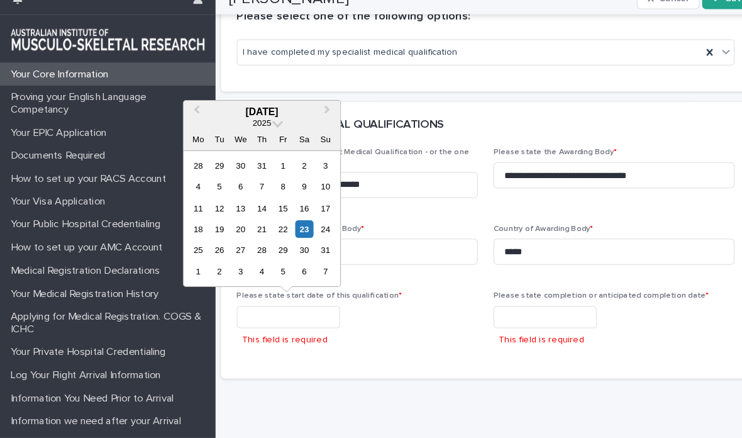
click at [281, 118] on div "August 2025" at bounding box center [252, 123] width 151 height 11
click at [268, 128] on span at bounding box center [267, 133] width 11 height 11
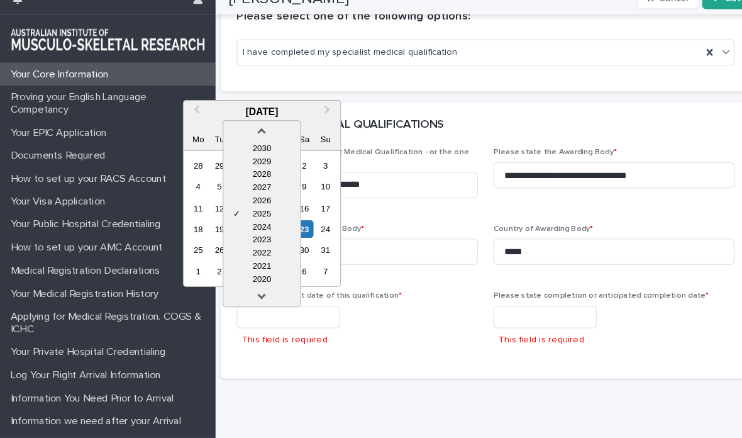
click at [261, 294] on link at bounding box center [252, 304] width 20 height 20
click at [266, 291] on div at bounding box center [252, 301] width 74 height 20
click at [265, 291] on div at bounding box center [252, 301] width 74 height 20
click at [269, 279] on div "2017" at bounding box center [252, 285] width 74 height 13
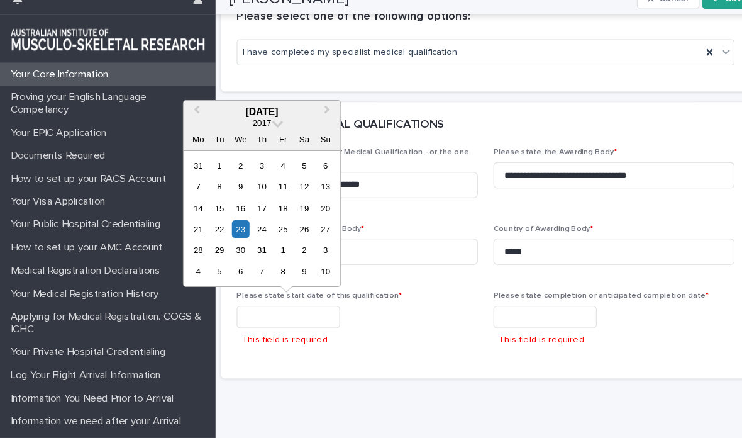
click at [240, 118] on div "August 2017" at bounding box center [252, 123] width 151 height 11
click at [196, 114] on button "Previous Month" at bounding box center [188, 124] width 20 height 20
click at [296, 208] on div "15" at bounding box center [292, 216] width 17 height 17
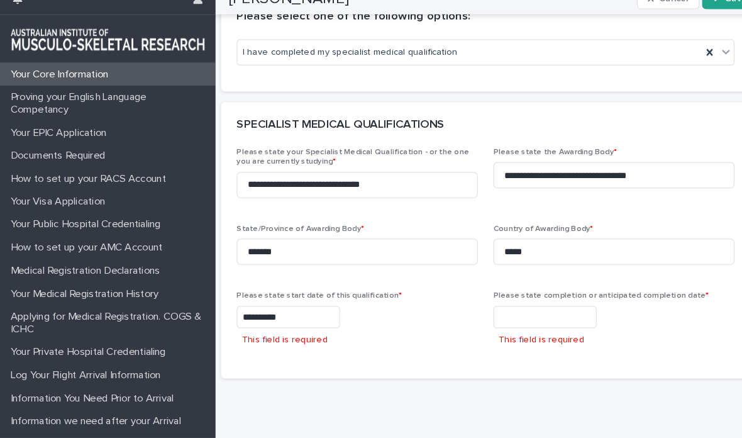
type input "**********"
click at [521, 311] on input "text" at bounding box center [524, 322] width 99 height 22
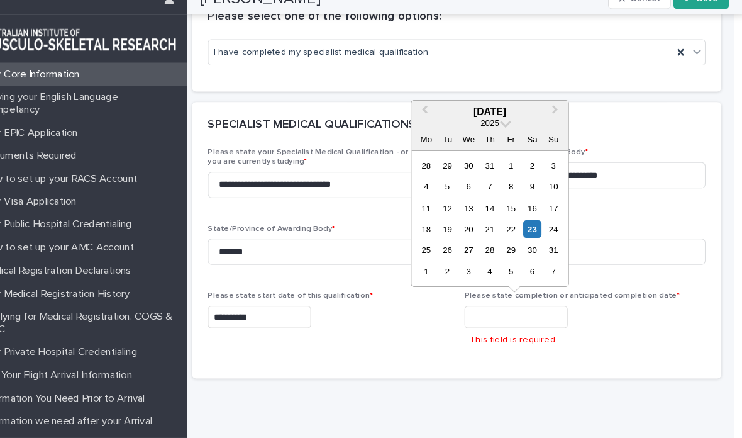
click at [509, 128] on span at bounding box center [514, 133] width 11 height 11
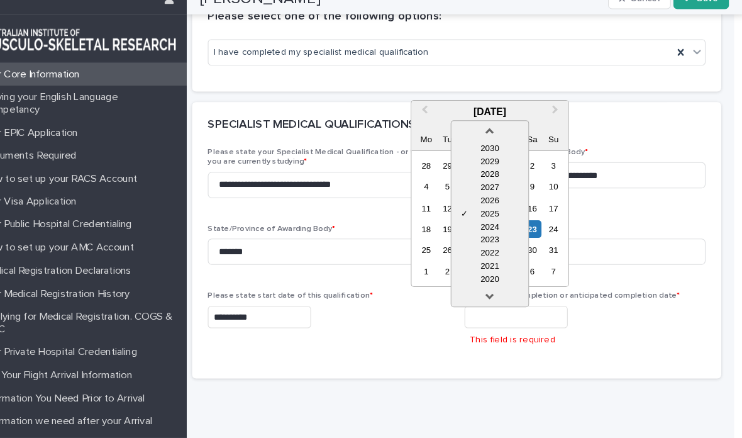
click at [482, 279] on div "2020" at bounding box center [499, 285] width 74 height 13
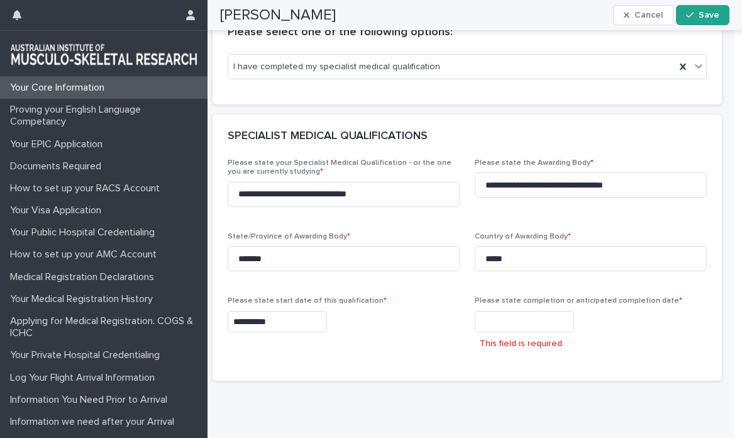
click at [513, 322] on input "text" at bounding box center [524, 322] width 99 height 22
click at [517, 316] on input "text" at bounding box center [524, 322] width 99 height 22
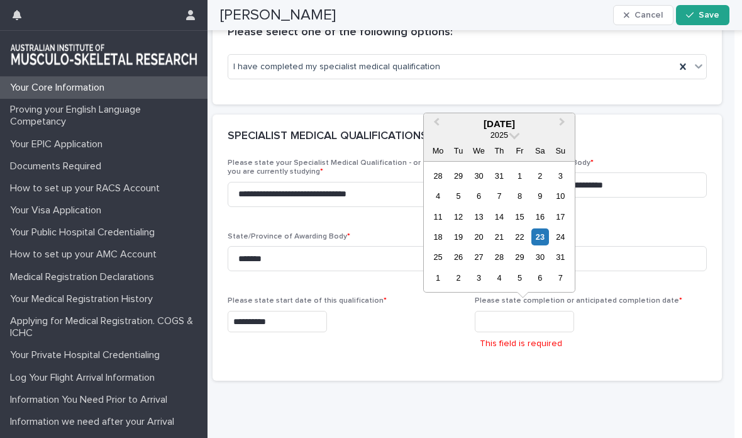
click at [518, 134] on span at bounding box center [514, 133] width 11 height 11
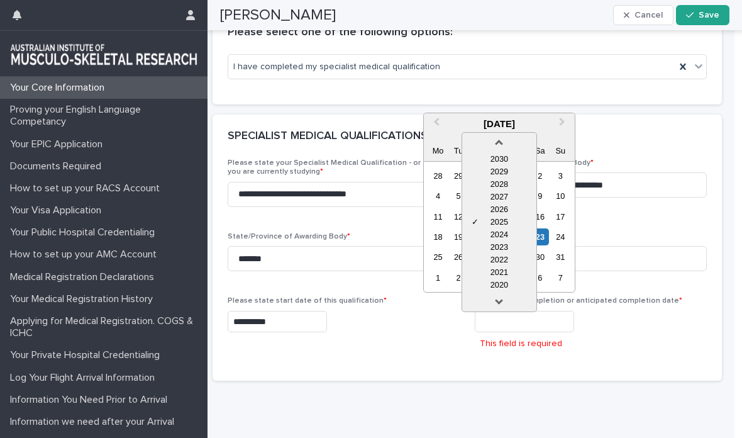
click at [514, 286] on div "2020" at bounding box center [499, 285] width 74 height 13
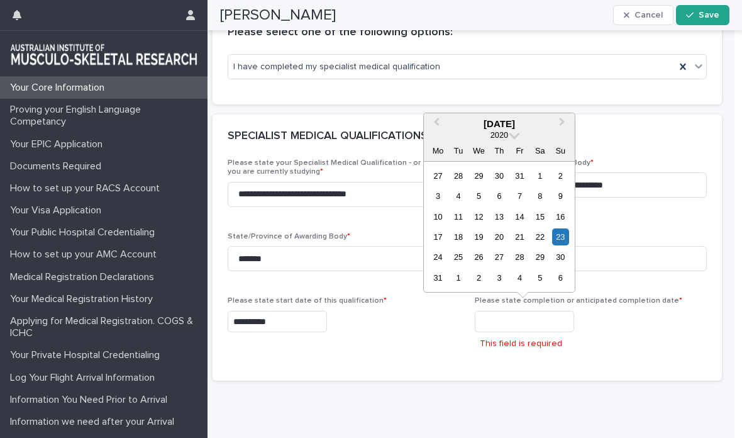
click at [522, 258] on div "28" at bounding box center [519, 256] width 17 height 17
type input "**********"
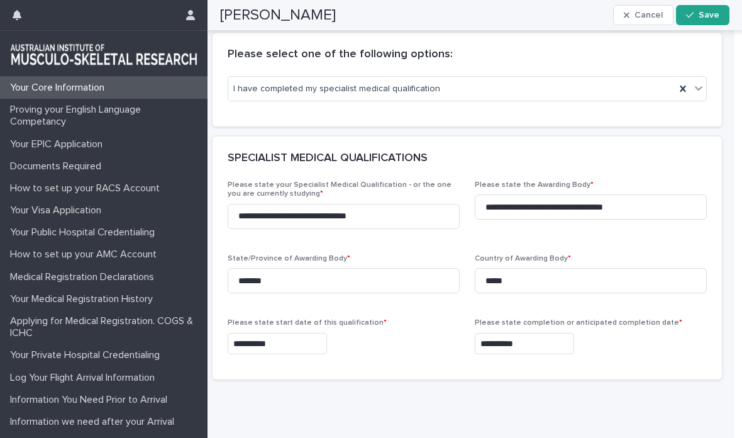
scroll to position [255, 0]
click at [709, 16] on span "Save" at bounding box center [709, 15] width 21 height 9
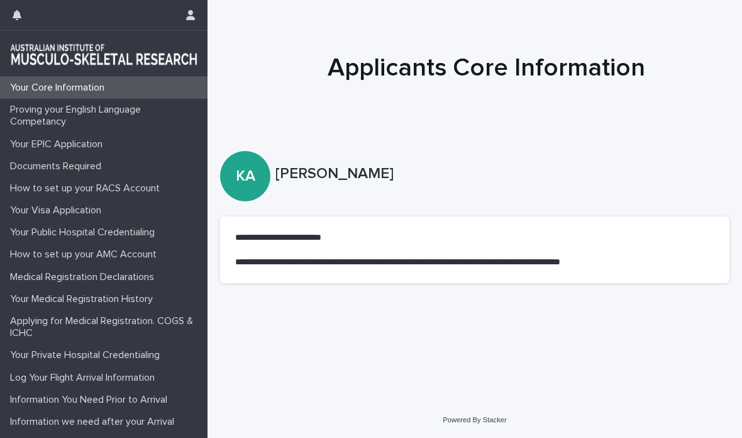
scroll to position [0, 0]
click at [148, 116] on p "Proving your English Language Competancy" at bounding box center [106, 116] width 203 height 24
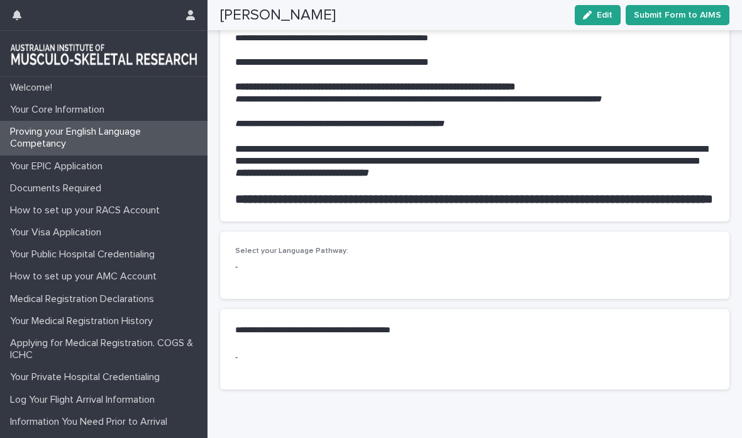
scroll to position [1228, 0]
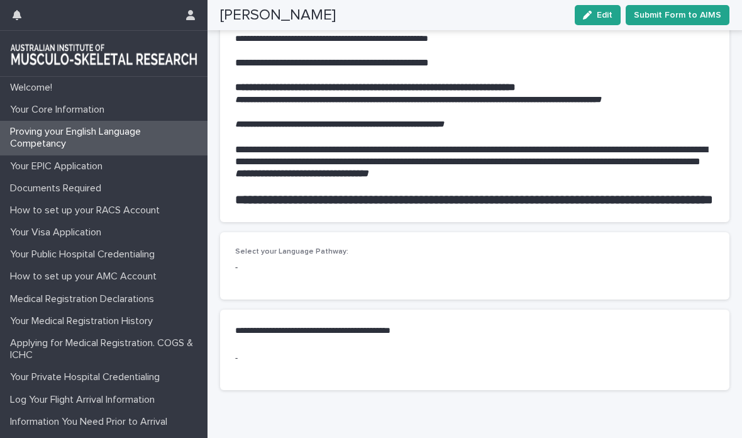
click at [601, 16] on span "Edit" at bounding box center [605, 15] width 16 height 9
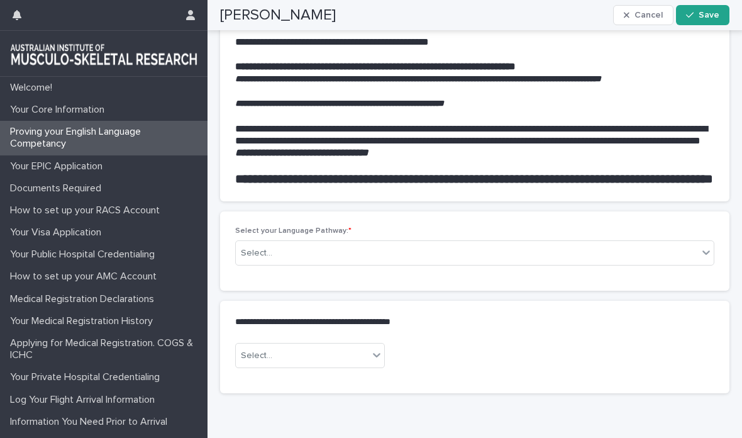
scroll to position [0, 0]
